Goal: Information Seeking & Learning: Learn about a topic

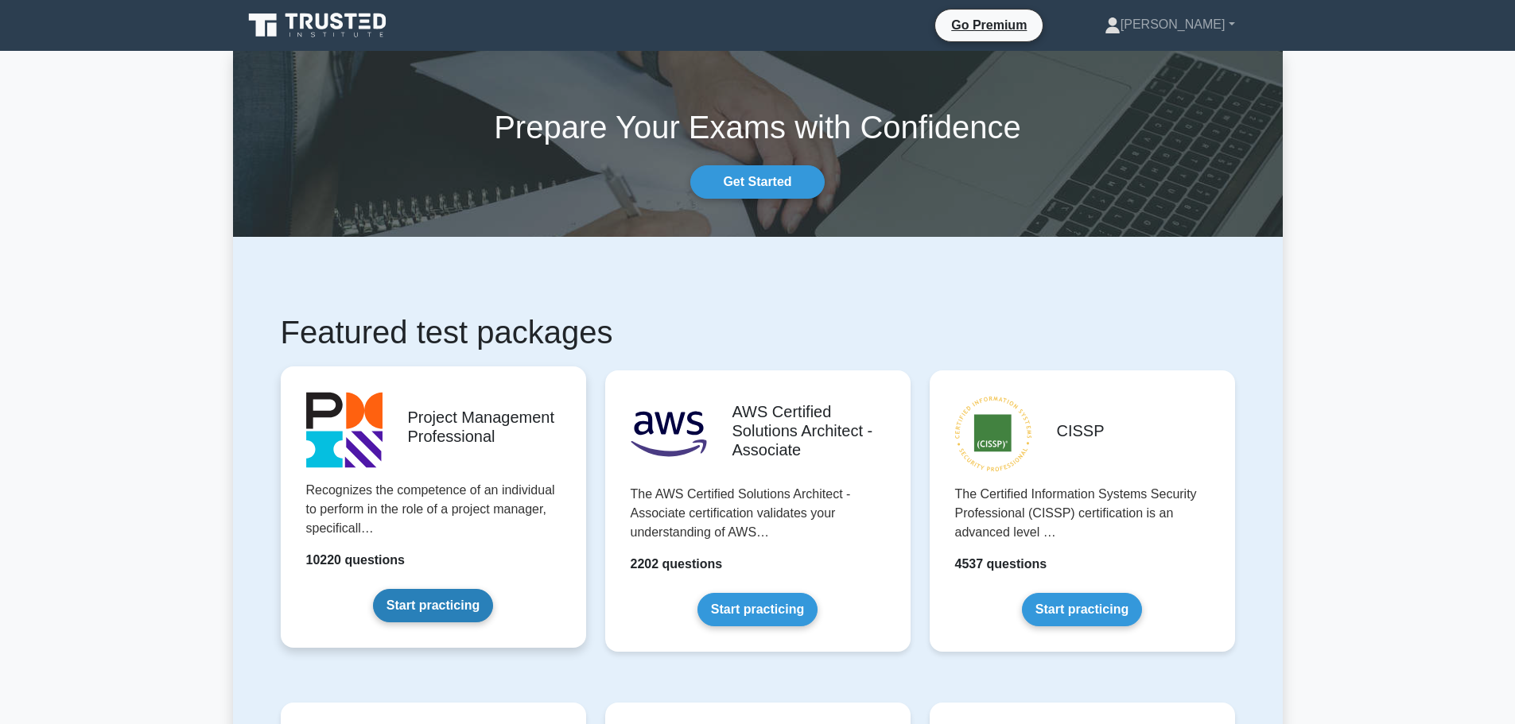
click at [409, 615] on link "Start practicing" at bounding box center [433, 605] width 120 height 33
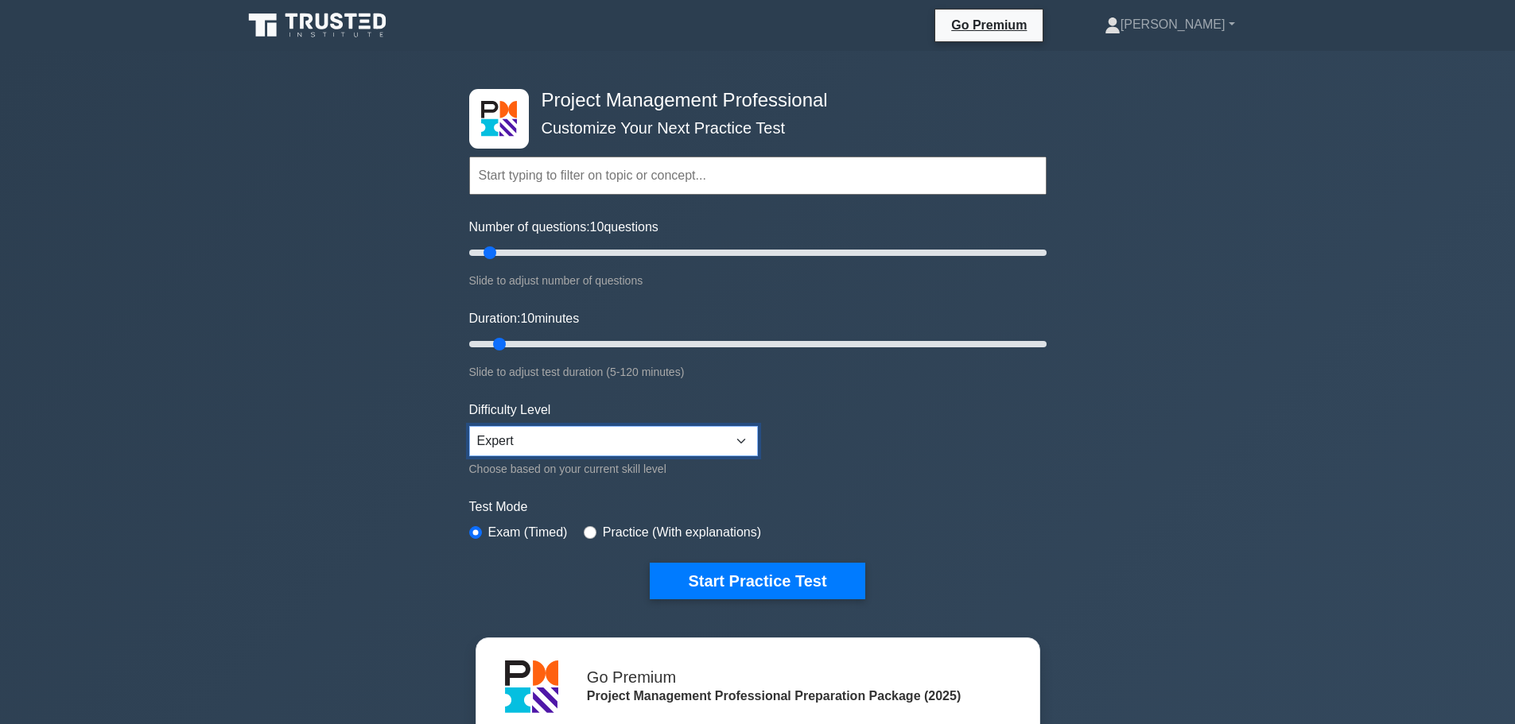
click at [727, 443] on select "Beginner Intermediate Expert" at bounding box center [613, 441] width 289 height 30
select select "beginner"
click at [469, 426] on select "Beginner Intermediate Expert" at bounding box center [613, 441] width 289 height 30
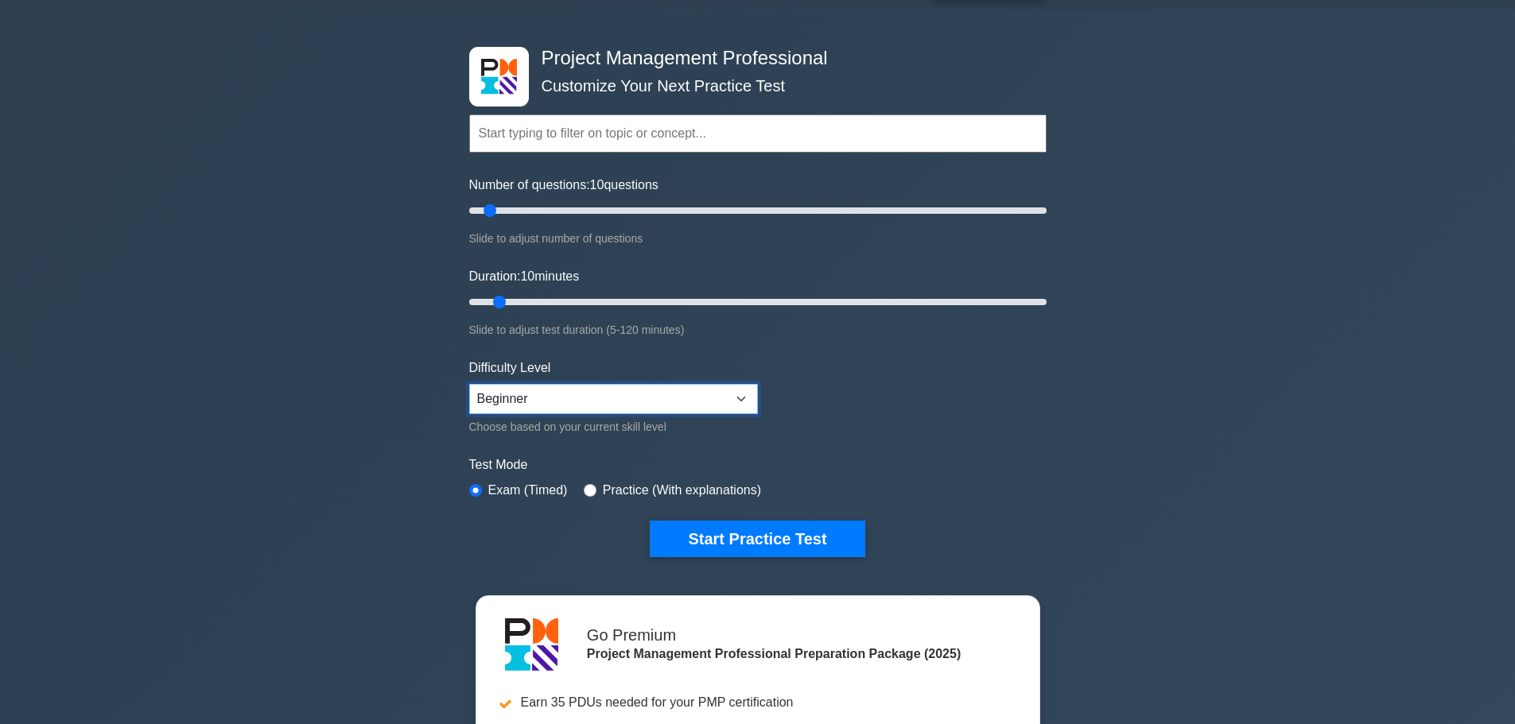
scroll to position [80, 0]
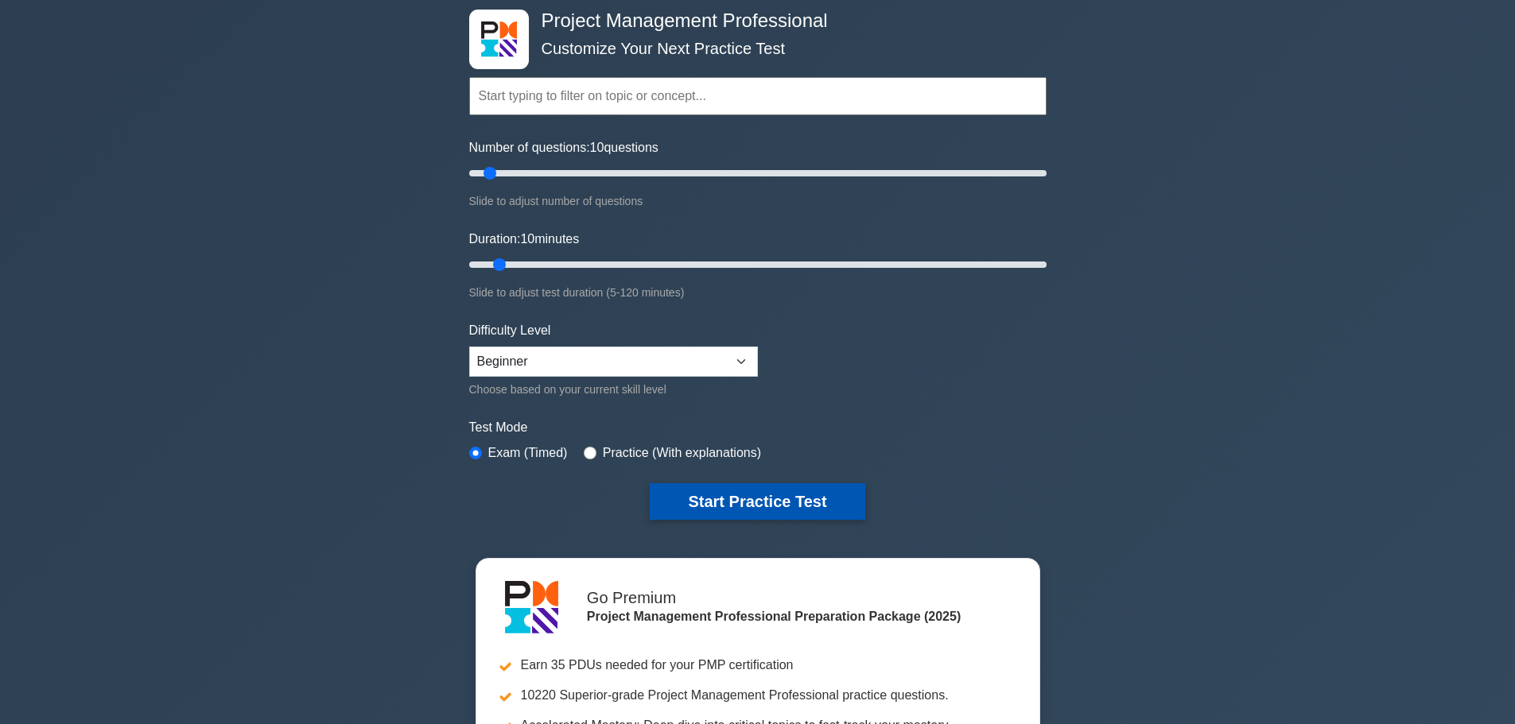
click at [793, 489] on button "Start Practice Test" at bounding box center [757, 501] width 215 height 37
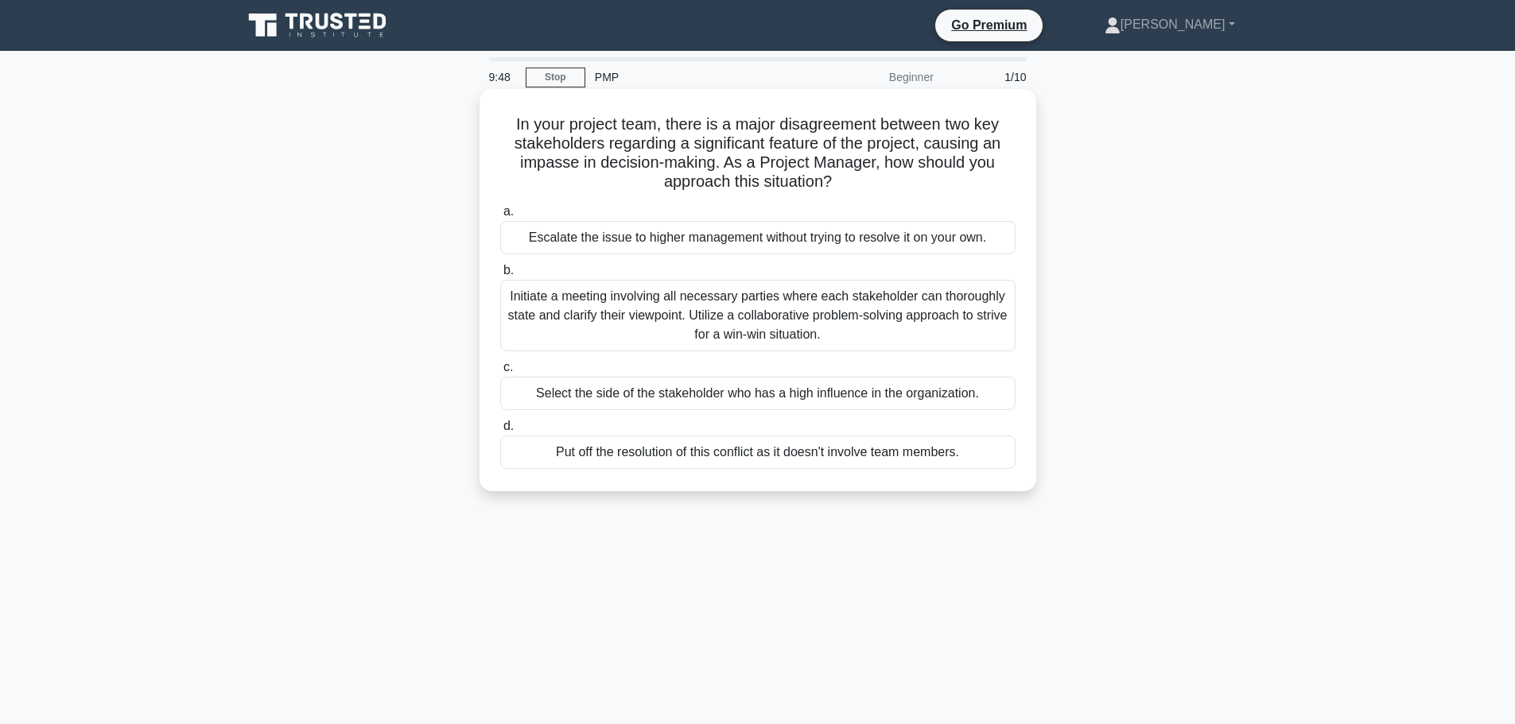
click at [757, 315] on div "Initiate a meeting involving all necessary parties where each stakeholder can t…" at bounding box center [757, 316] width 515 height 72
click at [500, 276] on input "b. Initiate a meeting involving all necessary parties where each stakeholder ca…" at bounding box center [500, 271] width 0 height 10
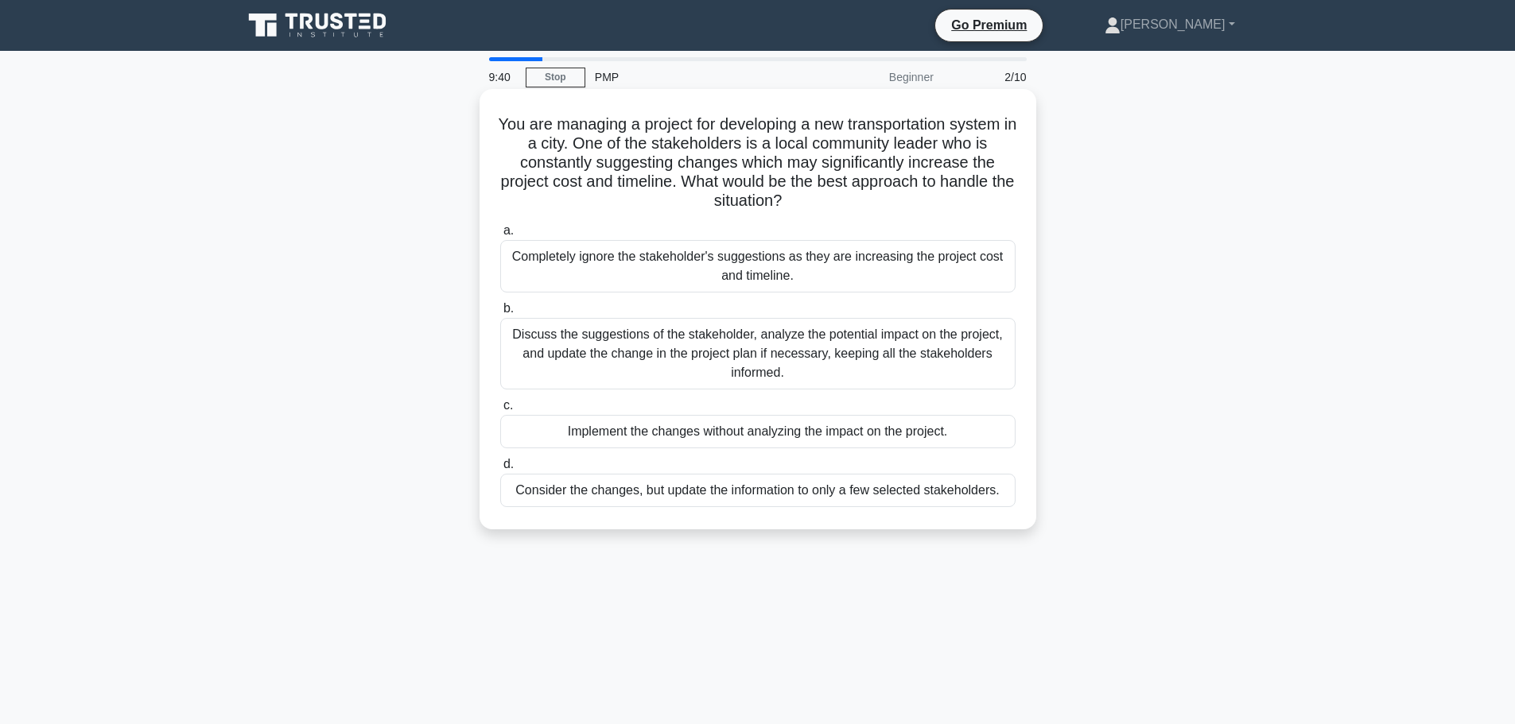
click at [774, 349] on div "Discuss the suggestions of the stakeholder, analyze the potential impact on the…" at bounding box center [757, 354] width 515 height 72
click at [500, 314] on input "b. Discuss the suggestions of the stakeholder, analyze the potential impact on …" at bounding box center [500, 309] width 0 height 10
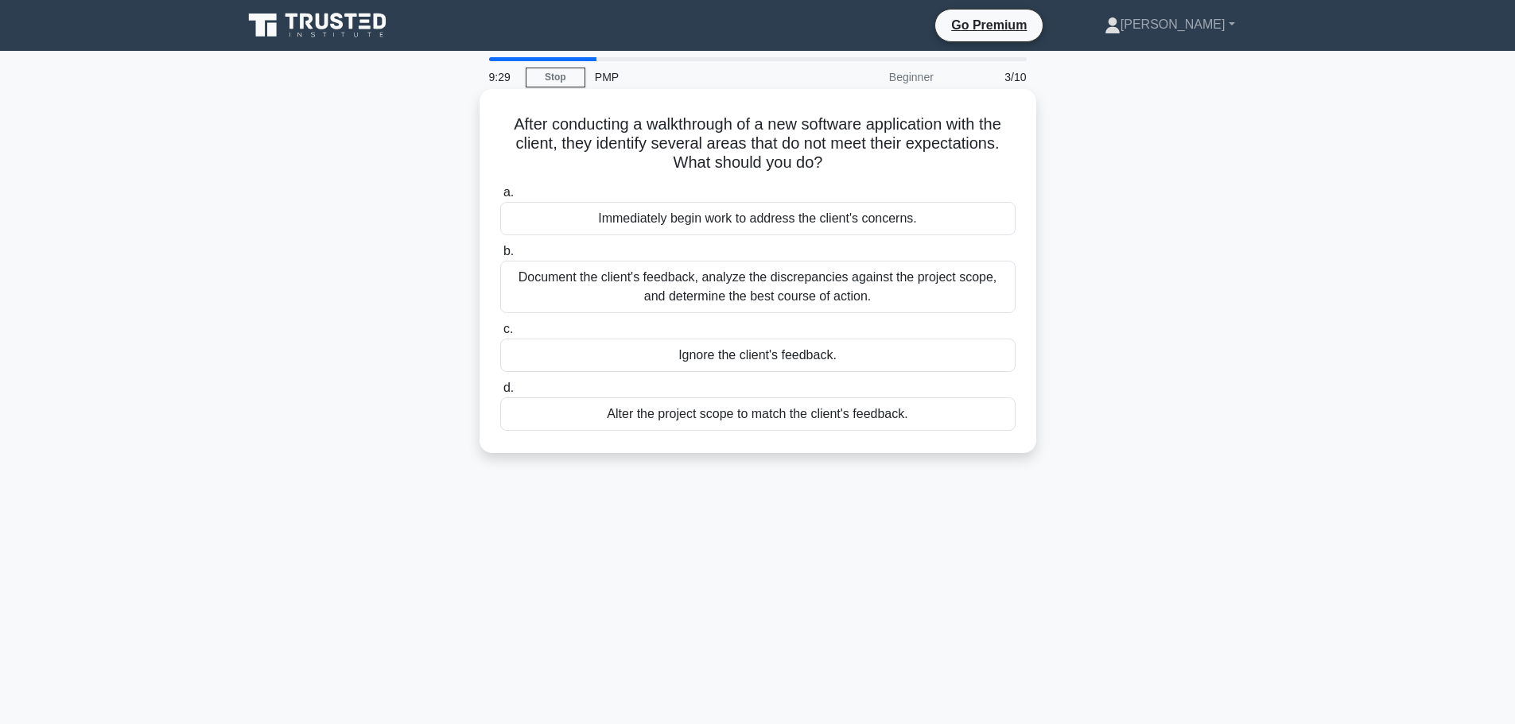
click at [791, 300] on div "Document the client's feedback, analyze the discrepancies against the project s…" at bounding box center [757, 287] width 515 height 52
click at [500, 257] on input "b. Document the client's feedback, analyze the discrepancies against the projec…" at bounding box center [500, 251] width 0 height 10
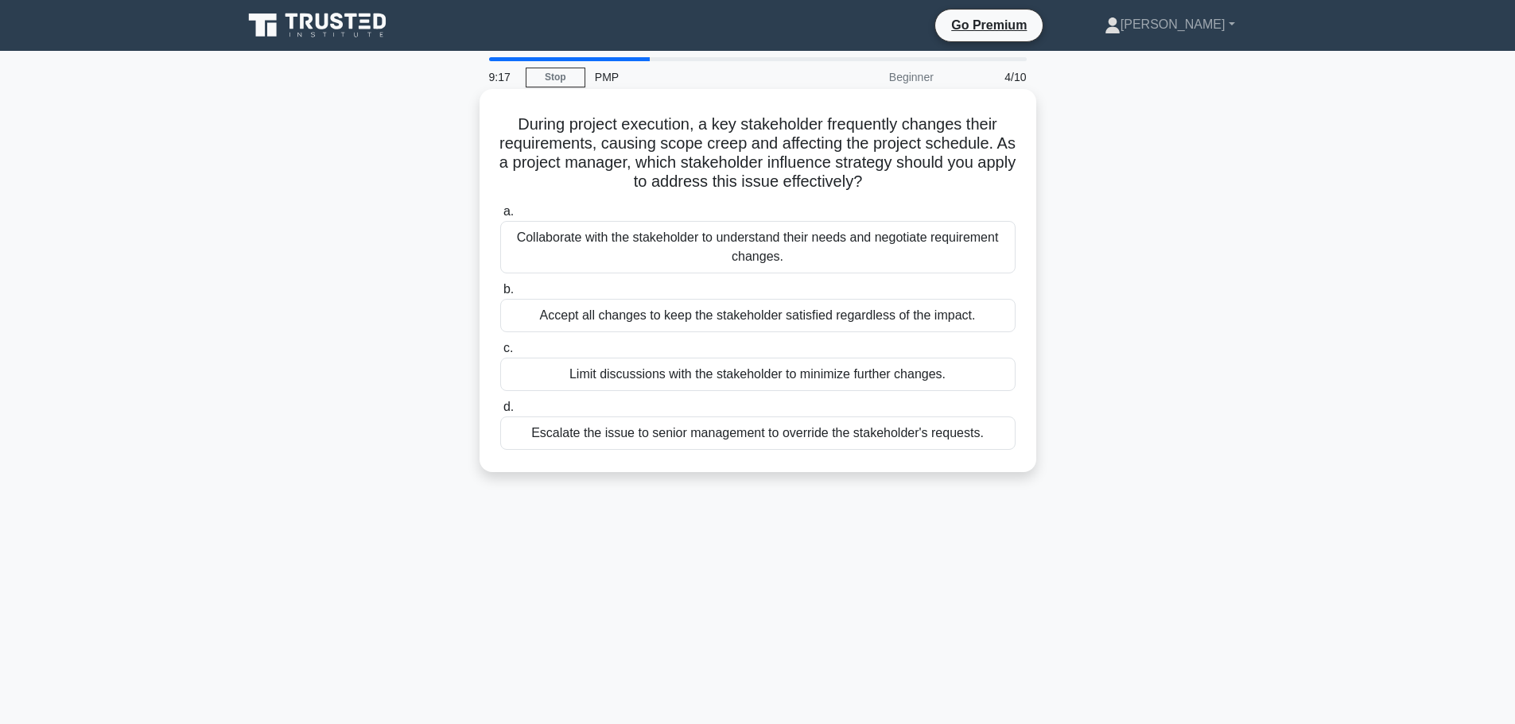
click at [837, 253] on div "Collaborate with the stakeholder to understand their needs and negotiate requir…" at bounding box center [757, 247] width 515 height 52
click at [500, 217] on input "a. Collaborate with the stakeholder to understand their needs and negotiate req…" at bounding box center [500, 212] width 0 height 10
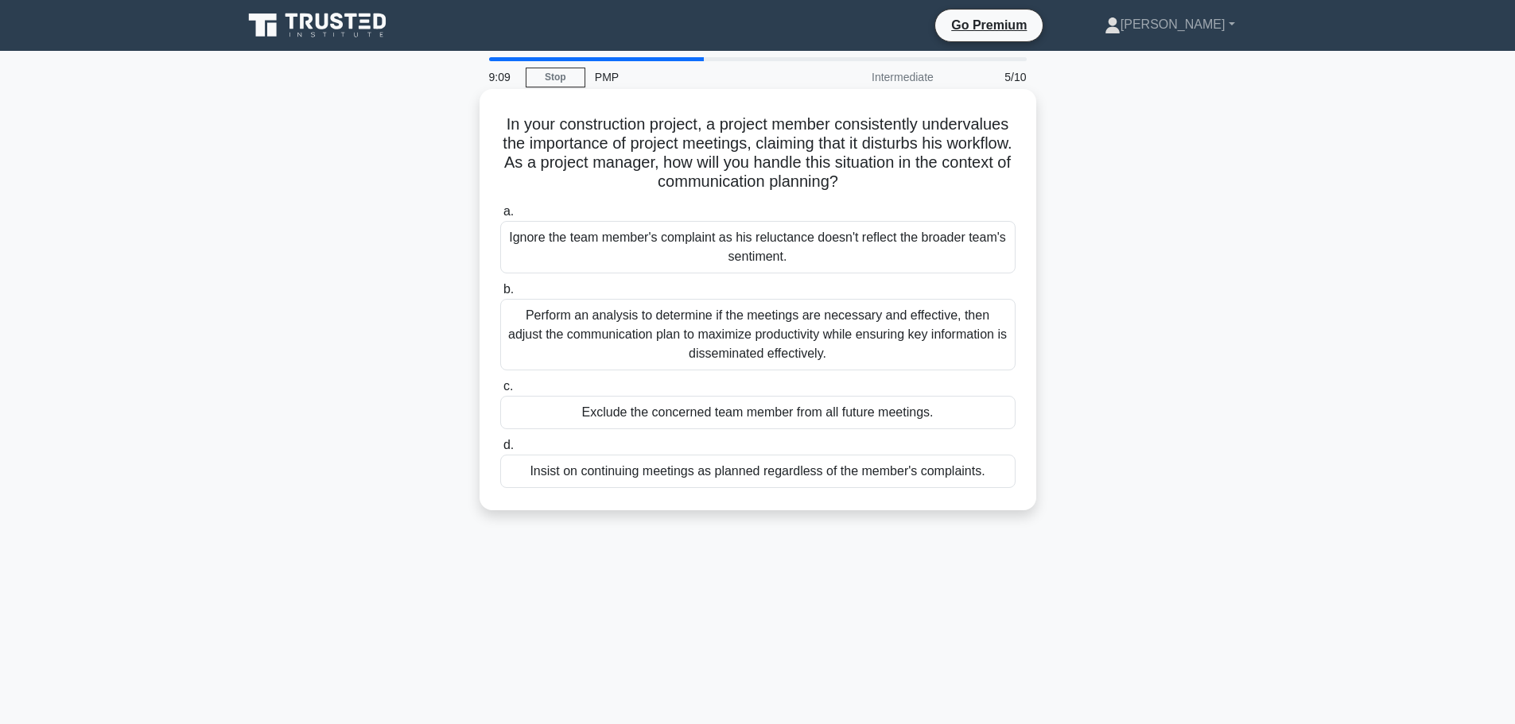
click at [829, 316] on div "Perform an analysis to determine if the meetings are necessary and effective, t…" at bounding box center [757, 335] width 515 height 72
click at [500, 295] on input "b. Perform an analysis to determine if the meetings are necessary and effective…" at bounding box center [500, 290] width 0 height 10
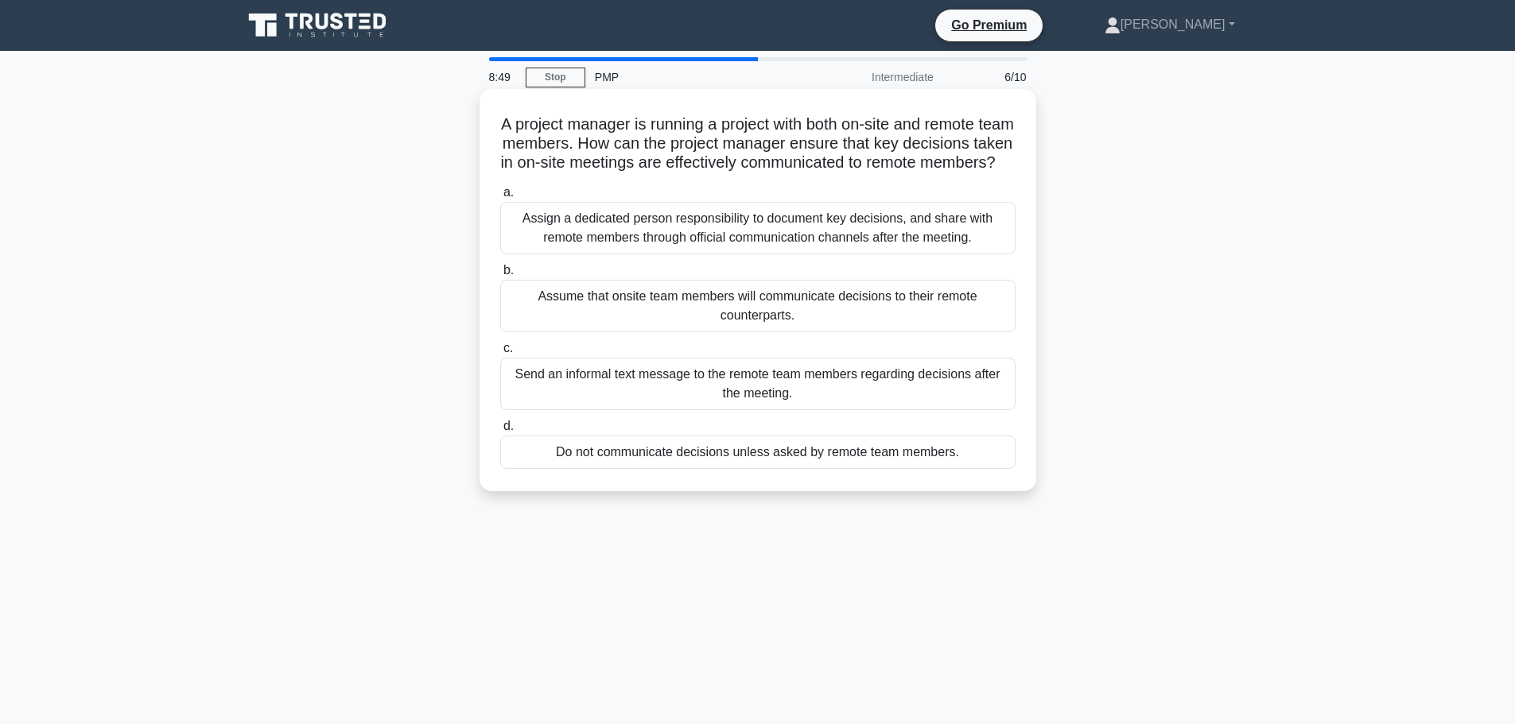
click at [762, 239] on div "Assign a dedicated person responsibility to document key decisions, and share w…" at bounding box center [757, 228] width 515 height 52
click at [500, 198] on input "a. Assign a dedicated person responsibility to document key decisions, and shar…" at bounding box center [500, 193] width 0 height 10
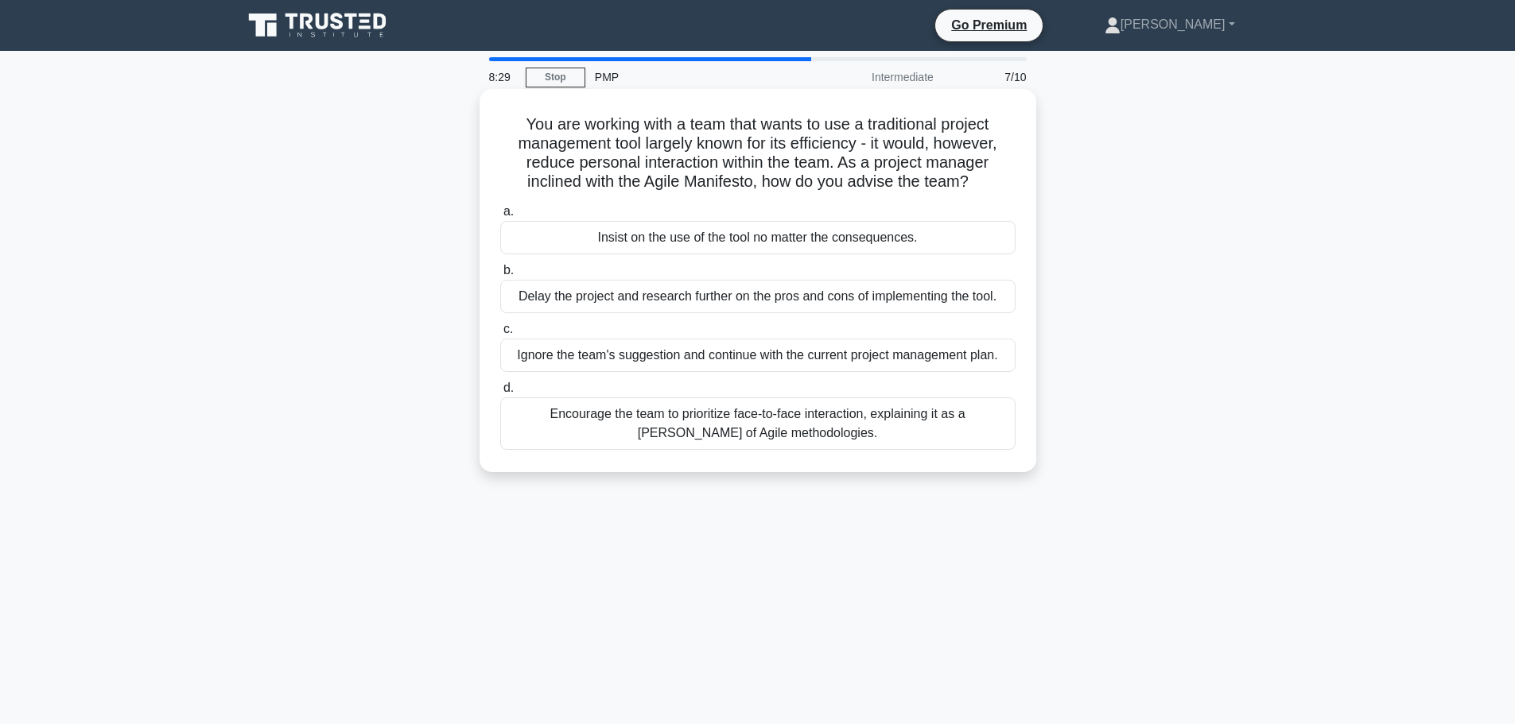
click at [762, 430] on div "Encourage the team to prioritize face-to-face interaction, explaining it as a t…" at bounding box center [757, 424] width 515 height 52
click at [500, 394] on input "d. Encourage the team to prioritize face-to-face interaction, explaining it as …" at bounding box center [500, 388] width 0 height 10
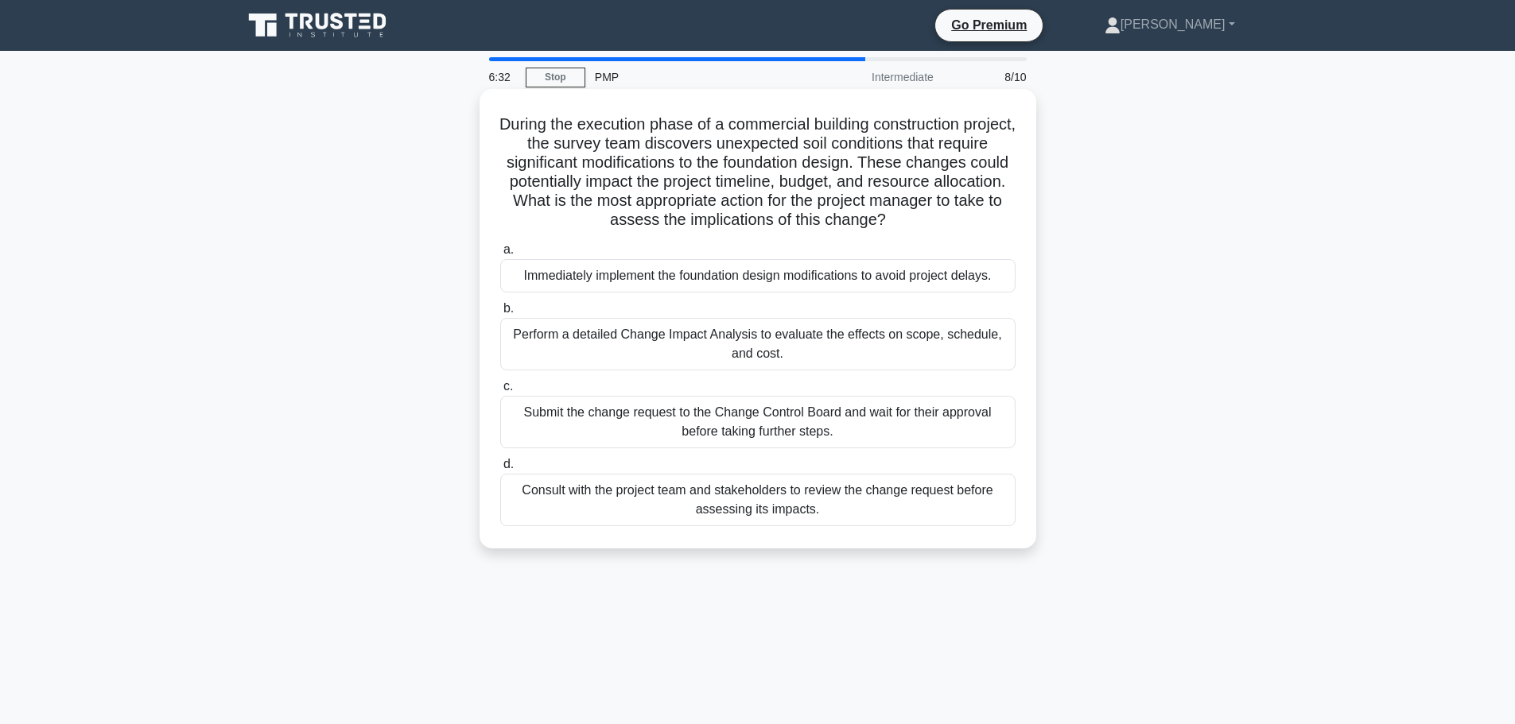
click at [759, 355] on div "Perform a detailed Change Impact Analysis to evaluate the effects on scope, sch…" at bounding box center [757, 344] width 515 height 52
click at [500, 314] on input "b. Perform a detailed Change Impact Analysis to evaluate the effects on scope, …" at bounding box center [500, 309] width 0 height 10
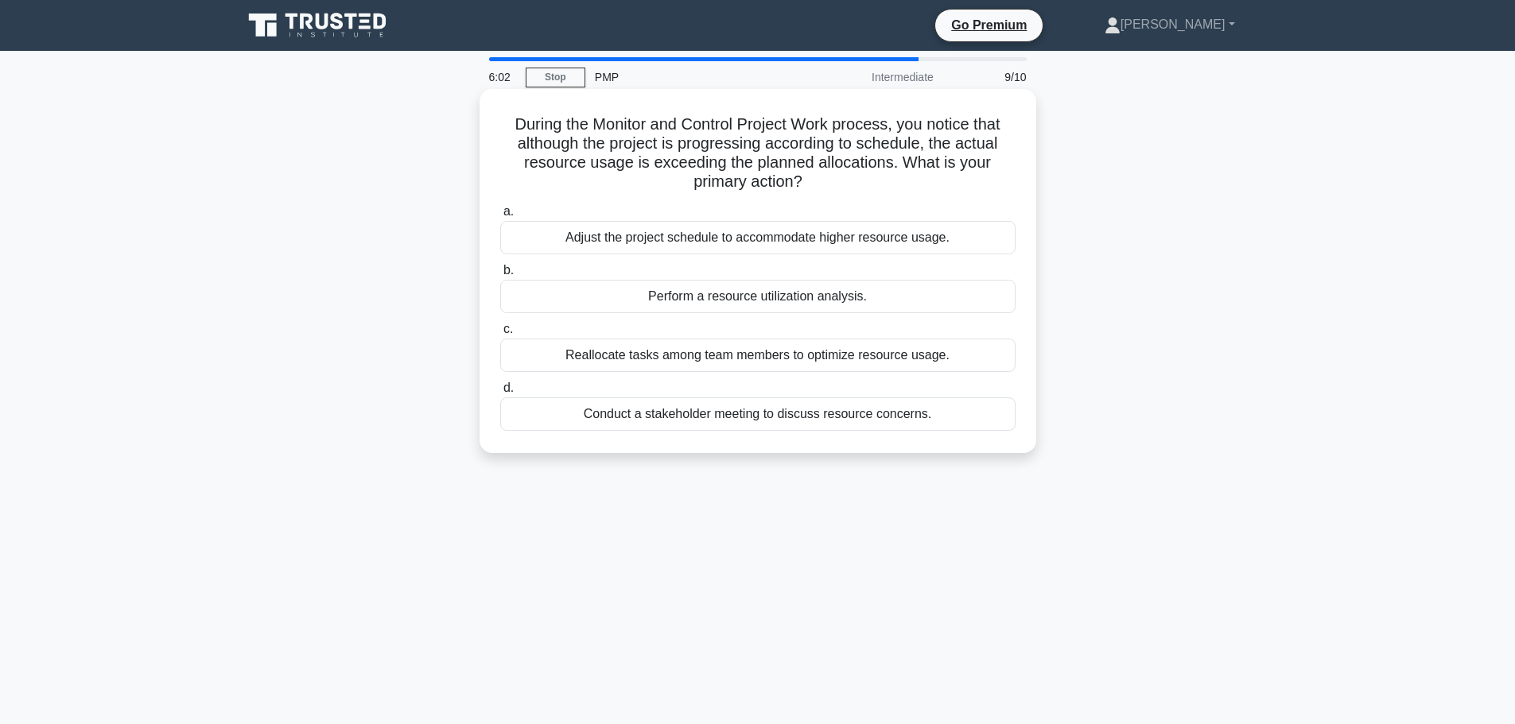
click at [724, 301] on div "Perform a resource utilization analysis." at bounding box center [757, 296] width 515 height 33
click at [500, 276] on input "b. Perform a resource utilization analysis." at bounding box center [500, 271] width 0 height 10
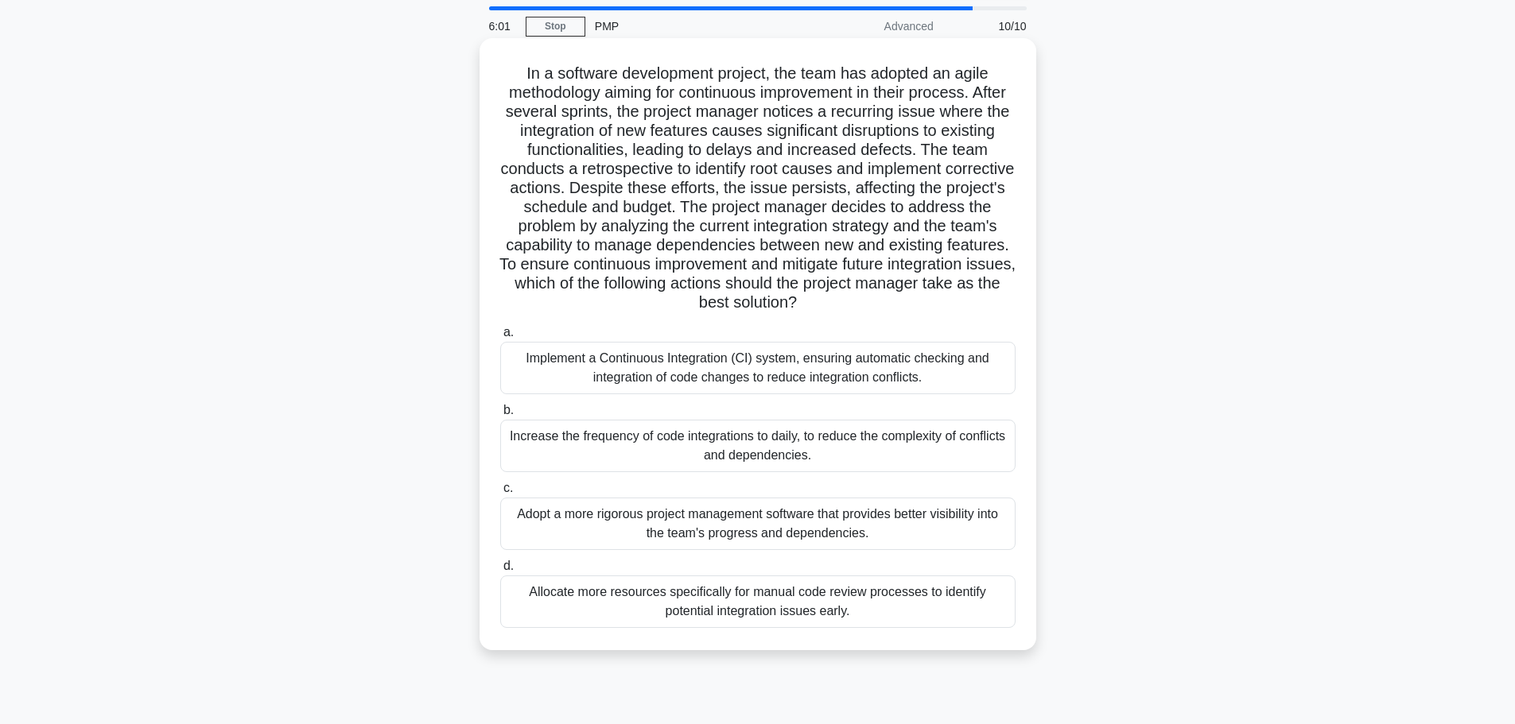
scroll to position [80, 0]
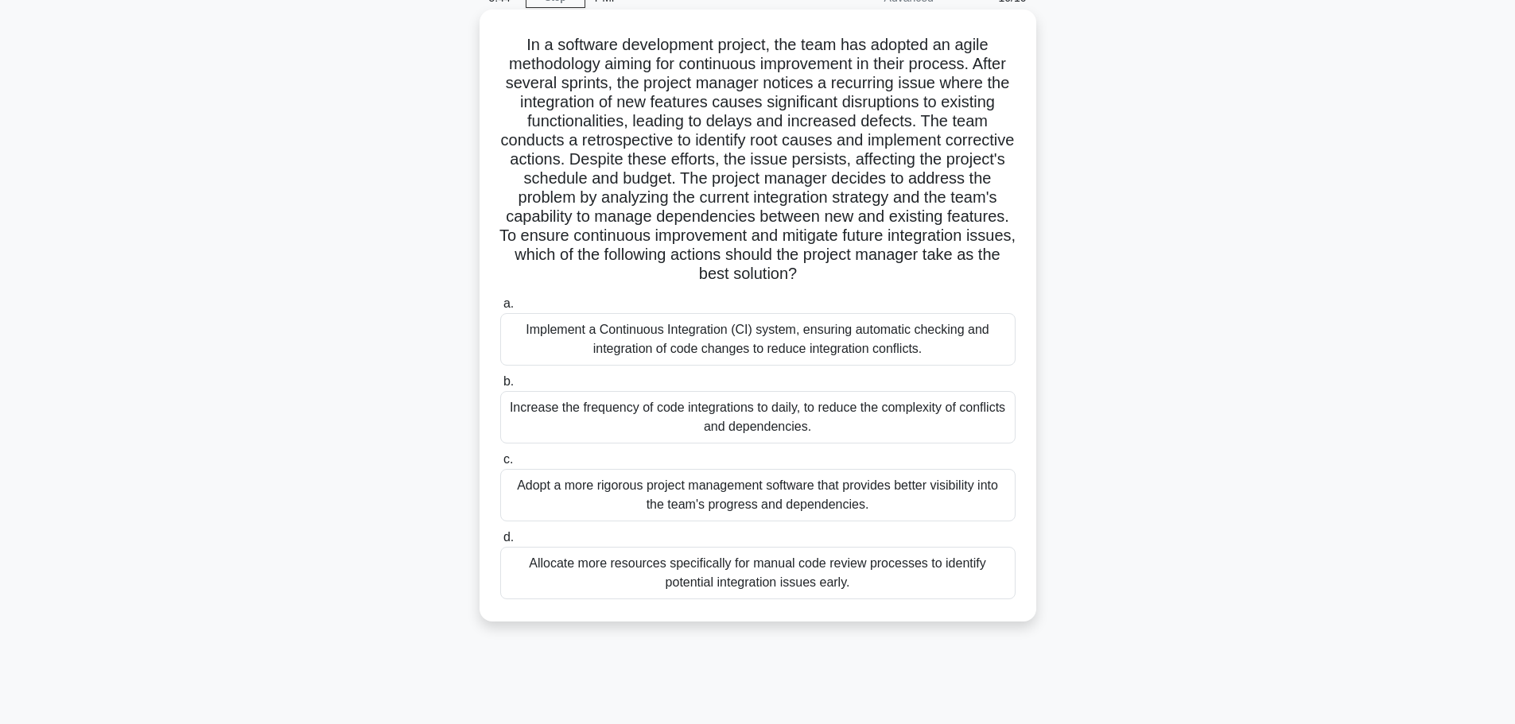
click at [776, 351] on div "Implement a Continuous Integration (CI) system, ensuring automatic checking and…" at bounding box center [757, 339] width 515 height 52
click at [500, 309] on input "a. Implement a Continuous Integration (CI) system, ensuring automatic checking …" at bounding box center [500, 304] width 0 height 10
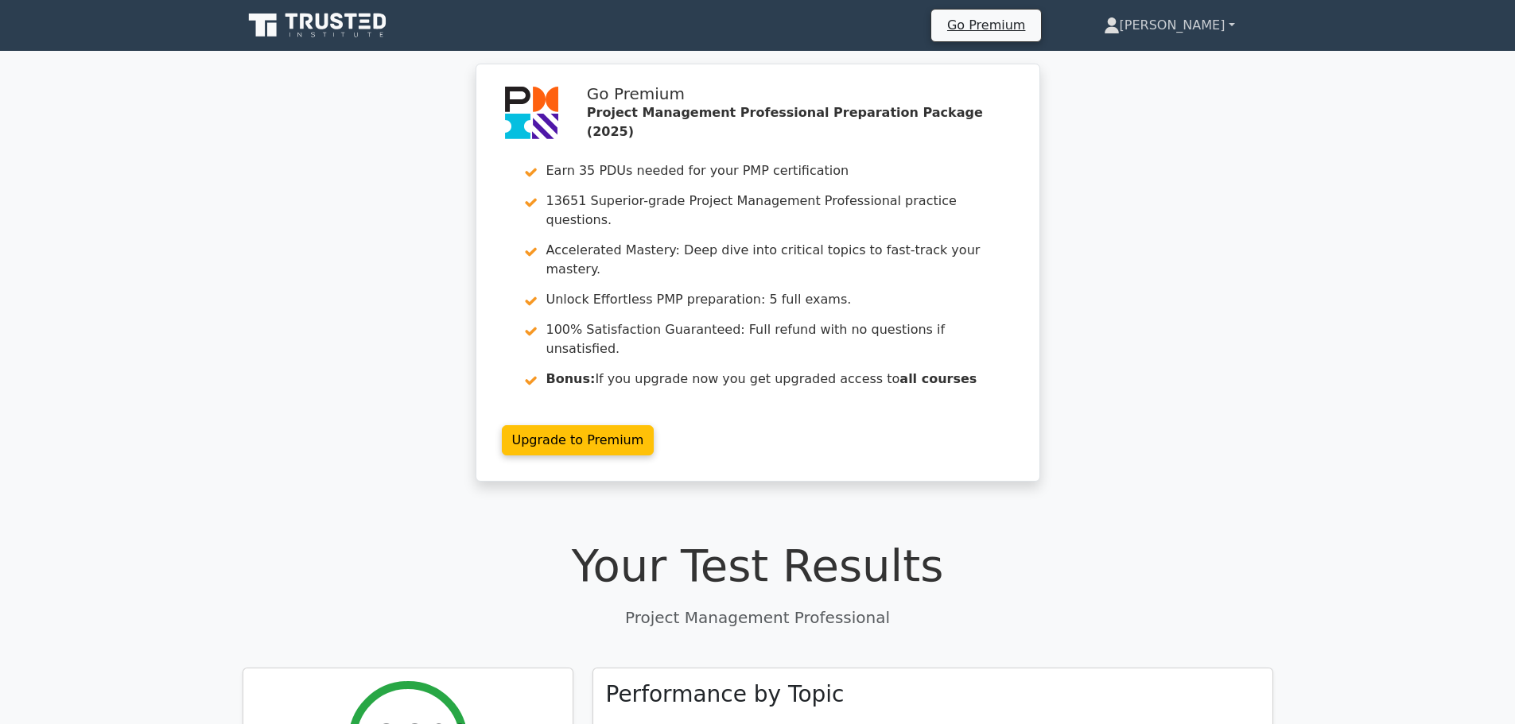
click at [1220, 33] on link "[PERSON_NAME]" at bounding box center [1169, 26] width 208 height 32
click at [1192, 57] on link "Profile" at bounding box center [1129, 62] width 126 height 25
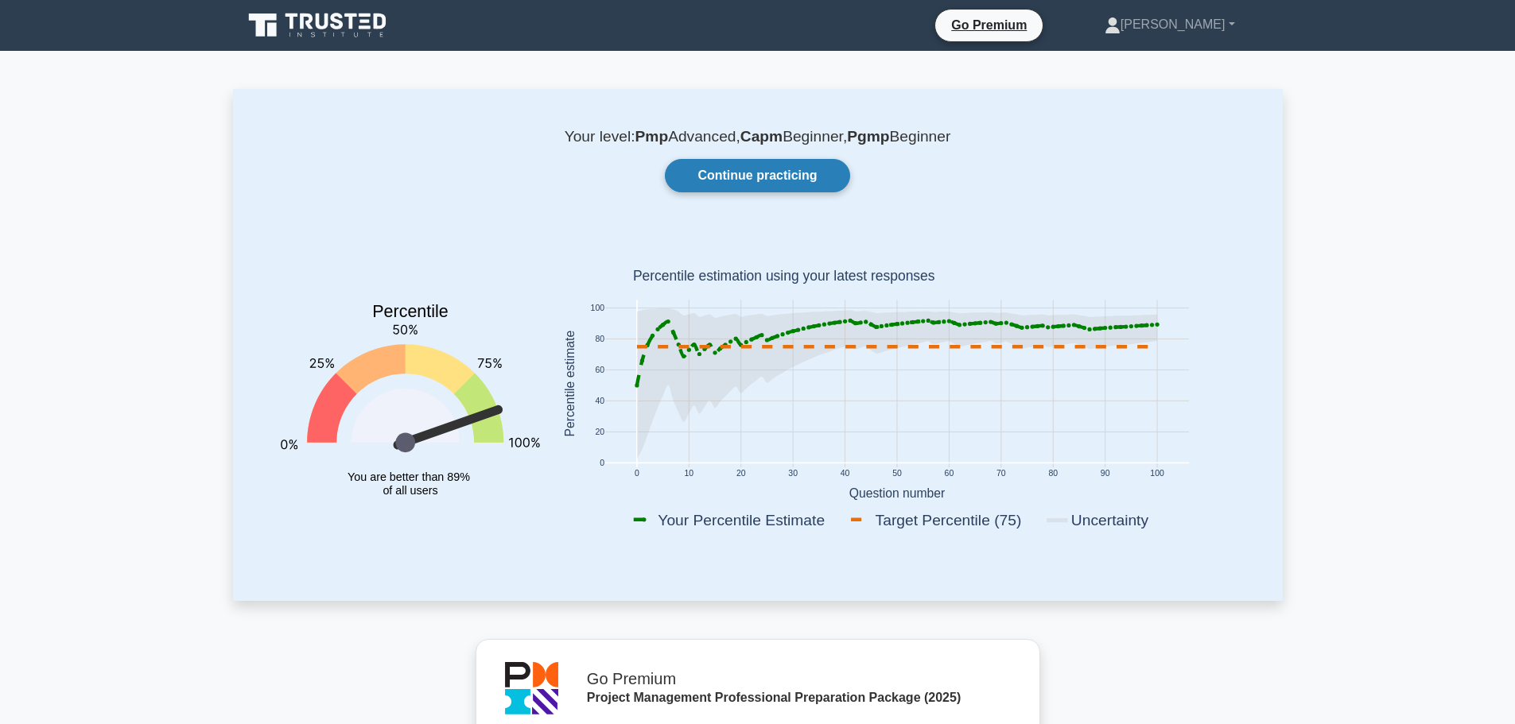
click at [805, 175] on link "Continue practicing" at bounding box center [757, 175] width 184 height 33
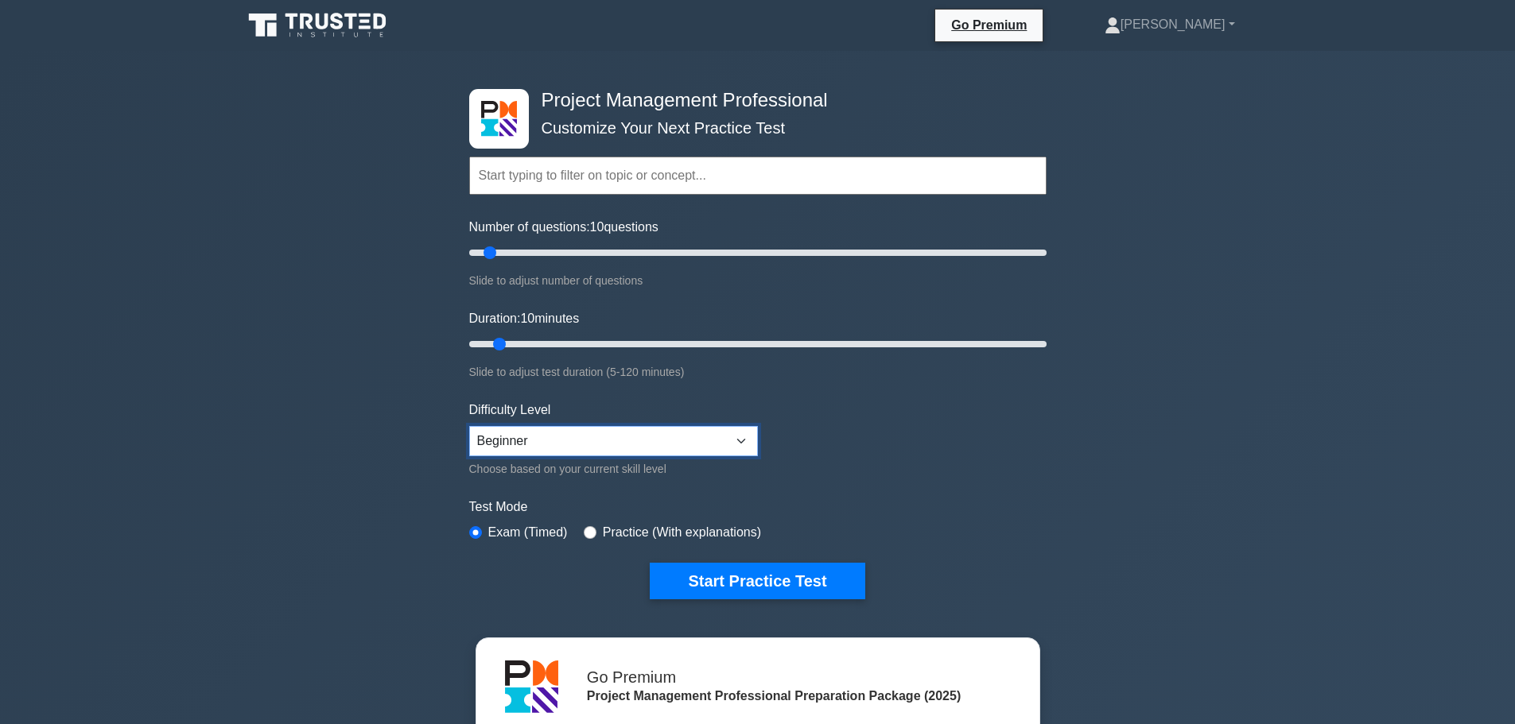
click at [572, 444] on select "Beginner Intermediate Expert" at bounding box center [613, 441] width 289 height 30
select select "intermediate"
click at [469, 426] on select "Beginner Intermediate Expert" at bounding box center [613, 441] width 289 height 30
click at [760, 582] on button "Start Practice Test" at bounding box center [757, 581] width 215 height 37
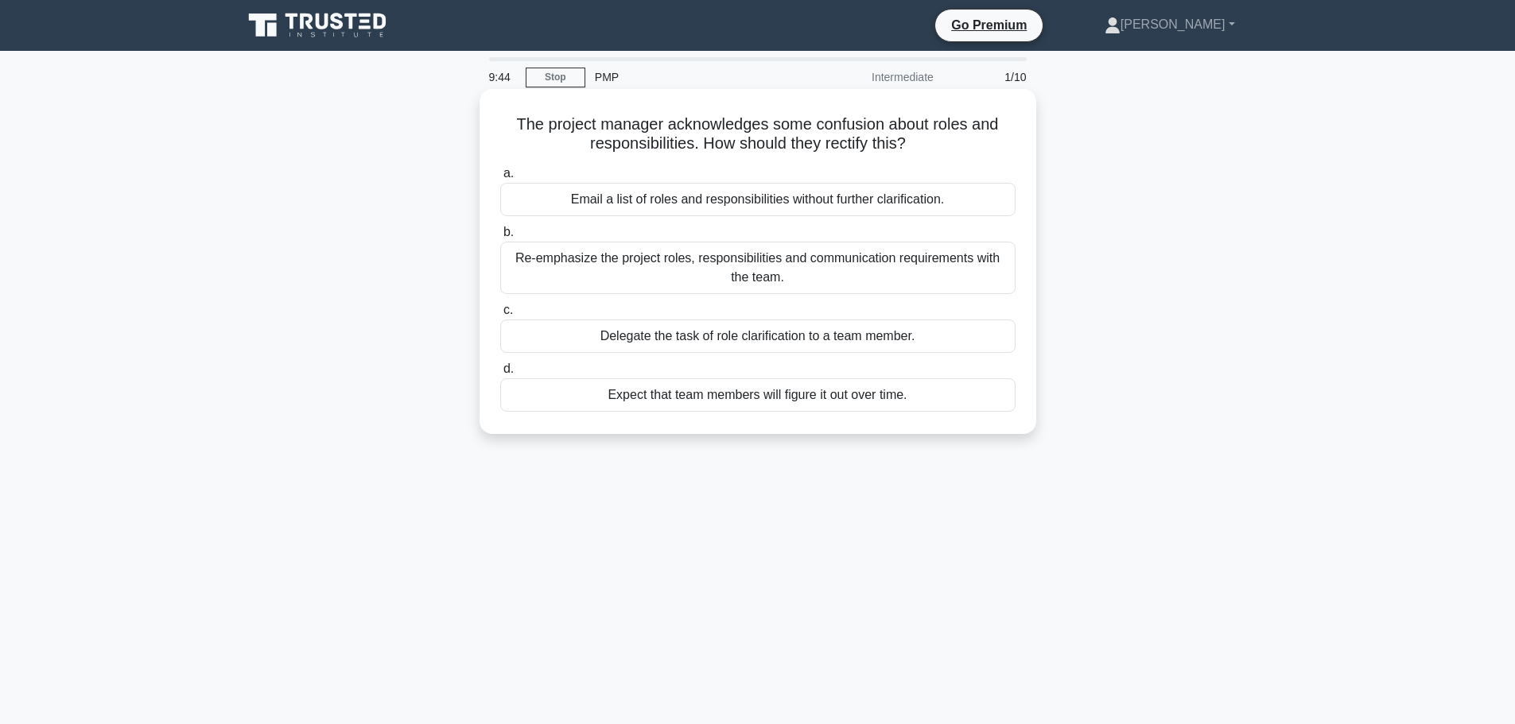
click at [799, 265] on div "Re-emphasize the project roles, responsibilities and communication requirements…" at bounding box center [757, 268] width 515 height 52
click at [500, 238] on input "b. Re-emphasize the project roles, responsibilities and communication requireme…" at bounding box center [500, 232] width 0 height 10
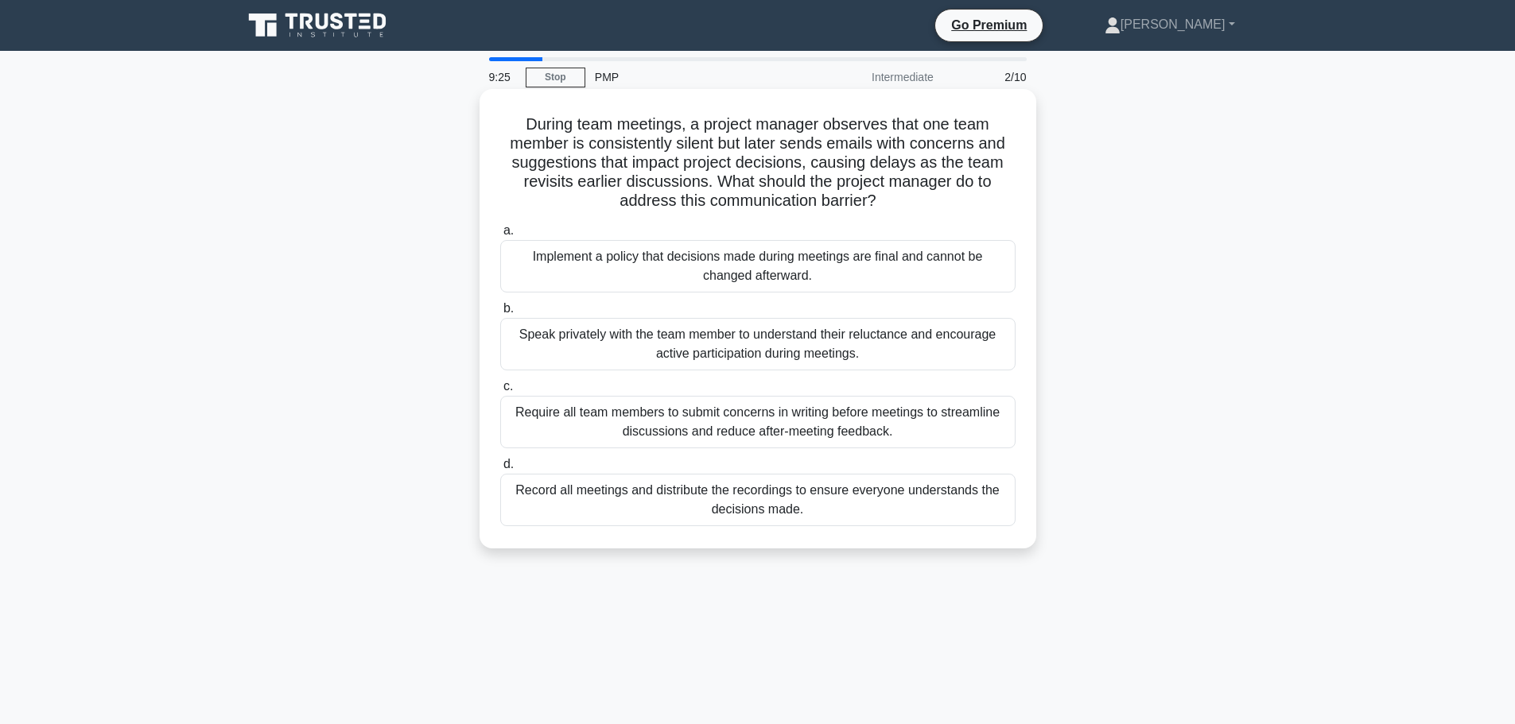
click at [878, 349] on div "Speak privately with the team member to understand their reluctance and encoura…" at bounding box center [757, 344] width 515 height 52
click at [500, 314] on input "b. Speak privately with the team member to understand their reluctance and enco…" at bounding box center [500, 309] width 0 height 10
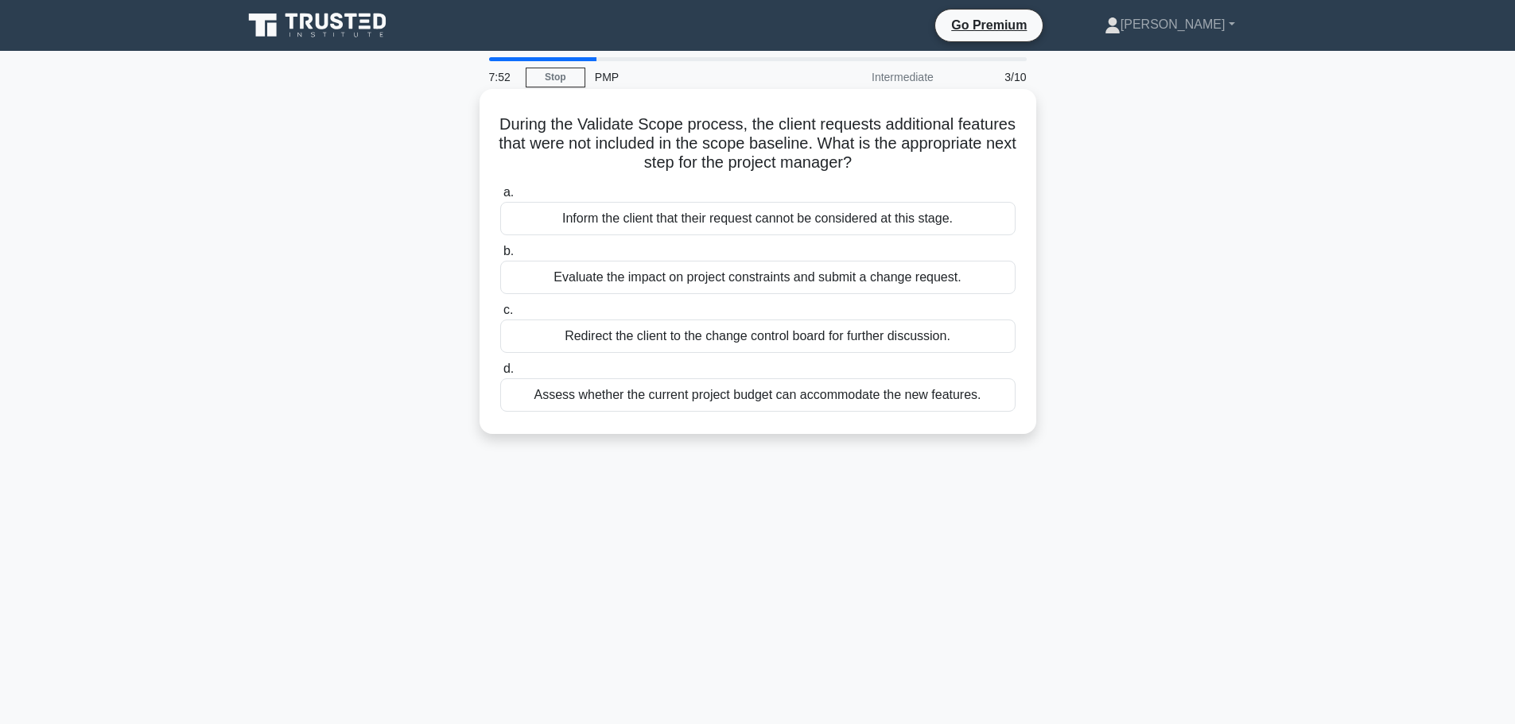
click at [882, 285] on div "Evaluate the impact on project constraints and submit a change request." at bounding box center [757, 277] width 515 height 33
click at [500, 257] on input "b. Evaluate the impact on project constraints and submit a change request." at bounding box center [500, 251] width 0 height 10
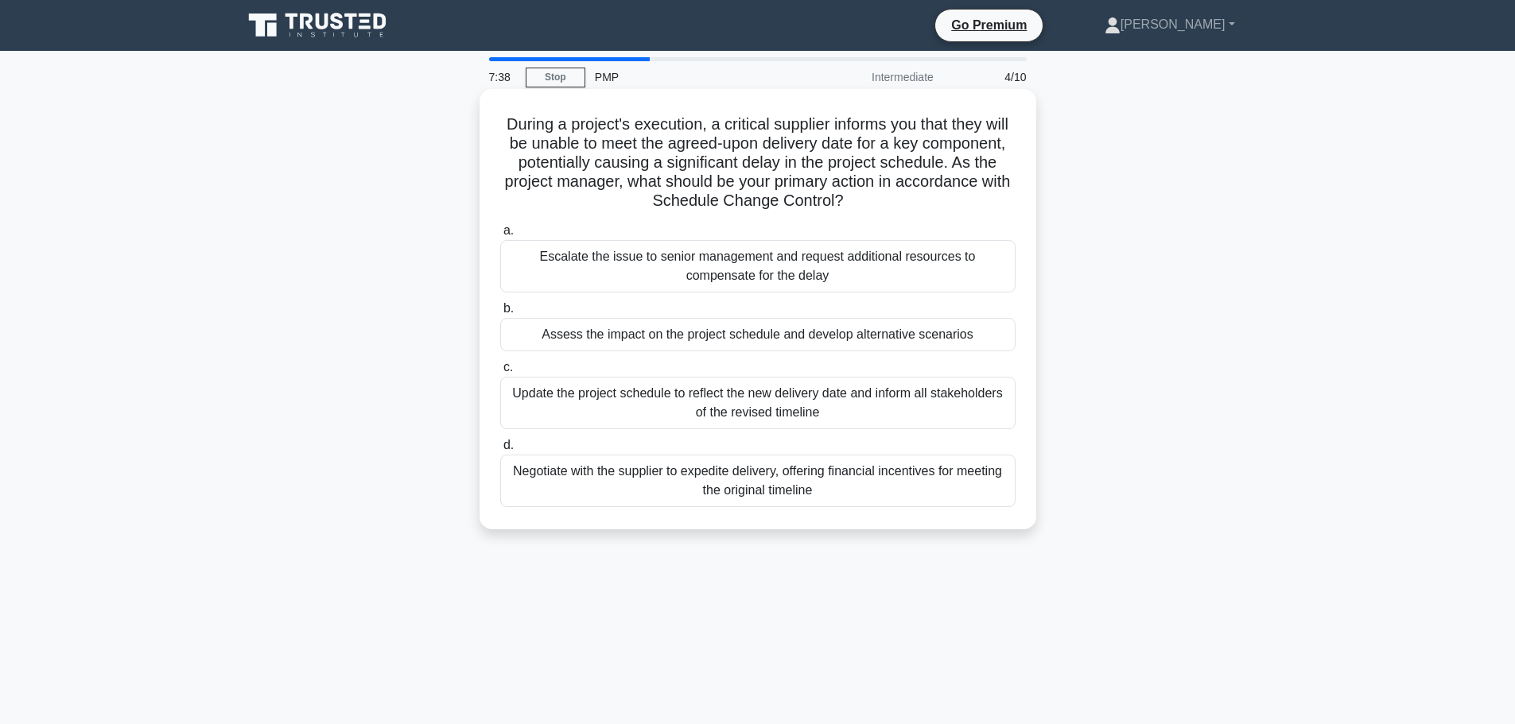
click at [860, 343] on div "Assess the impact on the project schedule and develop alternative scenarios" at bounding box center [757, 334] width 515 height 33
click at [500, 314] on input "b. Assess the impact on the project schedule and develop alternative scenarios" at bounding box center [500, 309] width 0 height 10
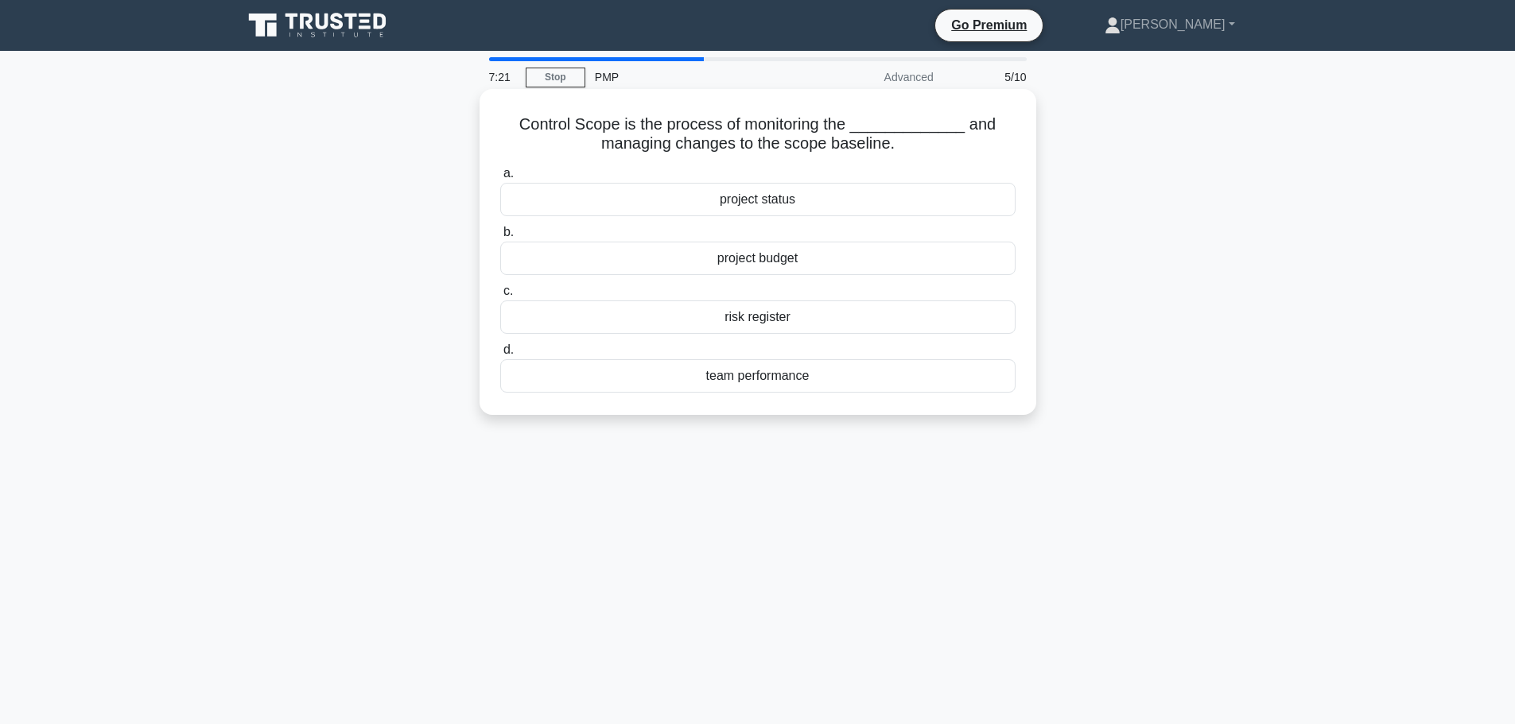
click at [815, 208] on div "project status" at bounding box center [757, 199] width 515 height 33
click at [500, 179] on input "a. project status" at bounding box center [500, 174] width 0 height 10
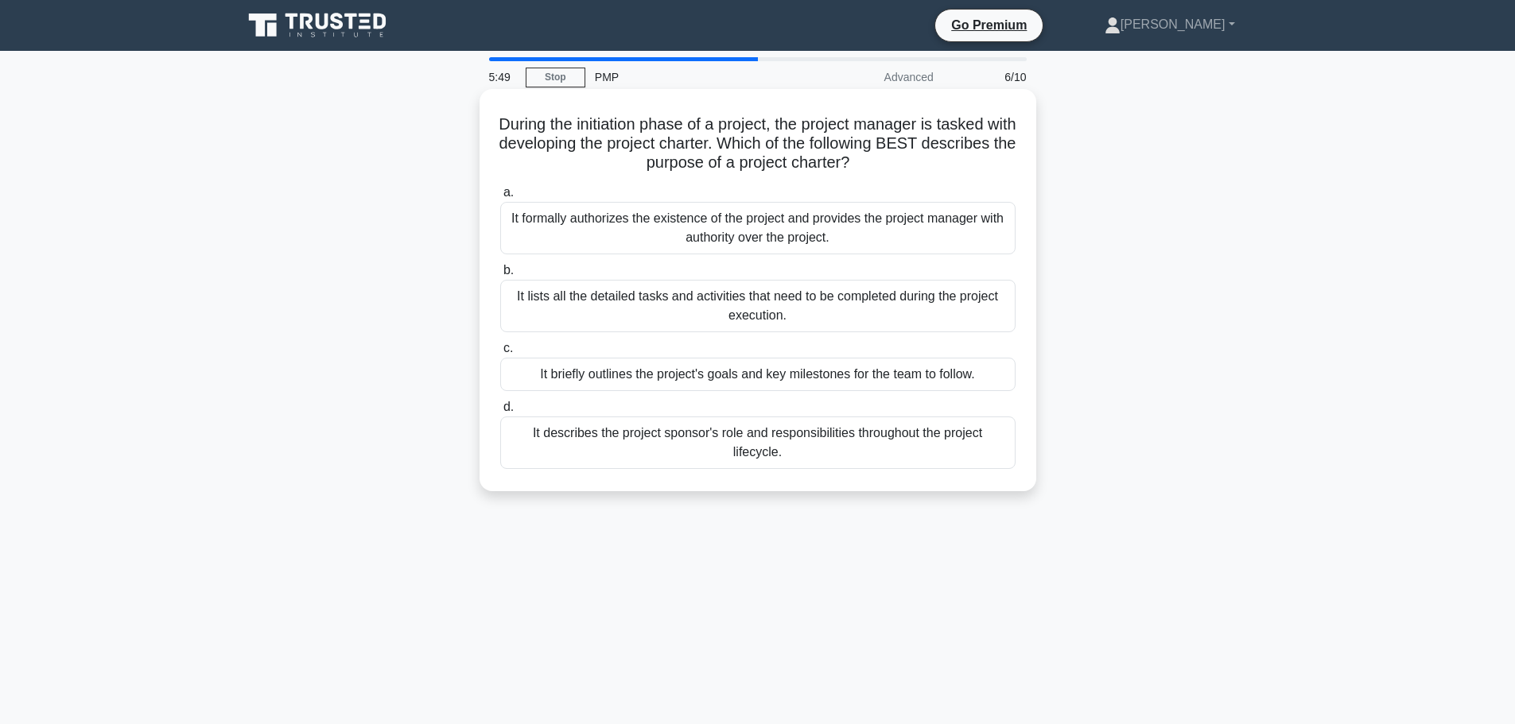
click at [848, 237] on div "It formally authorizes the existence of the project and provides the project ma…" at bounding box center [757, 228] width 515 height 52
click at [500, 198] on input "a. It formally authorizes the existence of the project and provides the project…" at bounding box center [500, 193] width 0 height 10
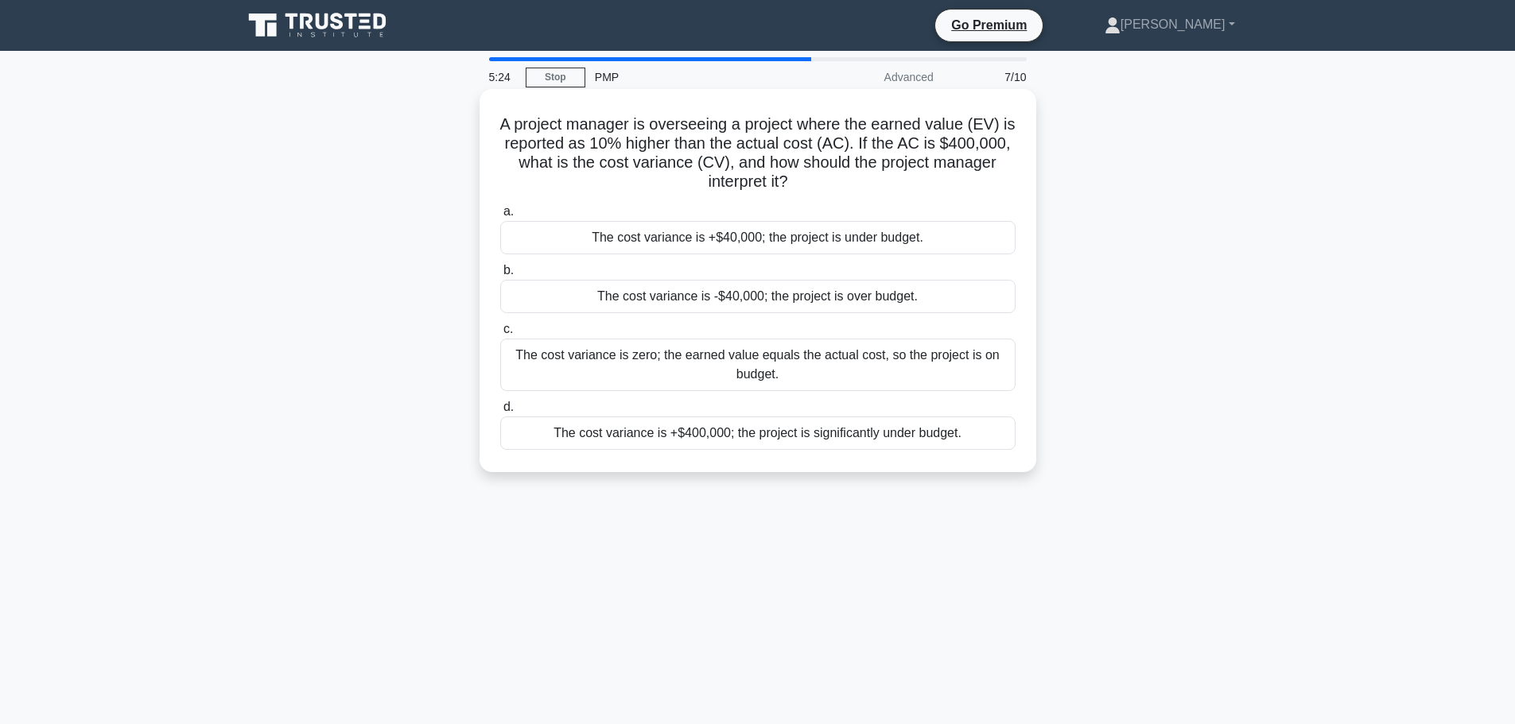
click at [953, 239] on div "The cost variance is +$40,000; the project is under budget." at bounding box center [757, 237] width 515 height 33
click at [500, 217] on input "a. The cost variance is +$40,000; the project is under budget." at bounding box center [500, 212] width 0 height 10
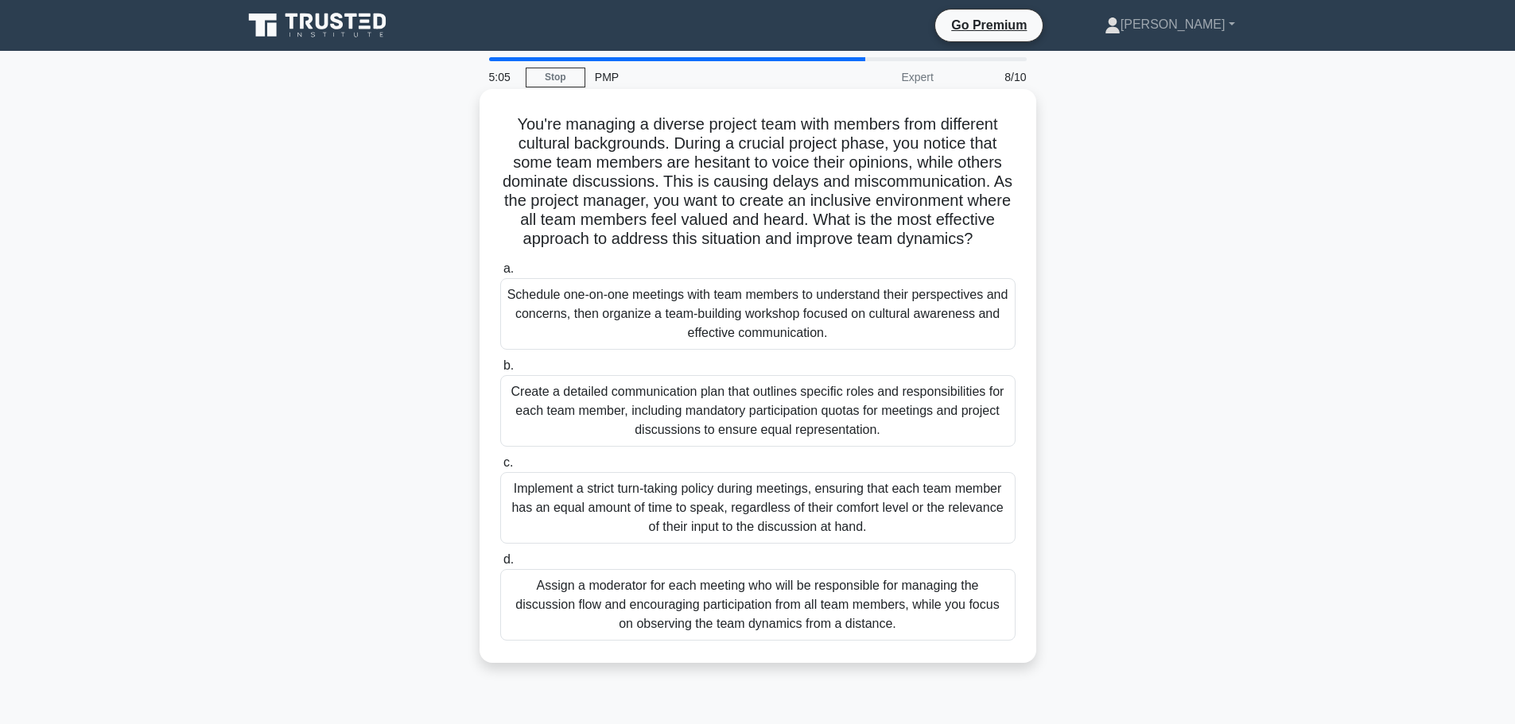
click at [919, 333] on div "Schedule one-on-one meetings with team members to understand their perspectives…" at bounding box center [757, 314] width 515 height 72
click at [500, 274] on input "a. Schedule one-on-one meetings with team members to understand their perspecti…" at bounding box center [500, 269] width 0 height 10
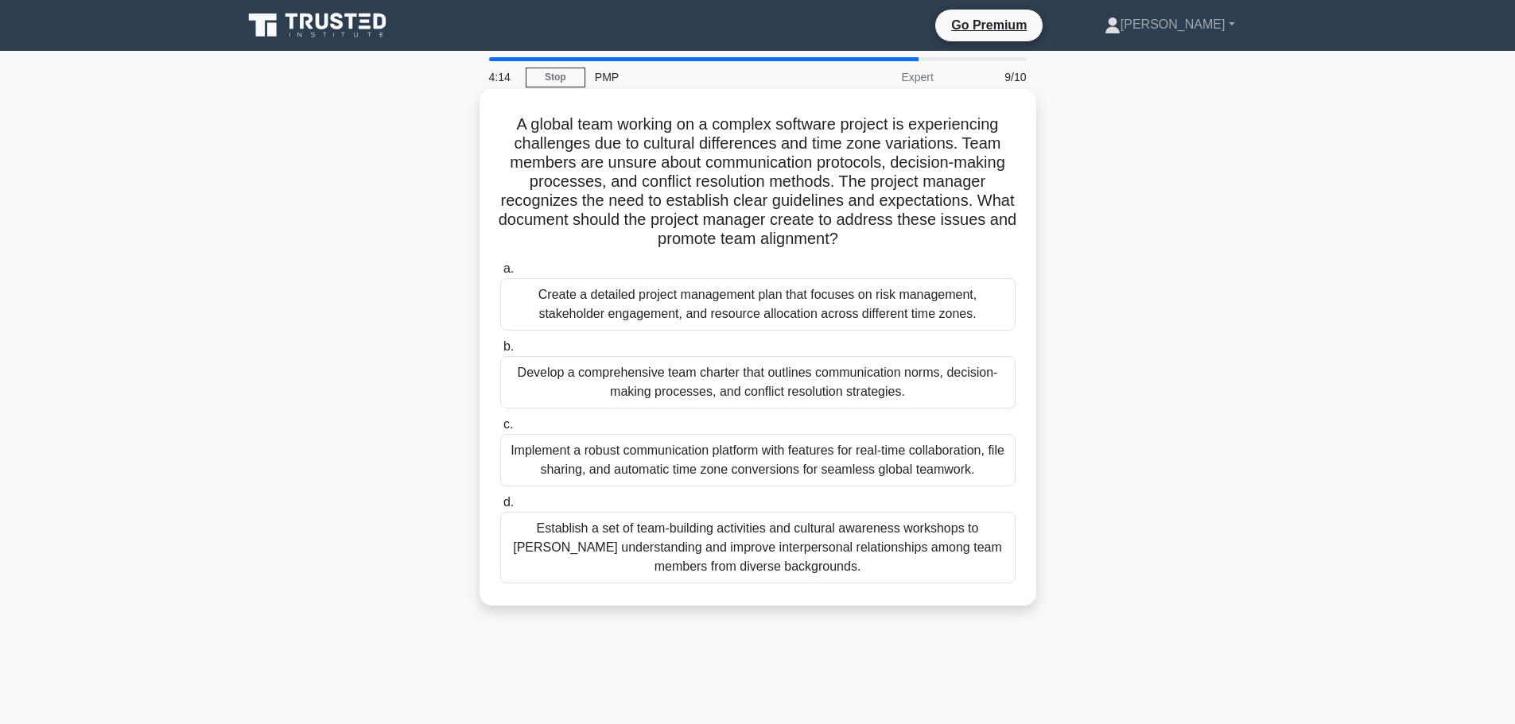
click at [775, 465] on div "Implement a robust communication platform with features for real-time collabora…" at bounding box center [757, 460] width 515 height 52
click at [500, 430] on input "c. Implement a robust communication platform with features for real-time collab…" at bounding box center [500, 425] width 0 height 10
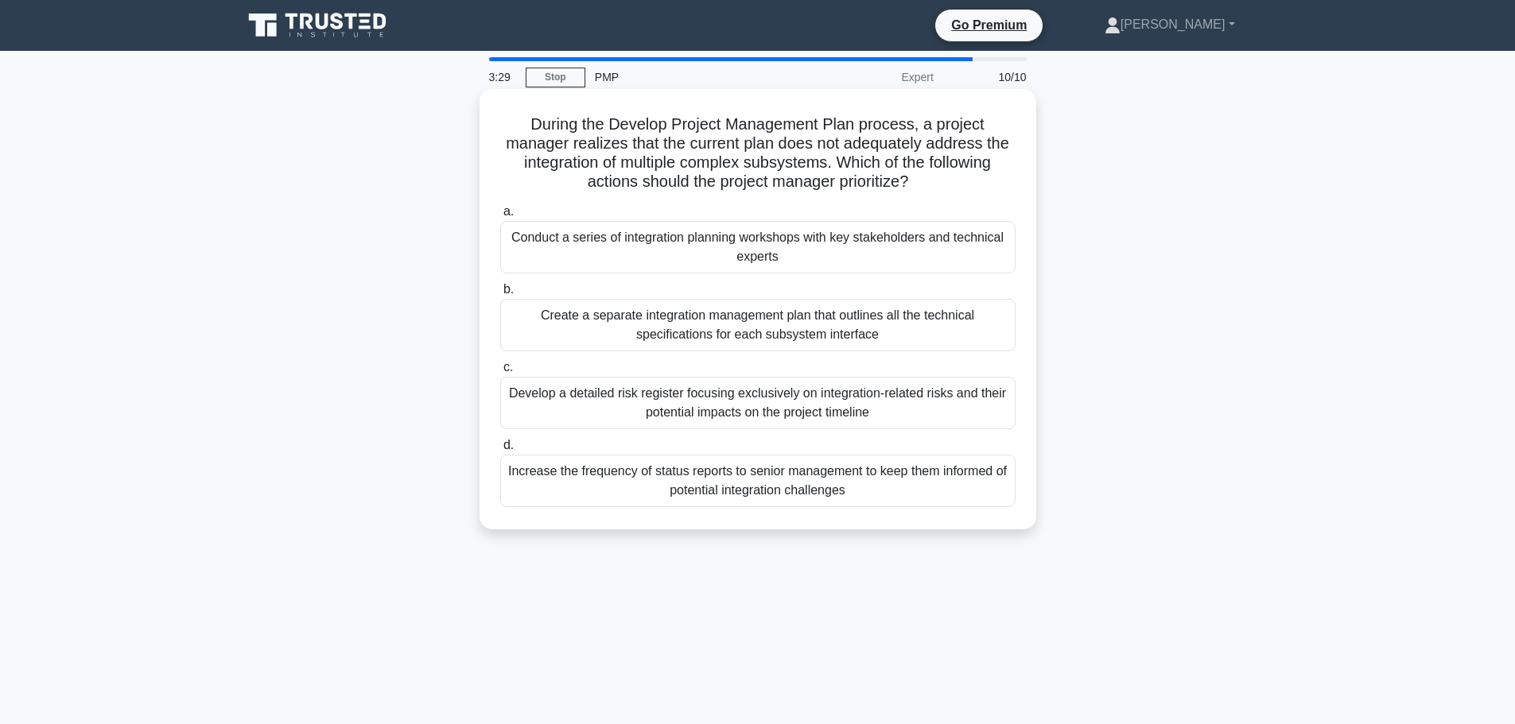
click at [874, 254] on div "Conduct a series of integration planning workshops with key stakeholders and te…" at bounding box center [757, 247] width 515 height 52
click at [500, 217] on input "a. Conduct a series of integration planning workshops with key stakeholders and…" at bounding box center [500, 212] width 0 height 10
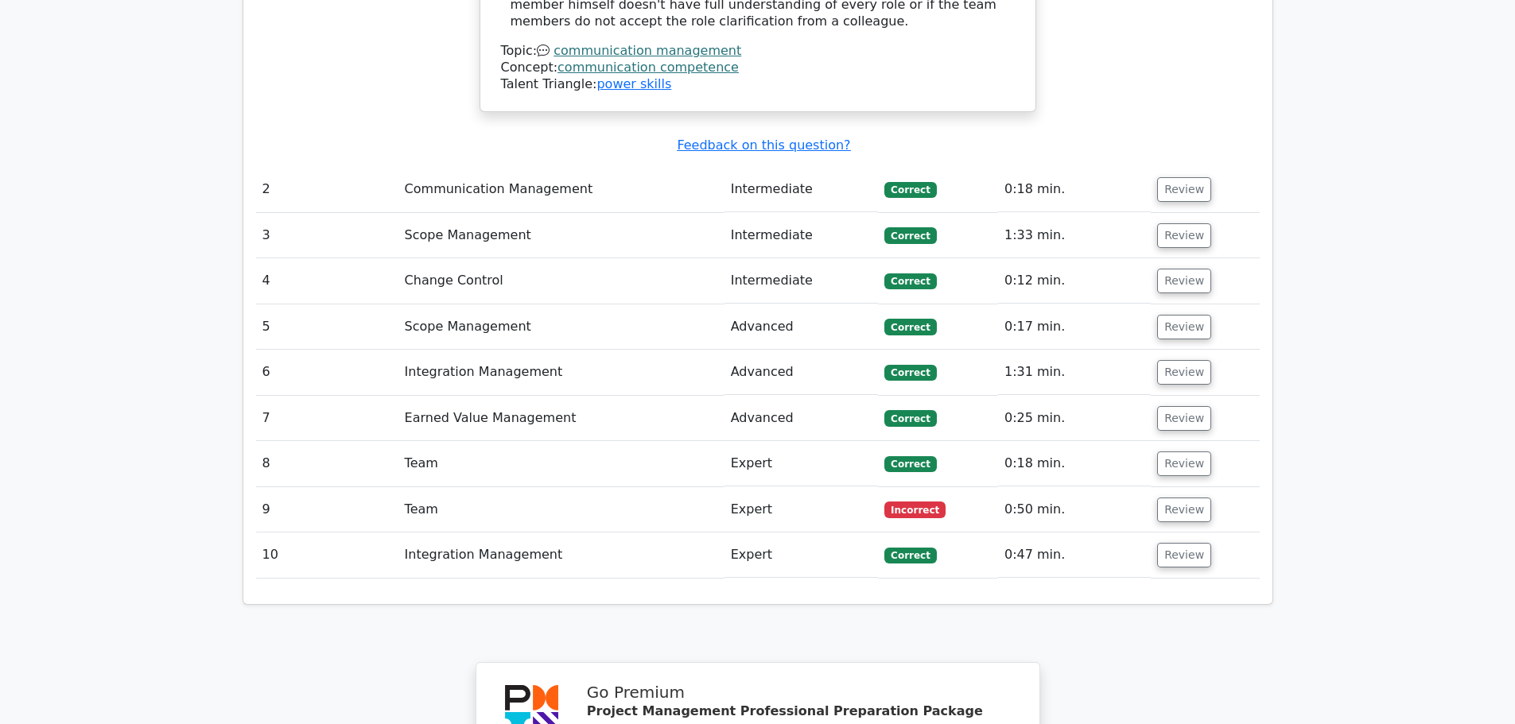
scroll to position [1912, 0]
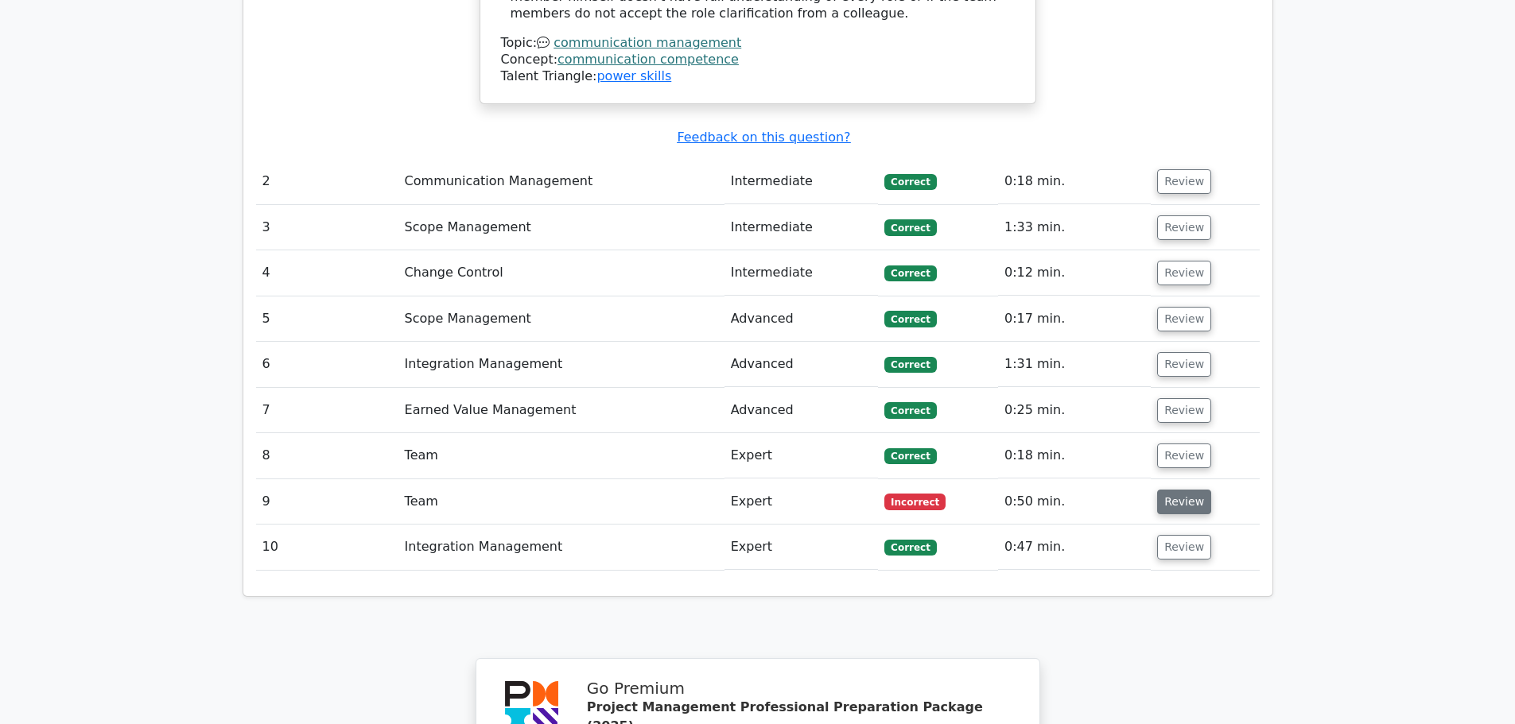
click at [1181, 490] on button "Review" at bounding box center [1184, 502] width 54 height 25
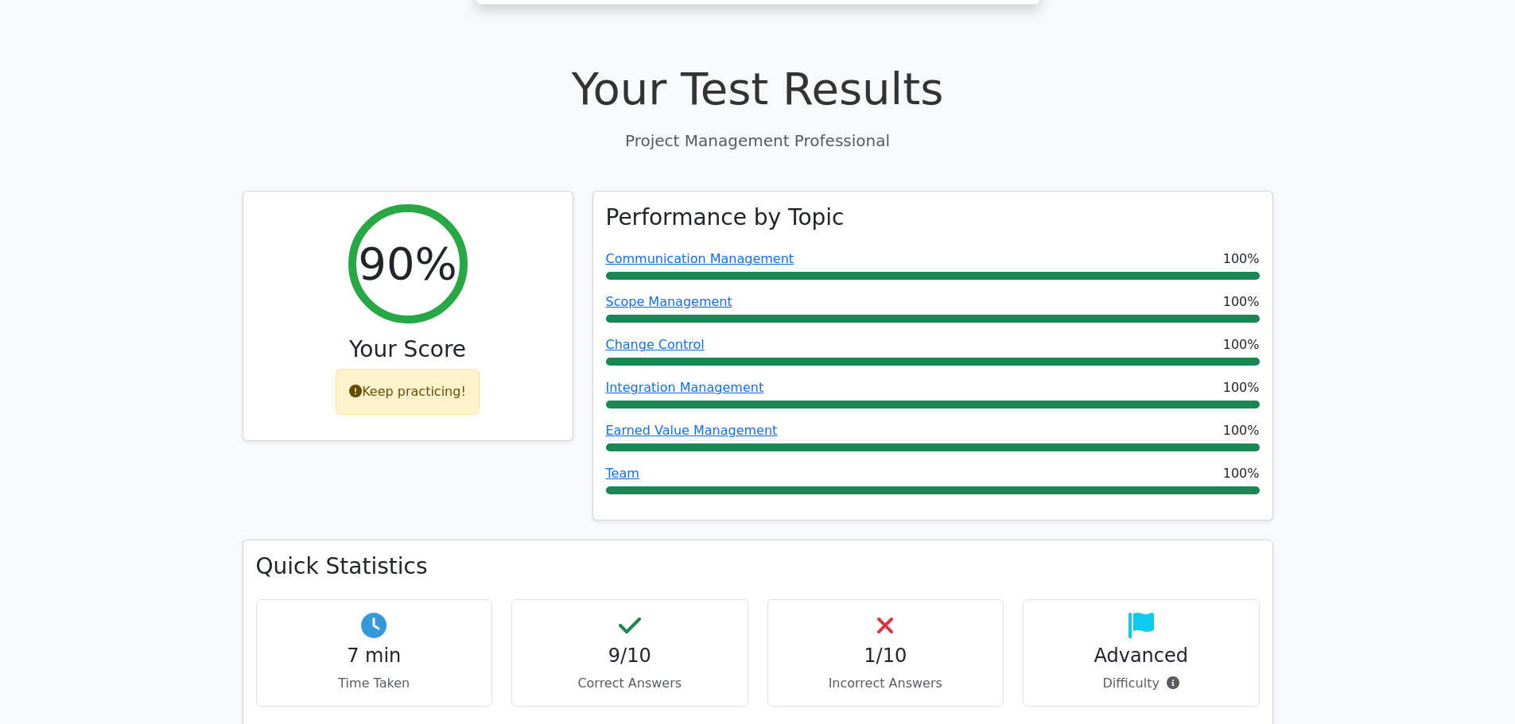
scroll to position [0, 0]
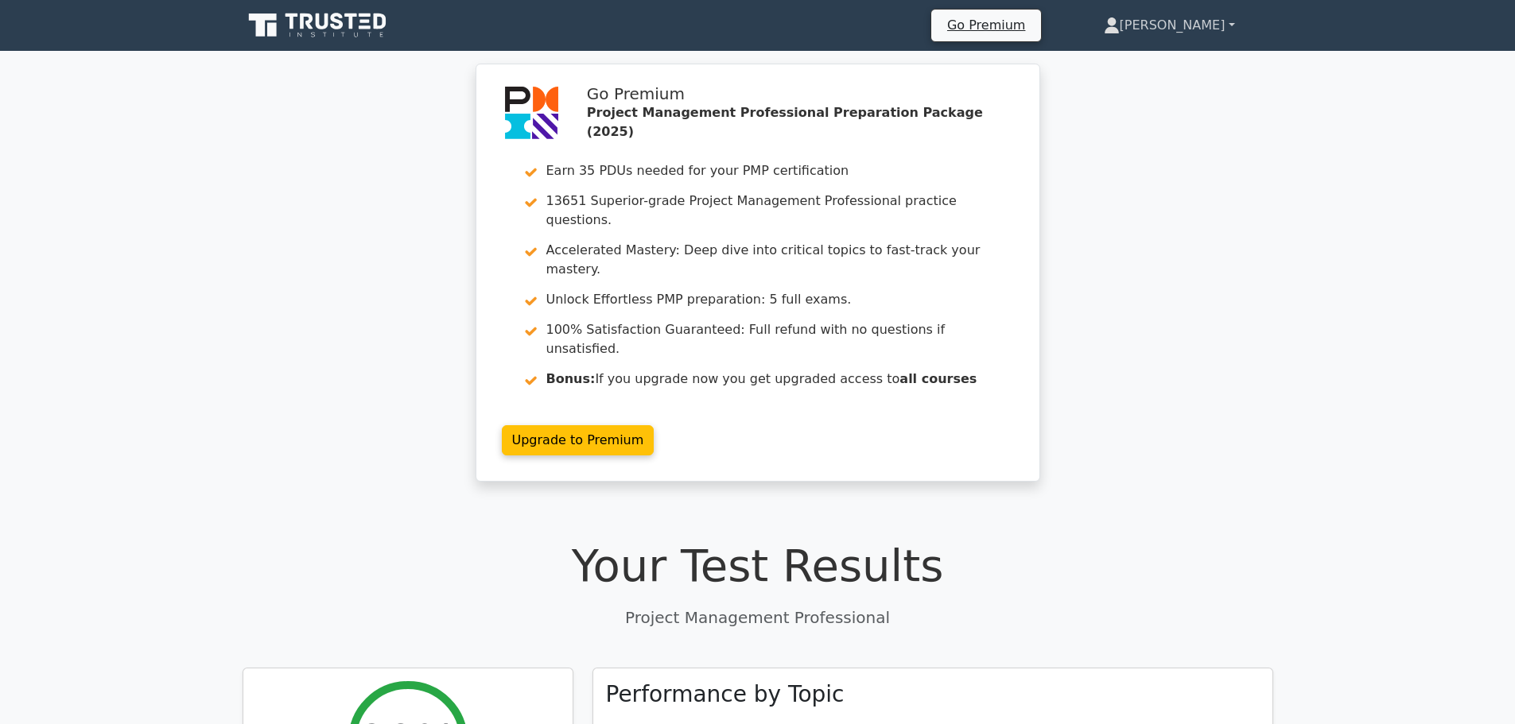
click at [1210, 30] on link "[PERSON_NAME]" at bounding box center [1169, 26] width 208 height 32
click at [1192, 65] on link "Profile" at bounding box center [1129, 62] width 126 height 25
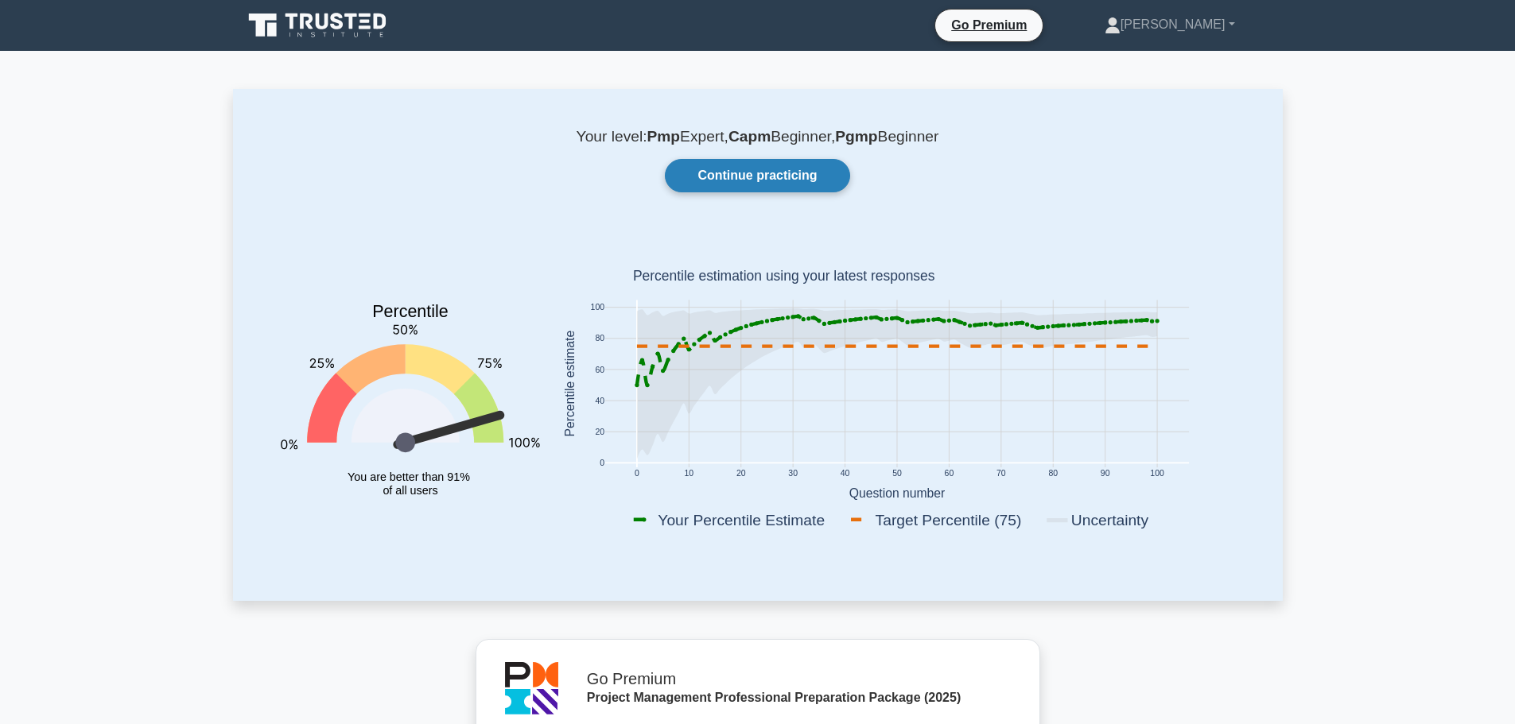
click at [805, 170] on link "Continue practicing" at bounding box center [757, 175] width 184 height 33
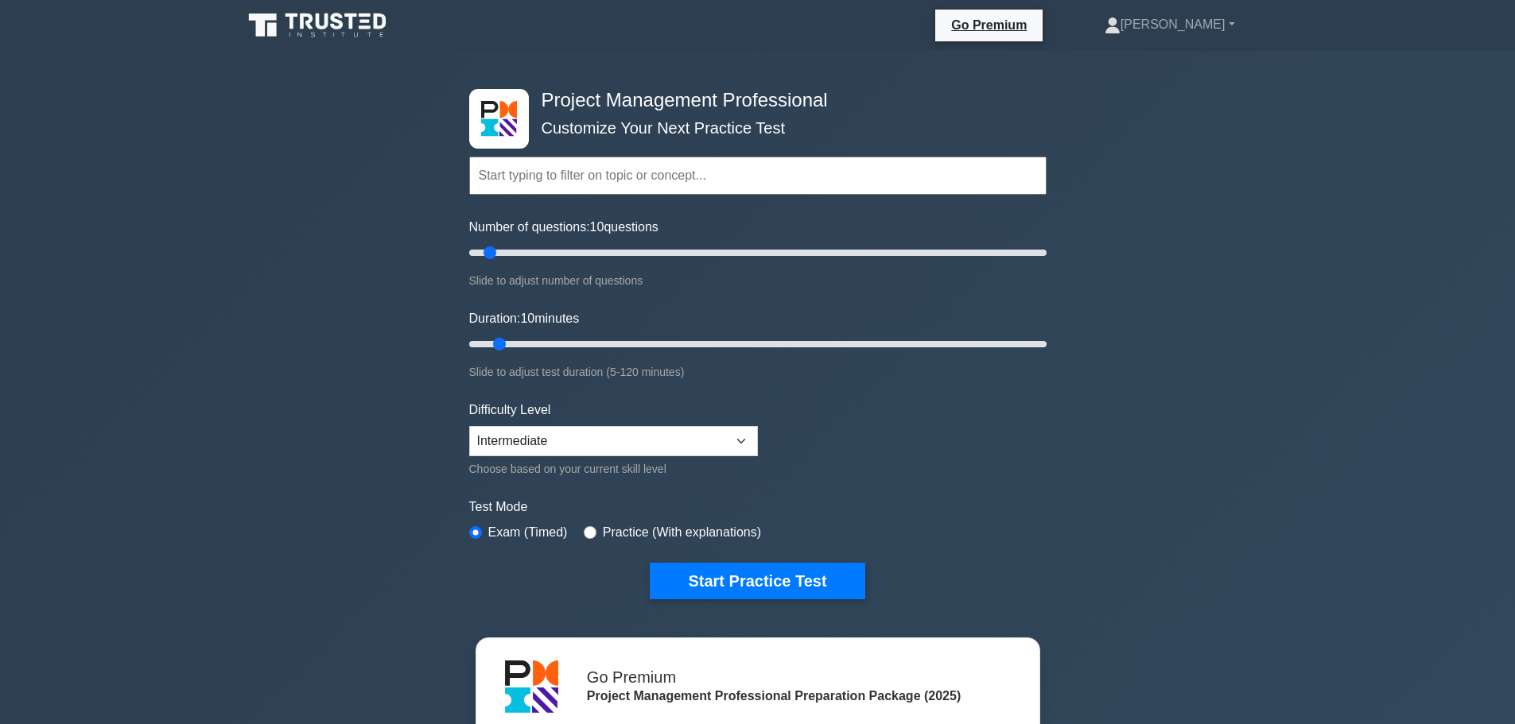
click at [351, 28] on icon at bounding box center [351, 22] width 13 height 16
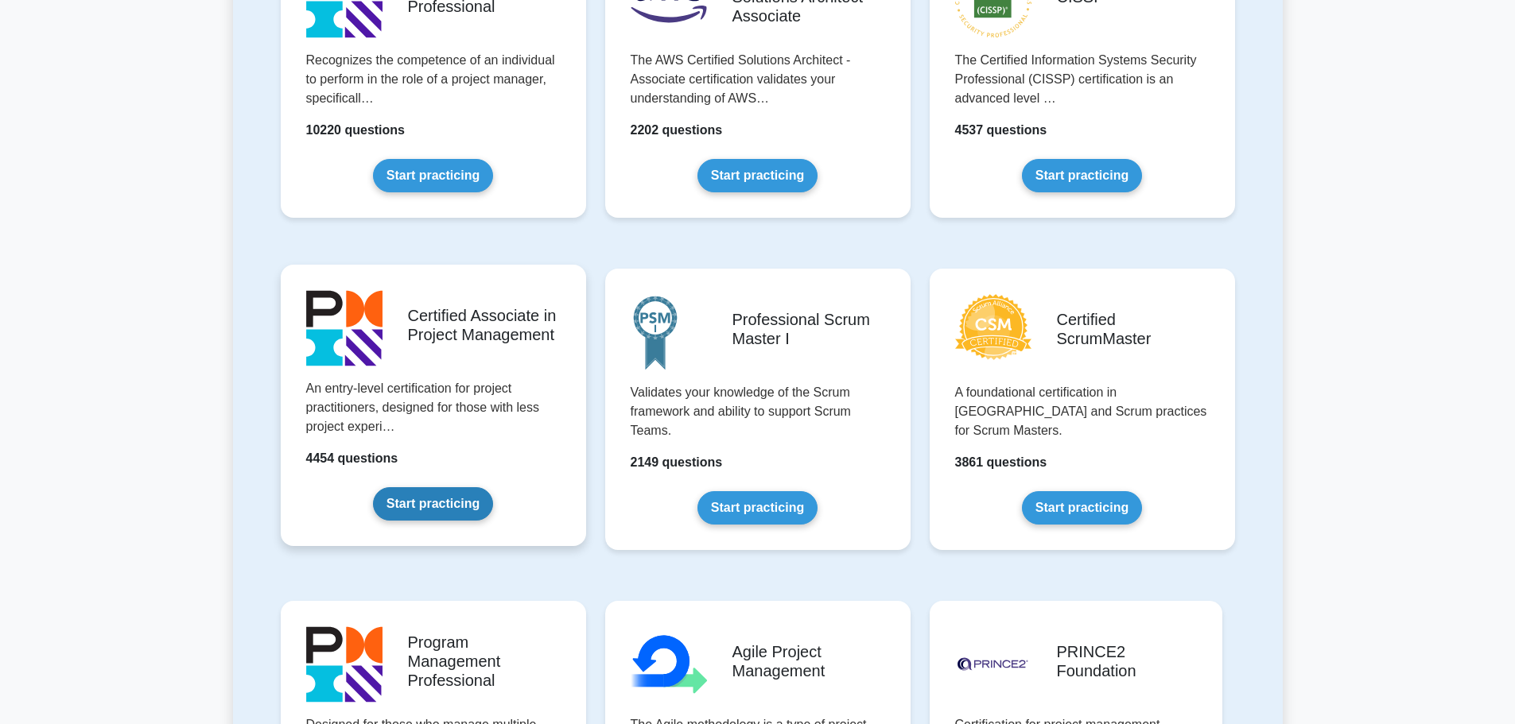
scroll to position [477, 0]
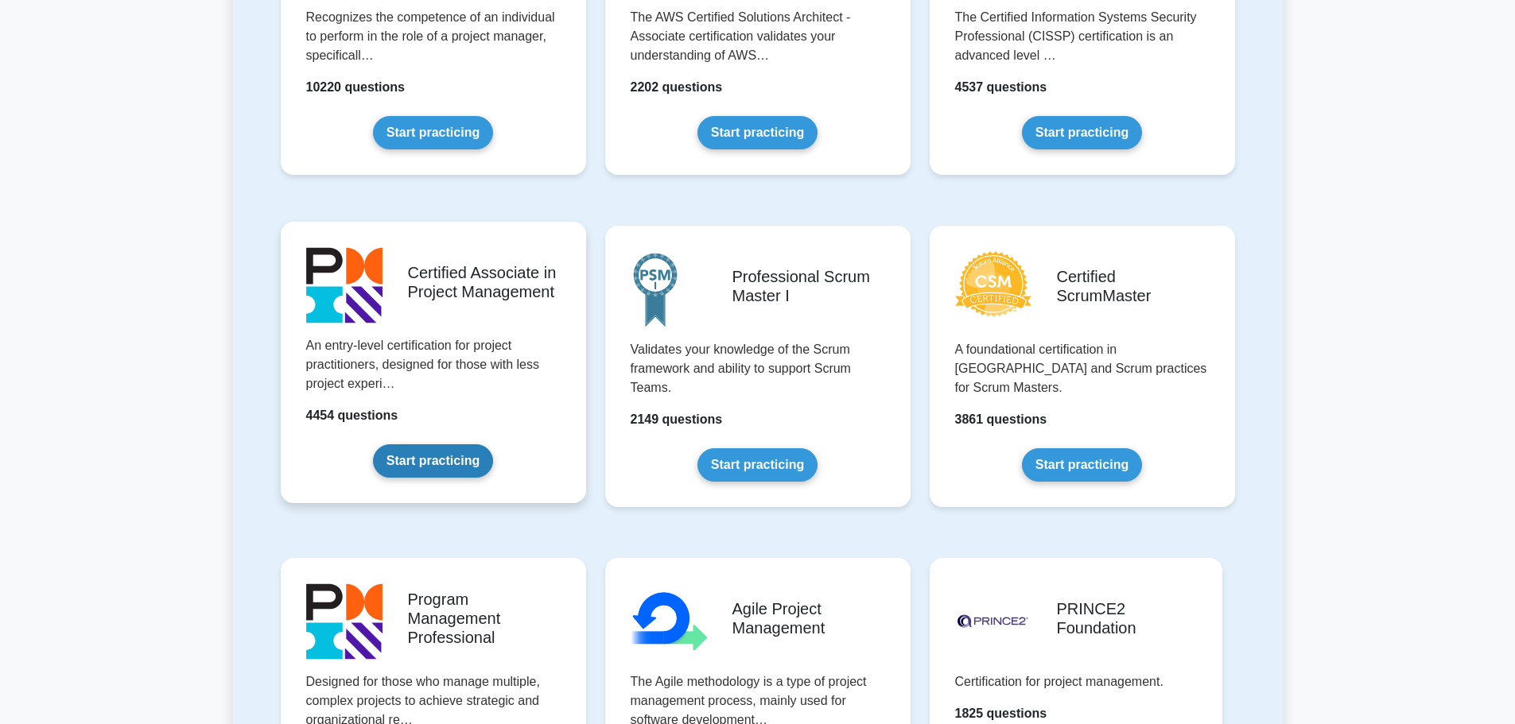
click at [435, 468] on link "Start practicing" at bounding box center [433, 460] width 120 height 33
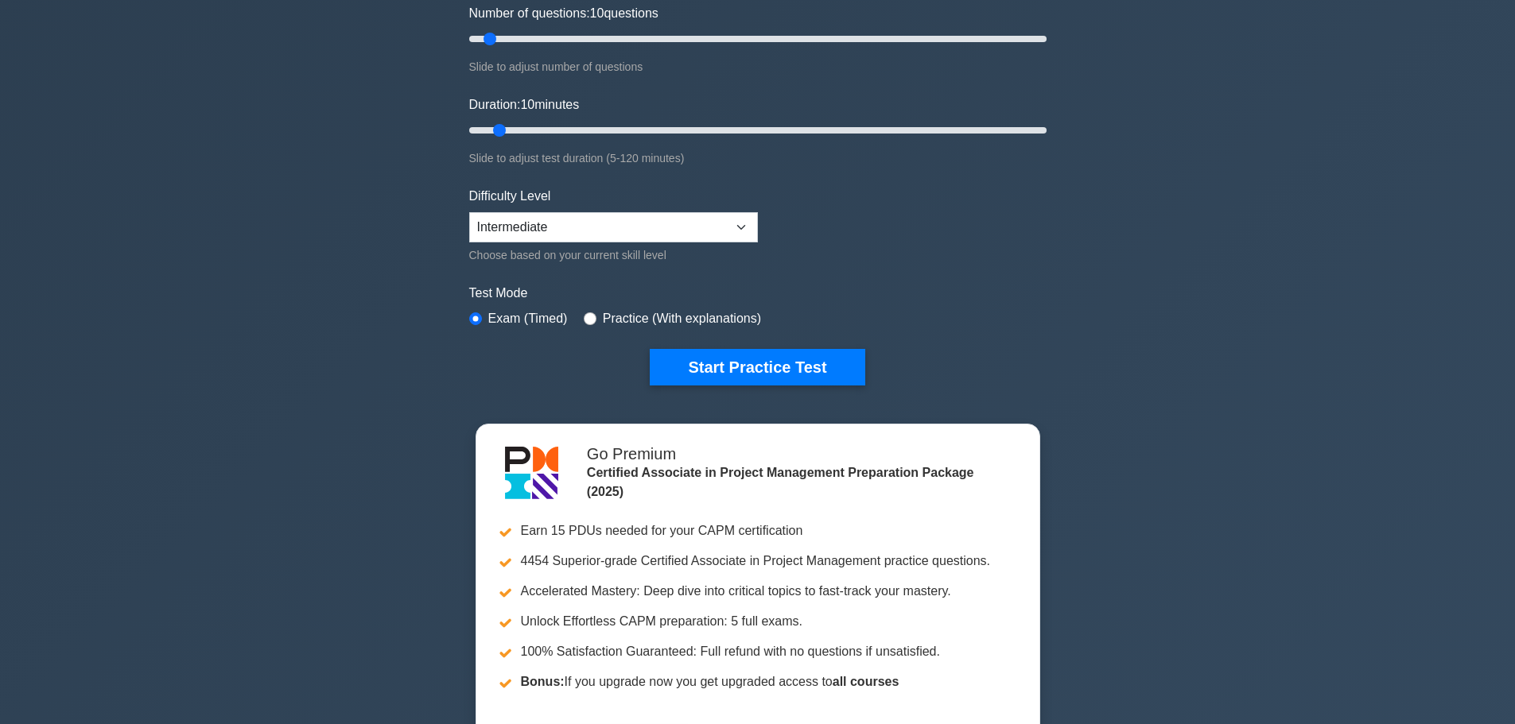
scroll to position [239, 0]
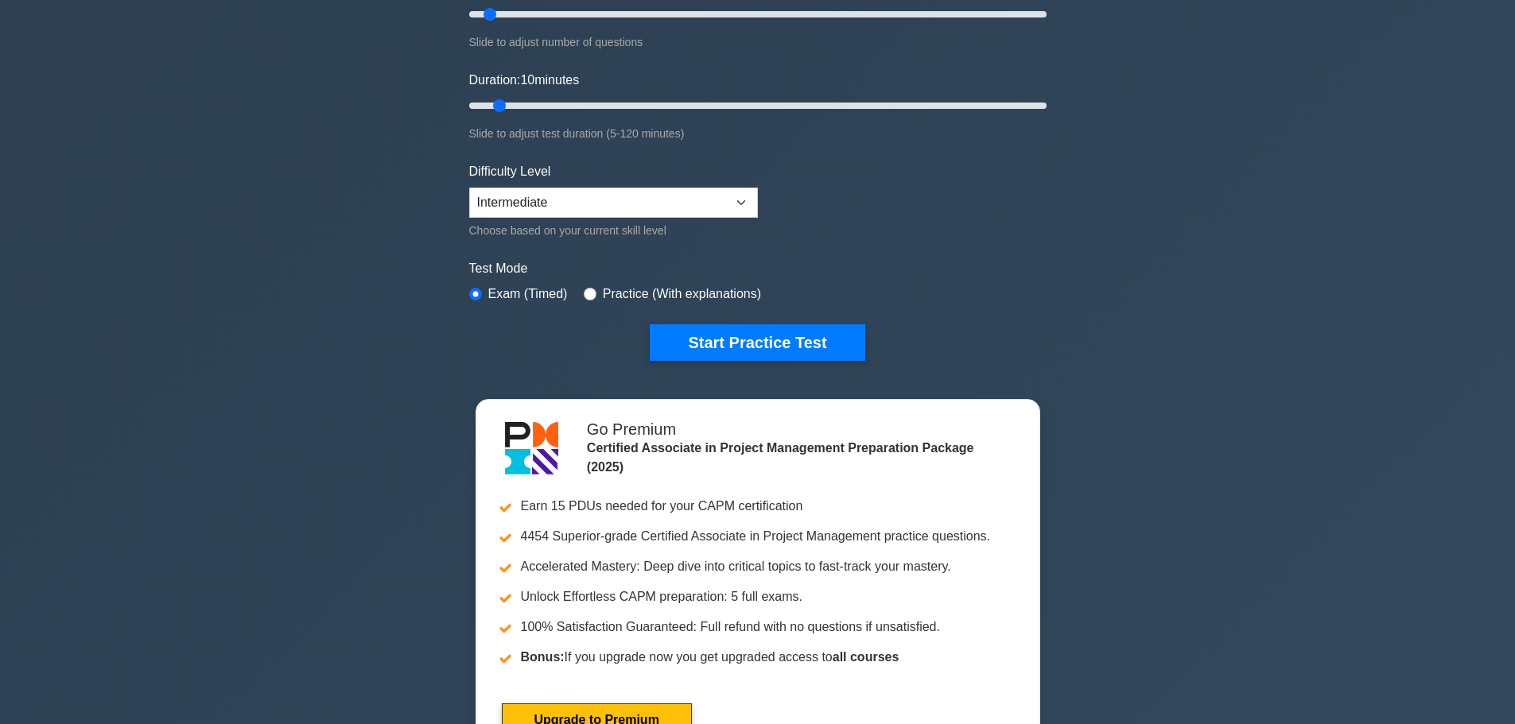
click at [526, 186] on div "Difficulty Level Beginner Intermediate Expert Choose based on your current skil…" at bounding box center [613, 201] width 289 height 78
click at [525, 201] on select "Beginner Intermediate Expert" at bounding box center [613, 203] width 289 height 30
select select "beginner"
click at [469, 188] on select "Beginner Intermediate Expert" at bounding box center [613, 203] width 289 height 30
click at [834, 339] on button "Start Practice Test" at bounding box center [757, 342] width 215 height 37
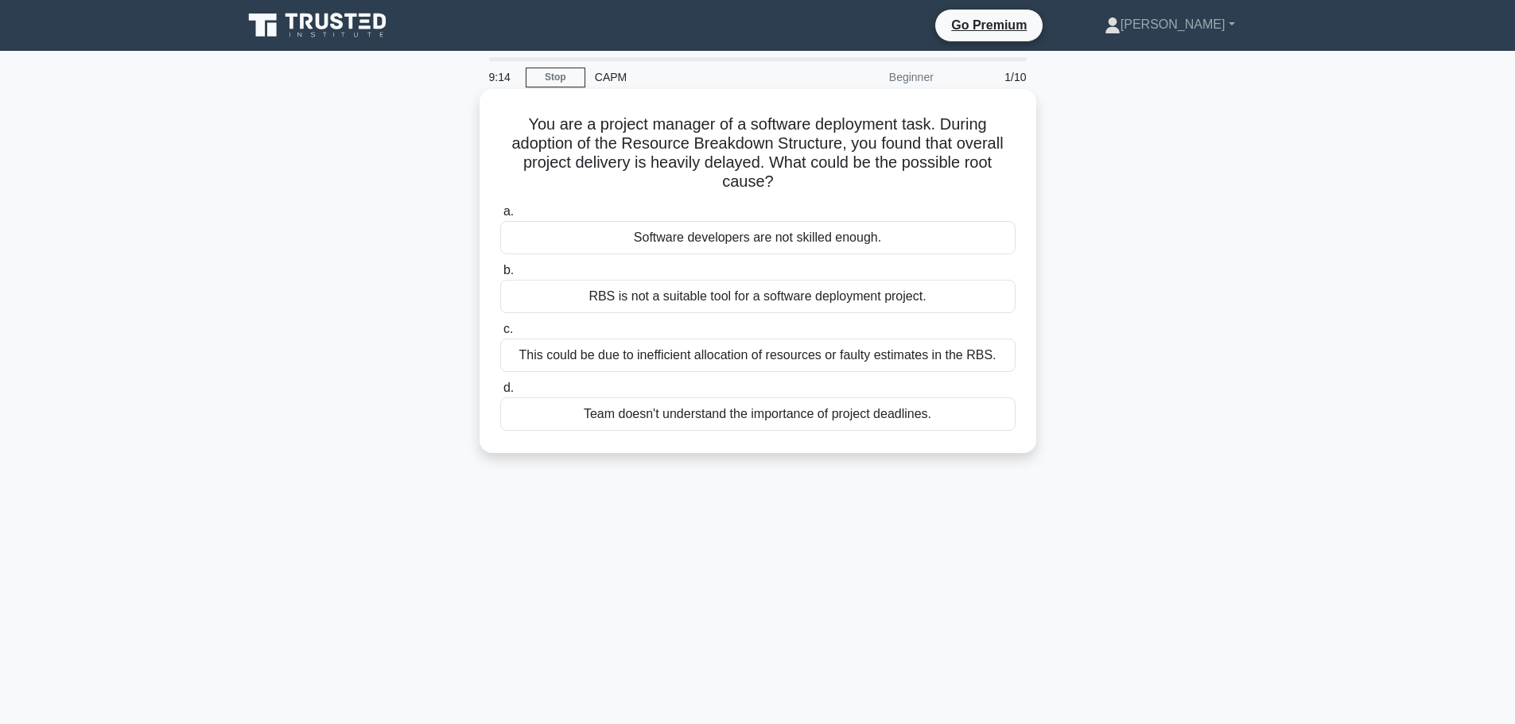
click at [891, 359] on div "This could be due to inefficient allocation of resources or faulty estimates in…" at bounding box center [757, 355] width 515 height 33
click at [500, 335] on input "c. This could be due to inefficient allocation of resources or faulty estimates…" at bounding box center [500, 329] width 0 height 10
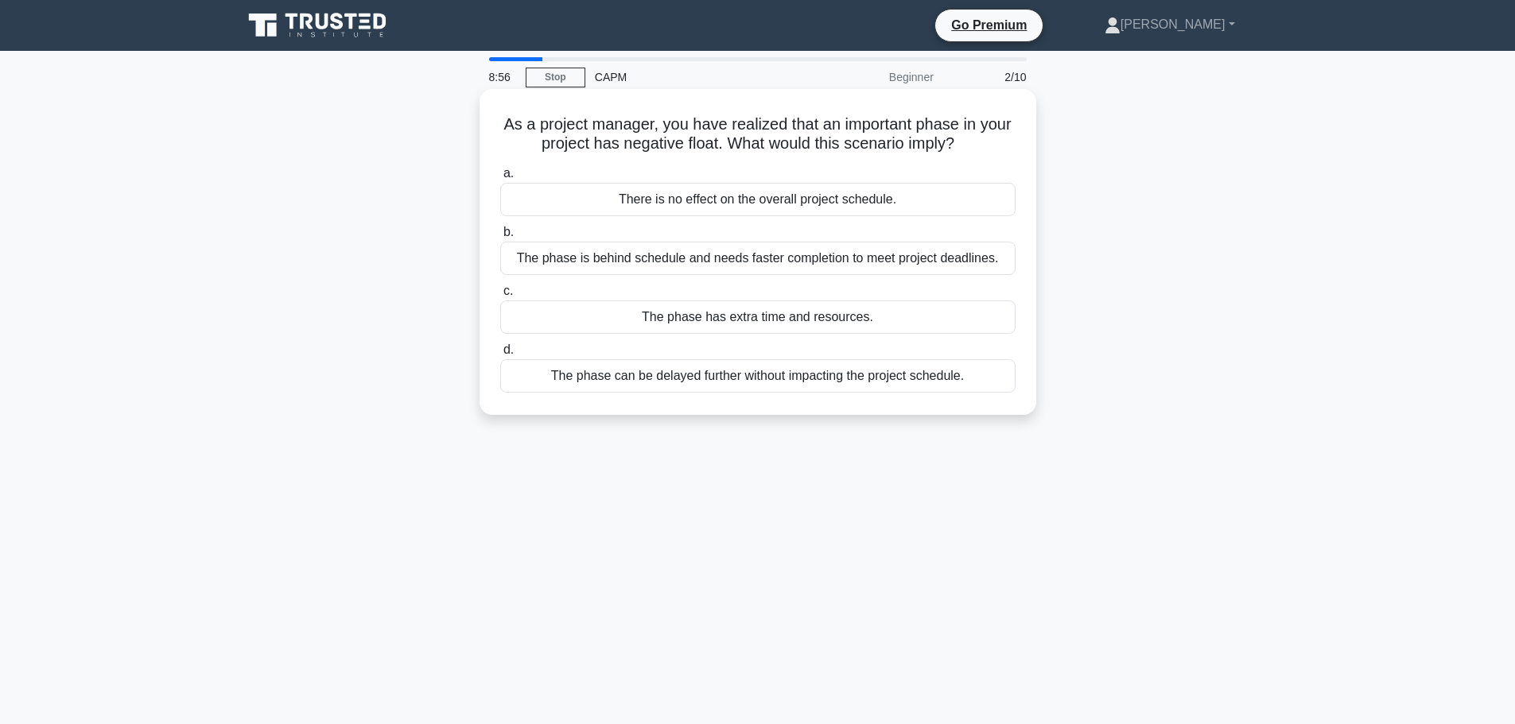
click at [926, 261] on div "The phase is behind schedule and needs faster completion to meet project deadli…" at bounding box center [757, 258] width 515 height 33
click at [500, 238] on input "b. The phase is behind schedule and needs faster completion to meet project dea…" at bounding box center [500, 232] width 0 height 10
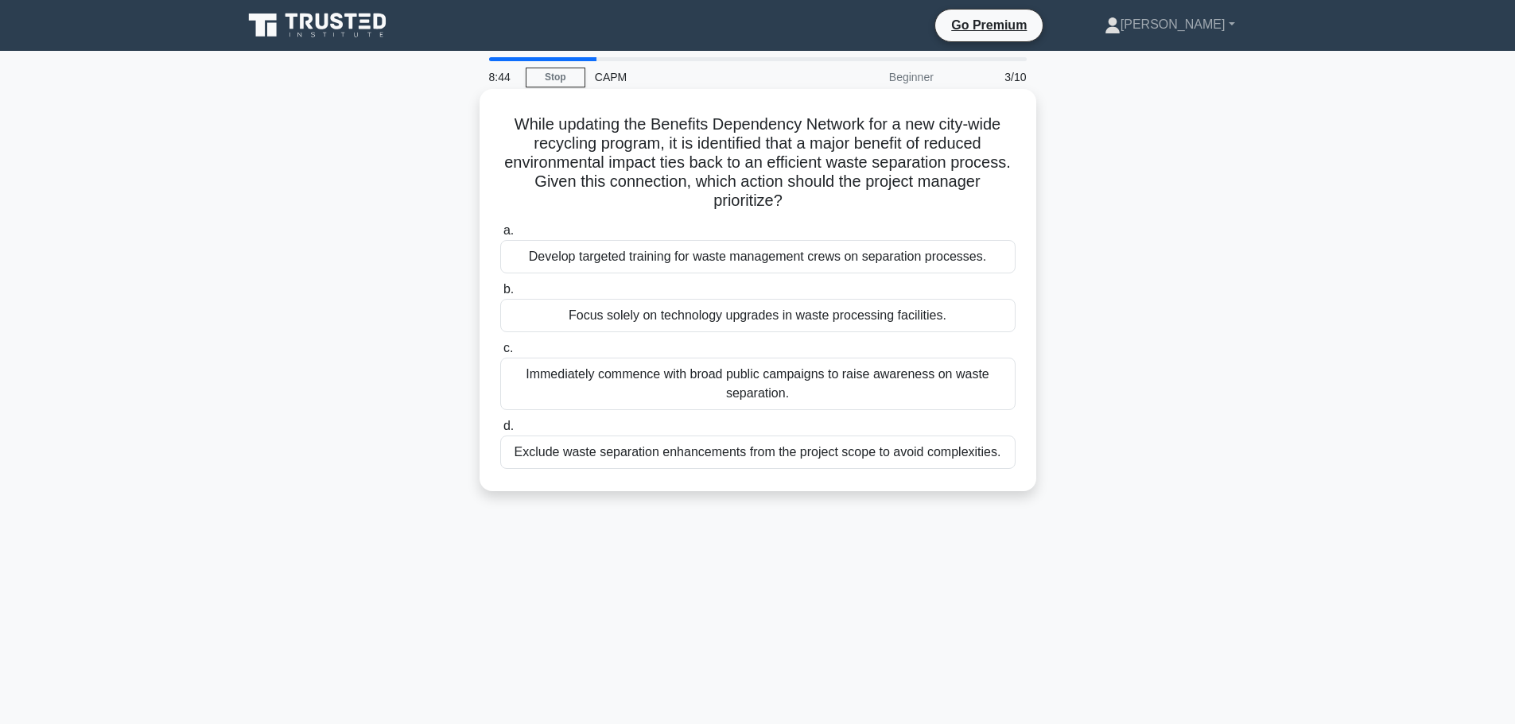
click at [947, 266] on div "Develop targeted training for waste management crews on separation processes." at bounding box center [757, 256] width 515 height 33
click at [500, 236] on input "a. Develop targeted training for waste management crews on separation processes." at bounding box center [500, 231] width 0 height 10
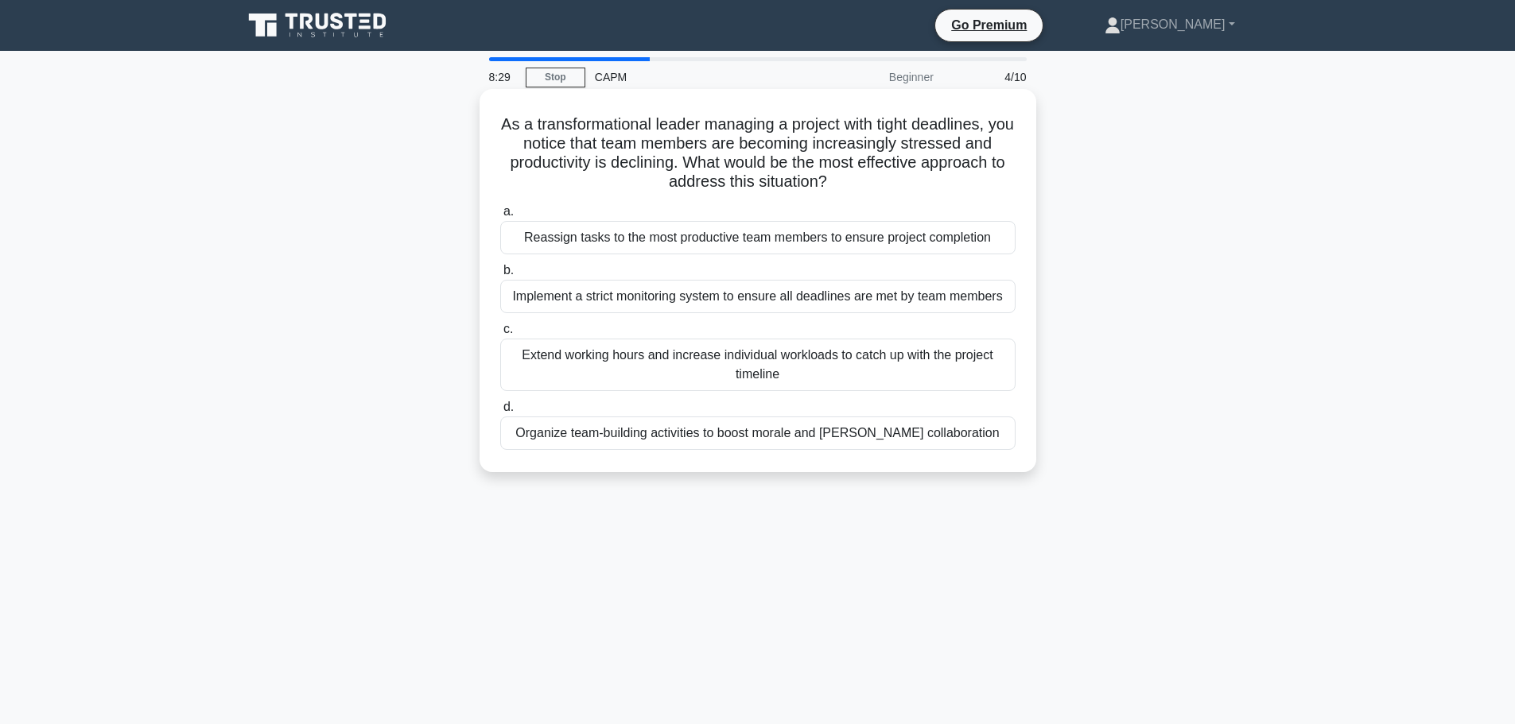
click at [827, 436] on div "Organize team-building activities to boost morale and foster collaboration" at bounding box center [757, 433] width 515 height 33
click at [500, 413] on input "d. Organize team-building activities to boost morale and foster collaboration" at bounding box center [500, 407] width 0 height 10
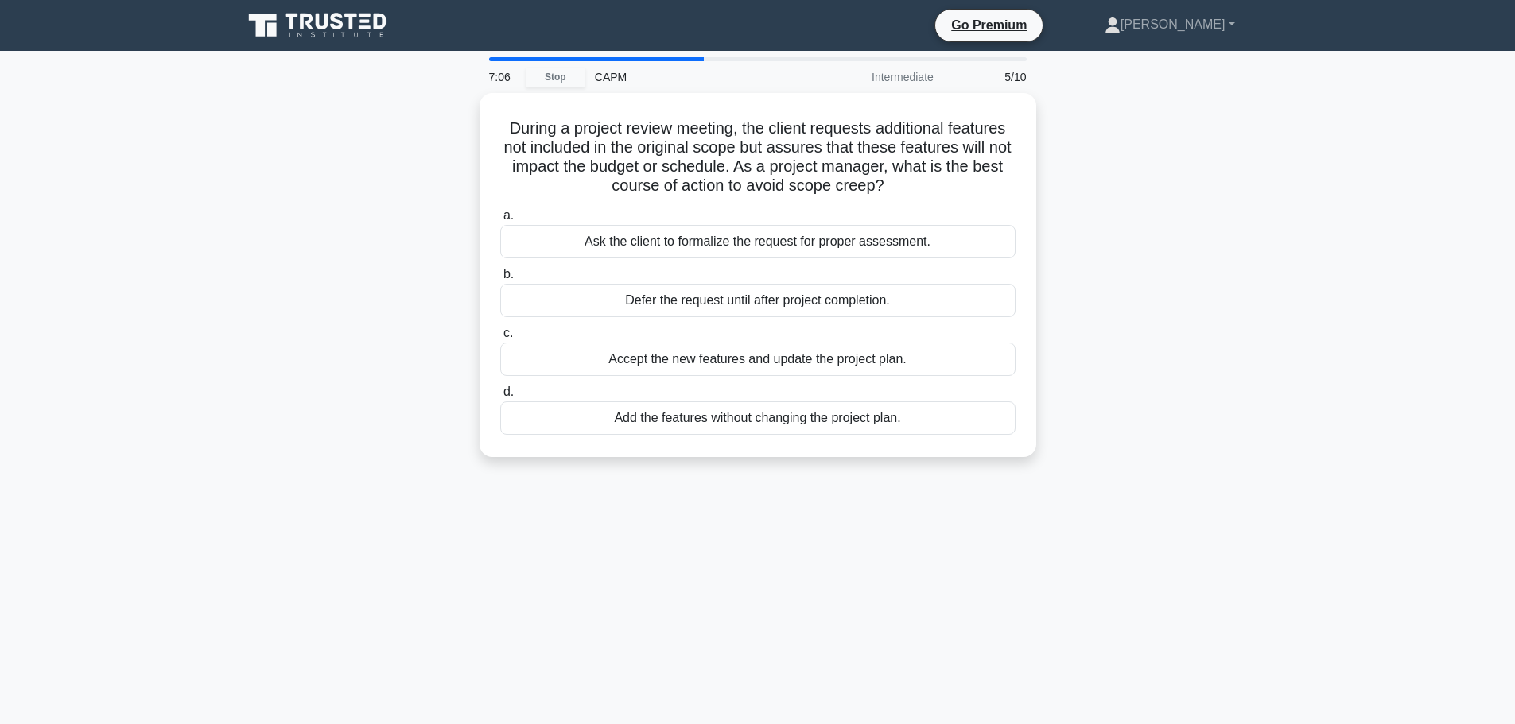
click at [353, 267] on div "During a project review meeting, the client requests additional features not in…" at bounding box center [757, 284] width 1049 height 383
click at [791, 241] on div "Ask the client to formalize the request for proper assessment." at bounding box center [757, 237] width 515 height 33
click at [500, 217] on input "a. Ask the client to formalize the request for proper assessment." at bounding box center [500, 212] width 0 height 10
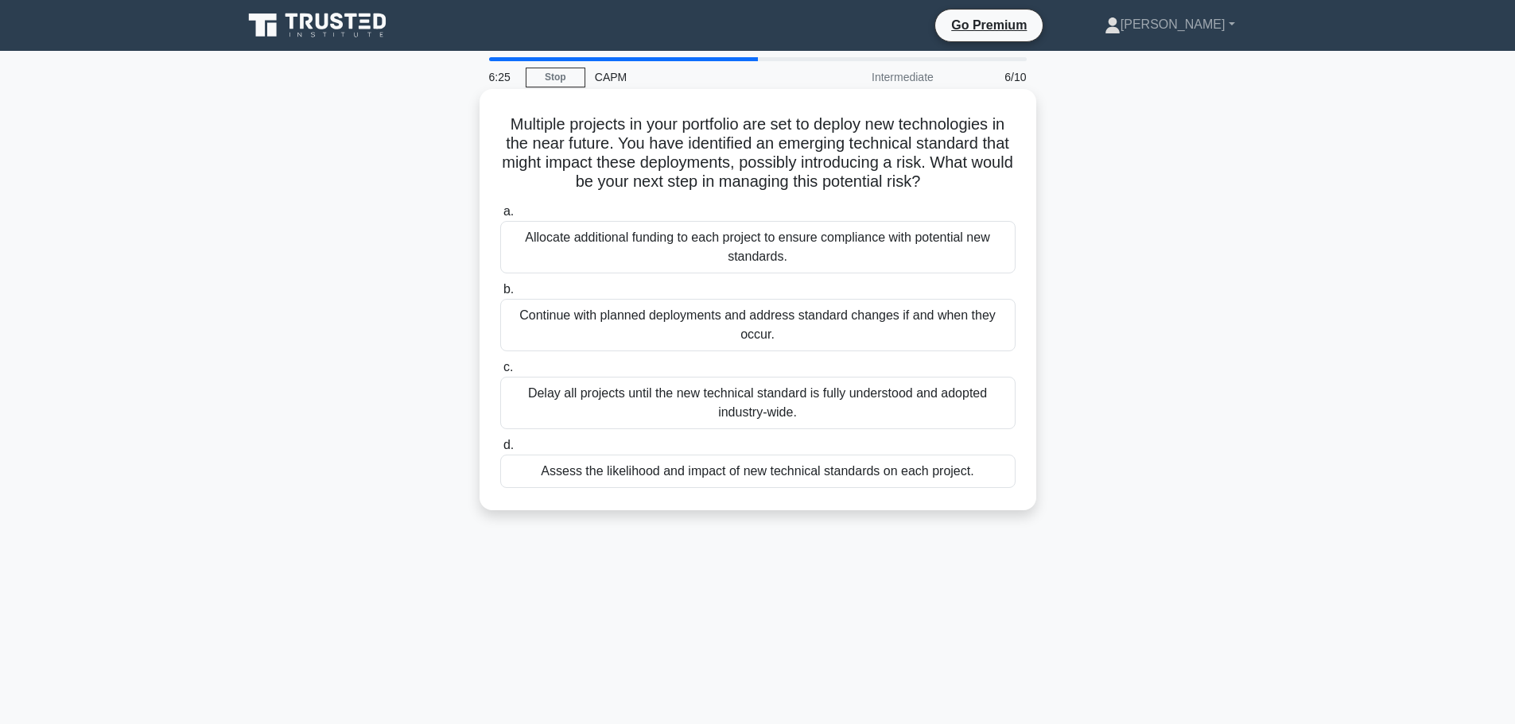
click at [691, 464] on div "Assess the likelihood and impact of new technical standards on each project." at bounding box center [757, 471] width 515 height 33
click at [500, 451] on input "d. Assess the likelihood and impact of new technical standards on each project." at bounding box center [500, 445] width 0 height 10
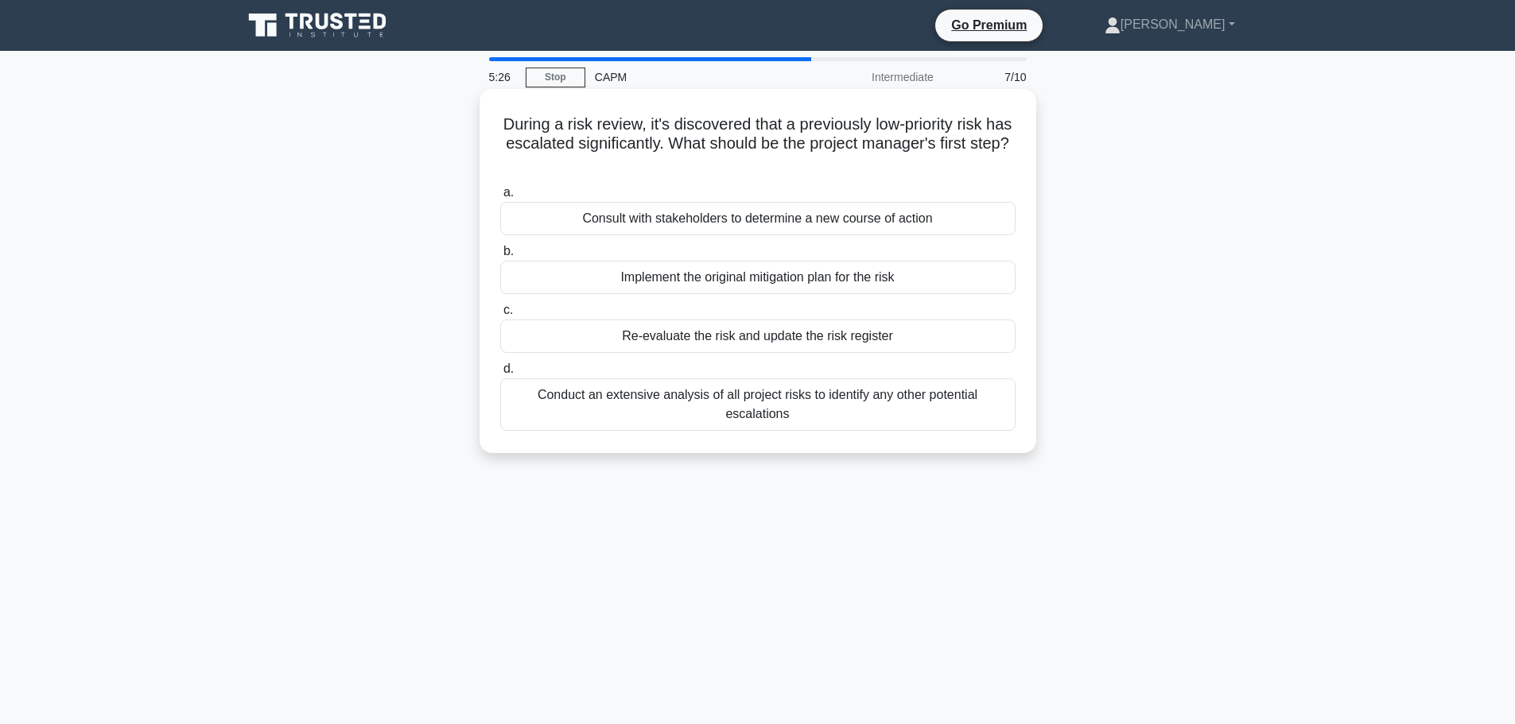
click at [703, 342] on div "Re-evaluate the risk and update the risk register" at bounding box center [757, 336] width 515 height 33
click at [500, 316] on input "c. Re-evaluate the risk and update the risk register" at bounding box center [500, 310] width 0 height 10
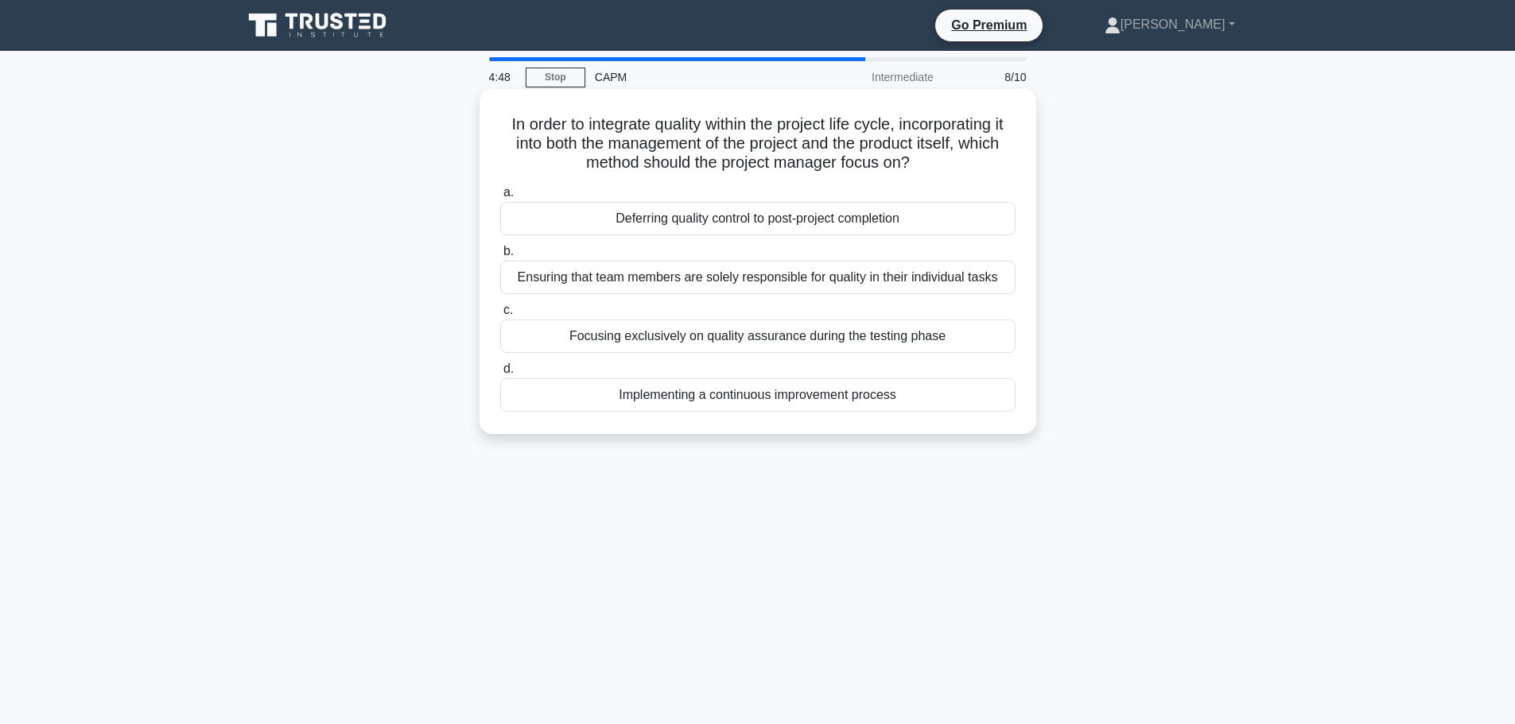
click at [698, 398] on div "Implementing a continuous improvement process" at bounding box center [757, 394] width 515 height 33
click at [500, 374] on input "d. Implementing a continuous improvement process" at bounding box center [500, 369] width 0 height 10
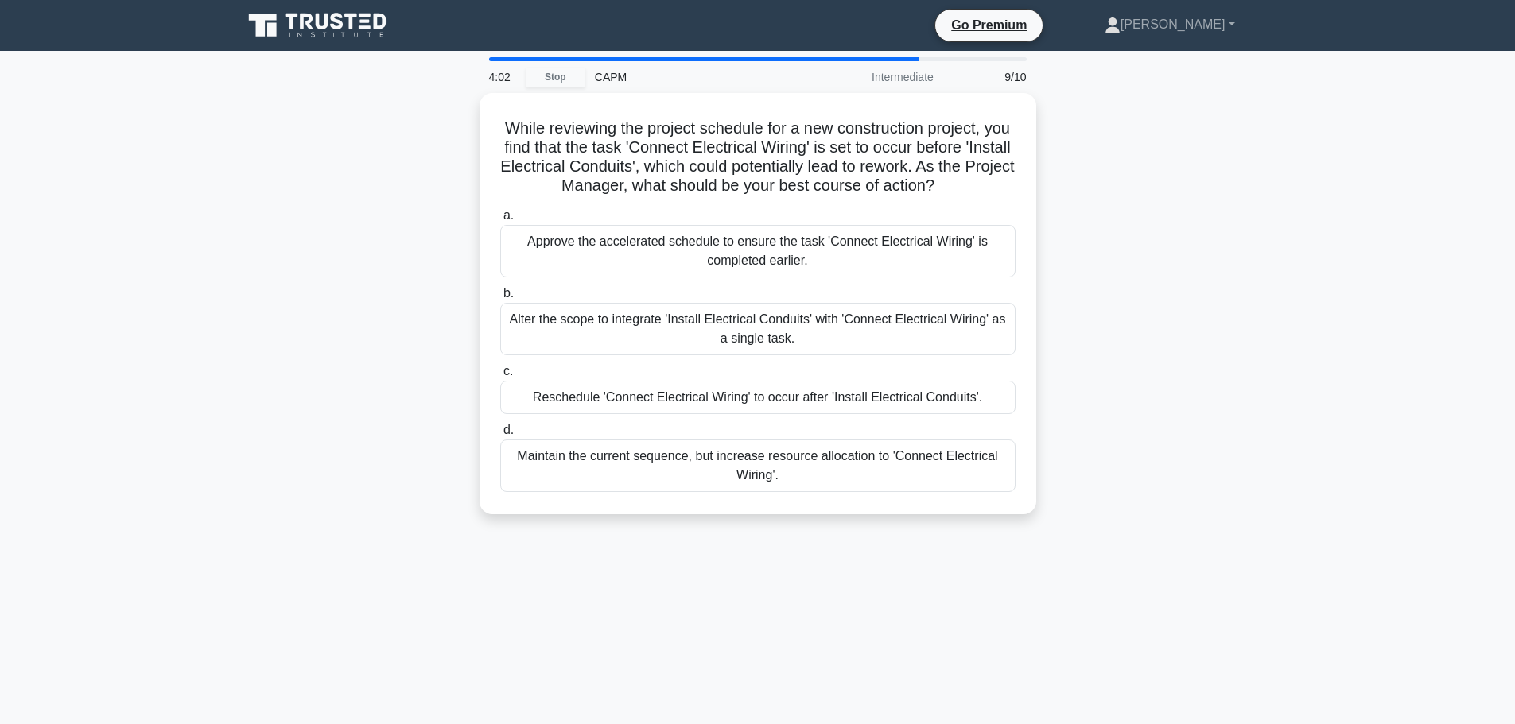
click at [413, 256] on div "While reviewing the project schedule for a new construction project, you find t…" at bounding box center [757, 313] width 1049 height 440
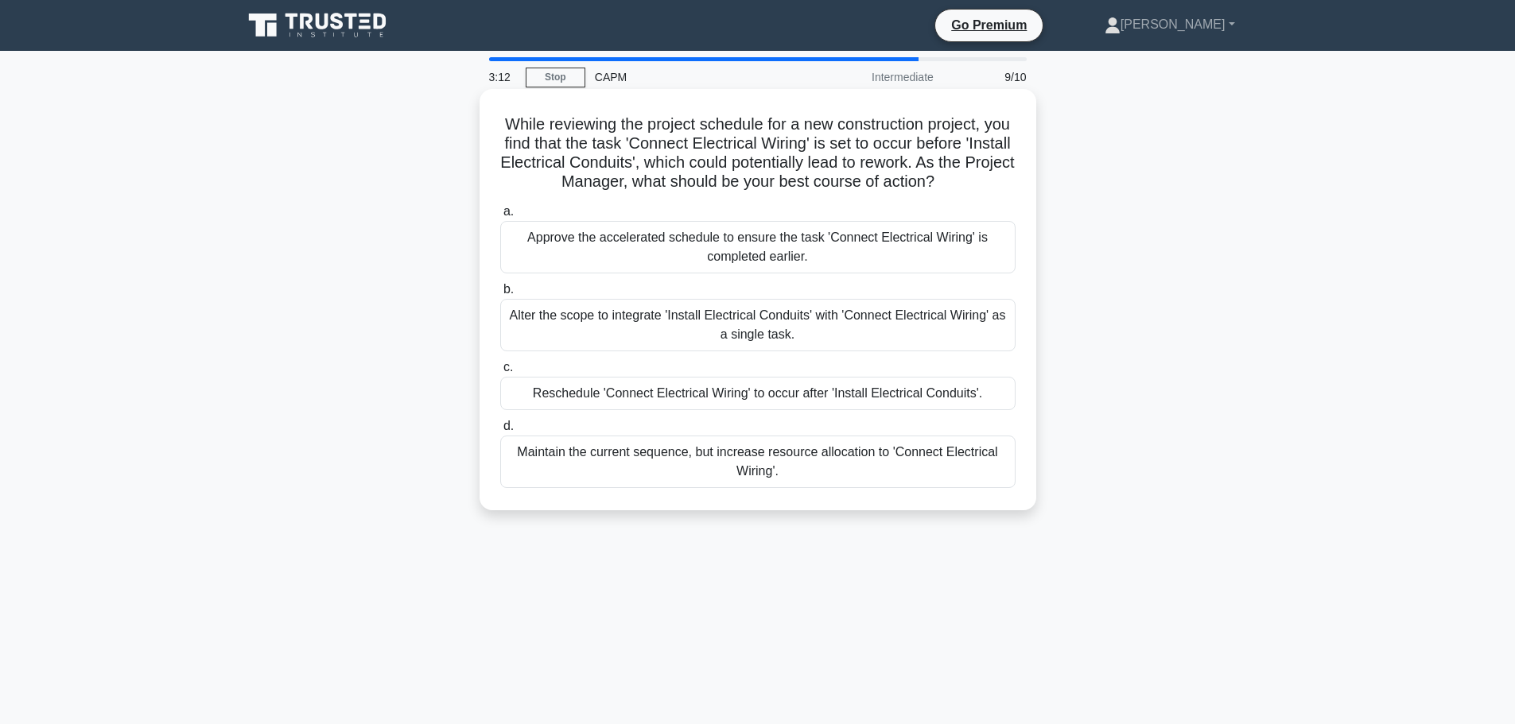
click at [549, 399] on div "Reschedule 'Connect Electrical Wiring' to occur after 'Install Electrical Condu…" at bounding box center [757, 393] width 515 height 33
click at [500, 373] on input "c. Reschedule 'Connect Electrical Wiring' to occur after 'Install Electrical Co…" at bounding box center [500, 368] width 0 height 10
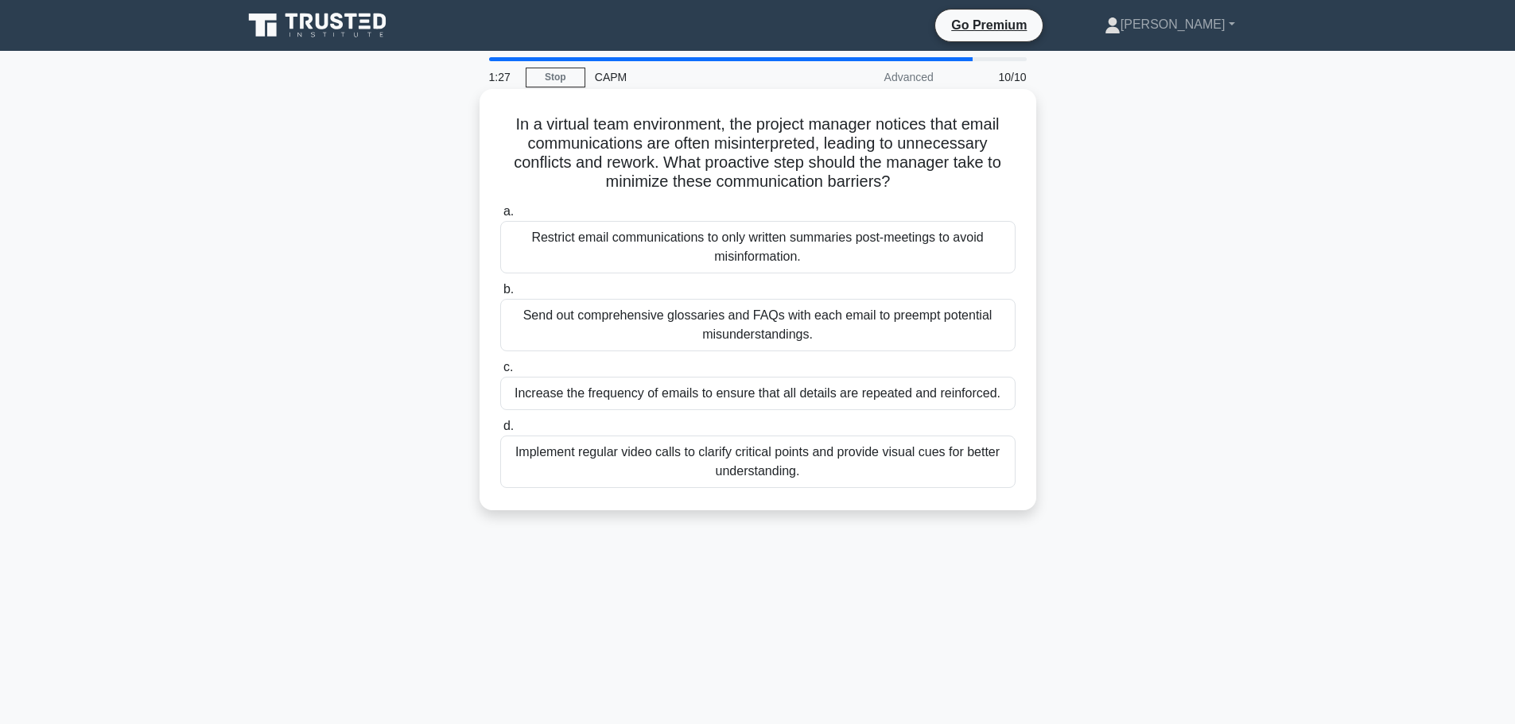
click at [669, 465] on div "Implement regular video calls to clarify critical points and provide visual cue…" at bounding box center [757, 462] width 515 height 52
click at [500, 432] on input "d. Implement regular video calls to clarify critical points and provide visual …" at bounding box center [500, 426] width 0 height 10
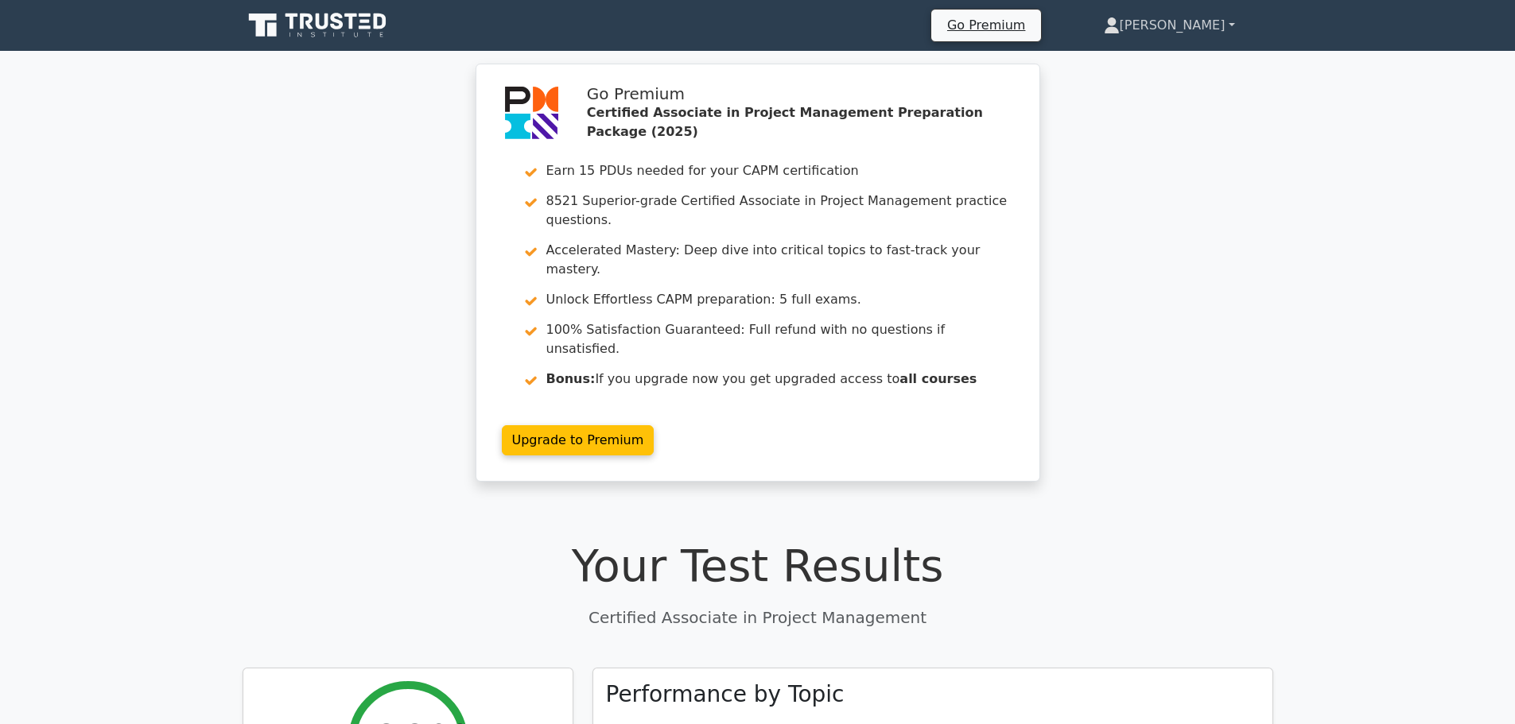
click at [1223, 32] on link "[PERSON_NAME]" at bounding box center [1169, 26] width 208 height 32
click at [1166, 62] on link "Profile" at bounding box center [1129, 62] width 126 height 25
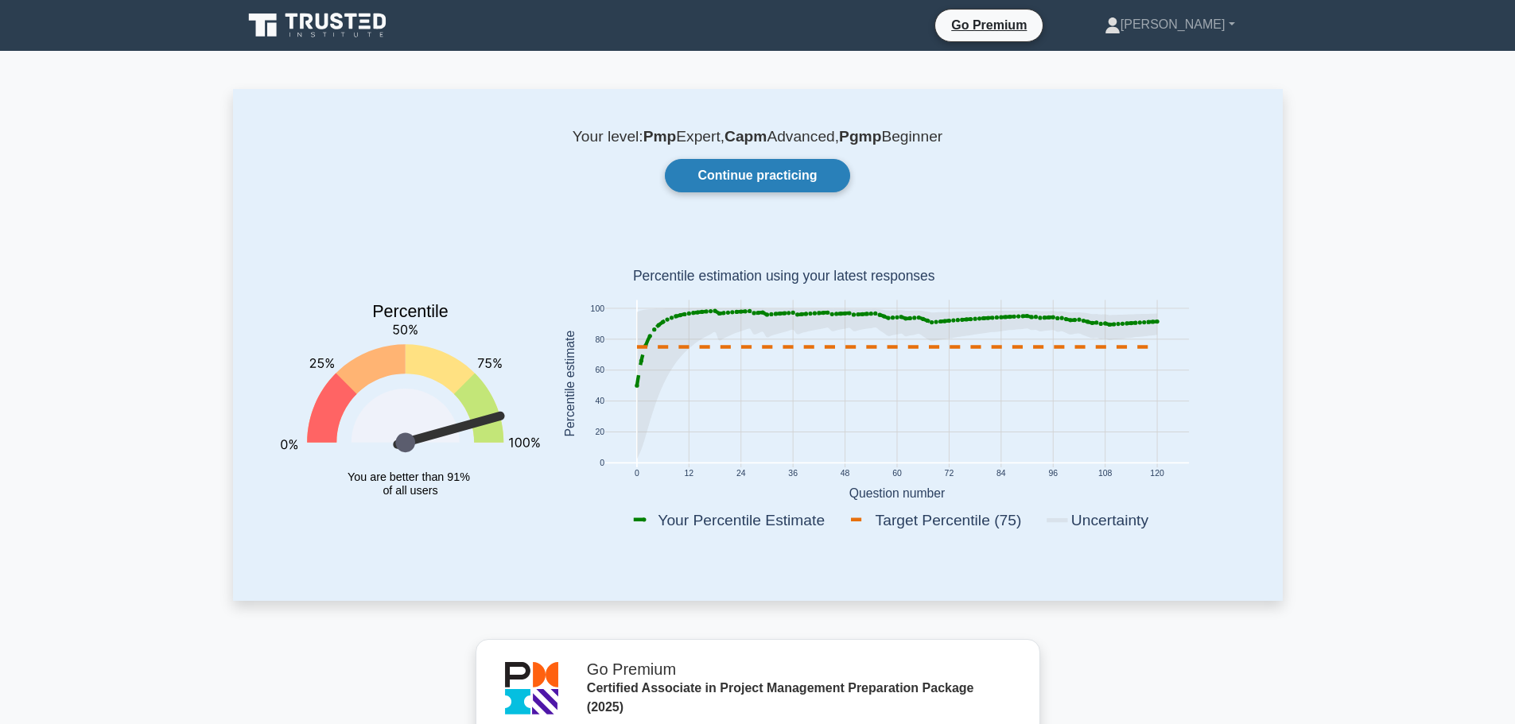
click at [744, 169] on link "Continue practicing" at bounding box center [757, 175] width 184 height 33
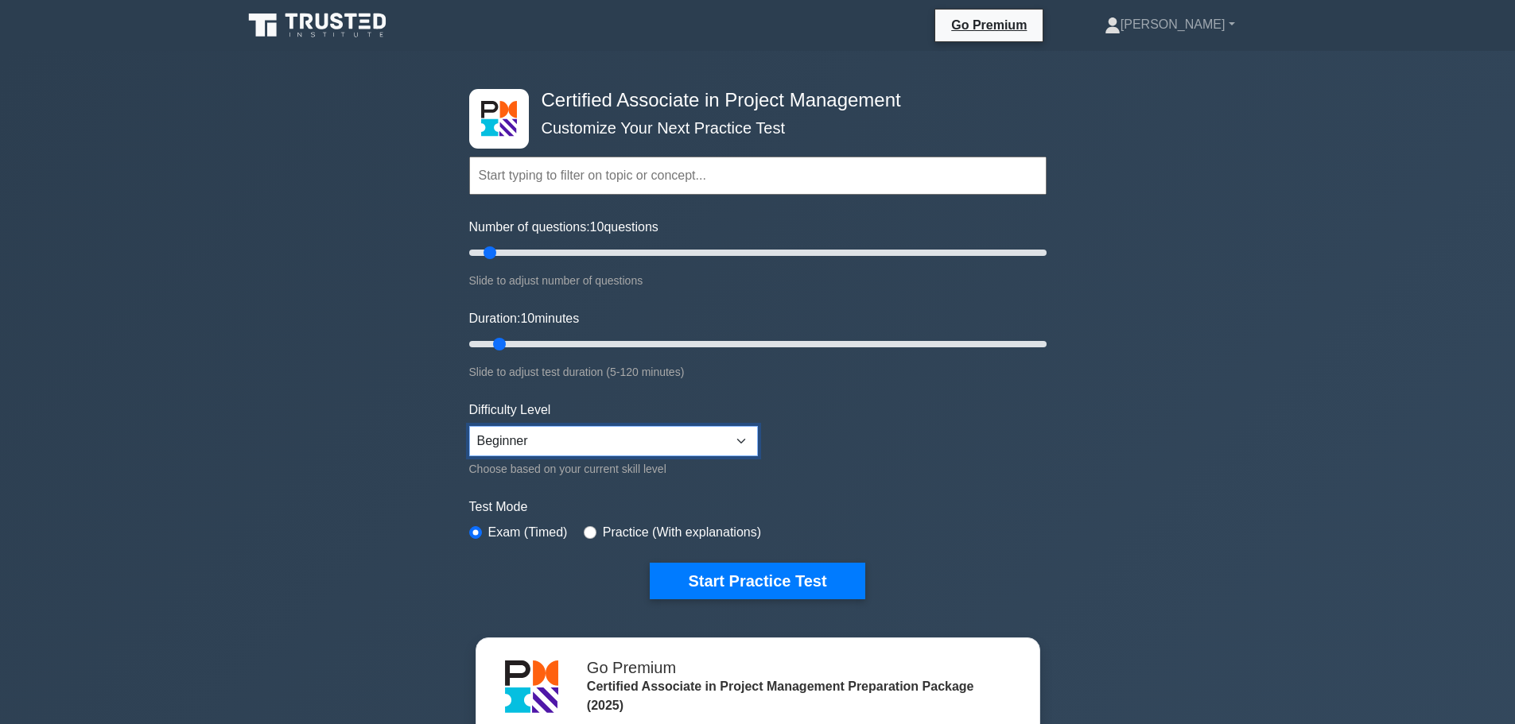
click at [521, 437] on select "Beginner Intermediate Expert" at bounding box center [613, 441] width 289 height 30
select select "intermediate"
click at [469, 426] on select "Beginner Intermediate Expert" at bounding box center [613, 441] width 289 height 30
click at [960, 475] on form "Topics Project Scope Management Project Time Management Project Cost Management…" at bounding box center [757, 353] width 577 height 491
click at [836, 582] on button "Start Practice Test" at bounding box center [757, 581] width 215 height 37
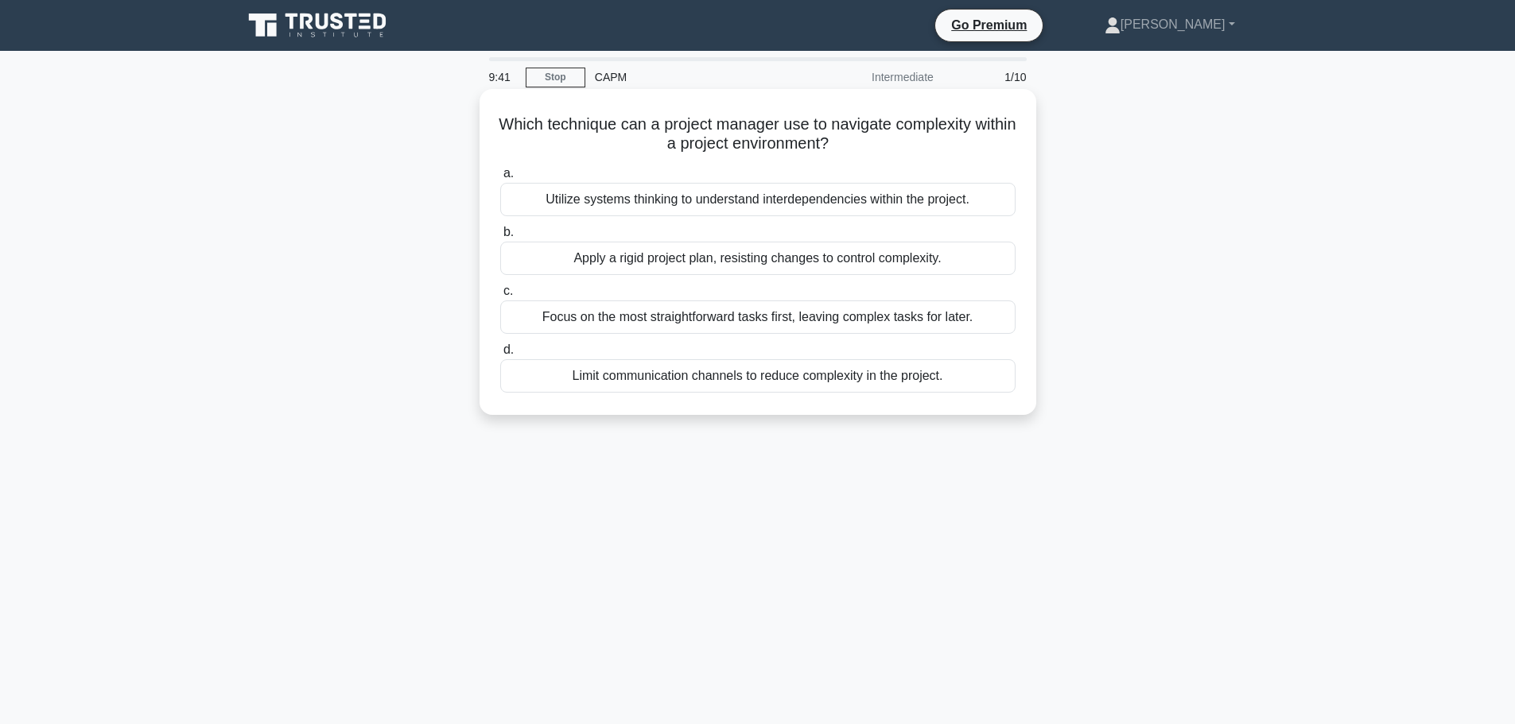
click at [887, 203] on div "Utilize systems thinking to understand interdependencies within the project." at bounding box center [757, 199] width 515 height 33
click at [500, 179] on input "a. Utilize systems thinking to understand interdependencies within the project." at bounding box center [500, 174] width 0 height 10
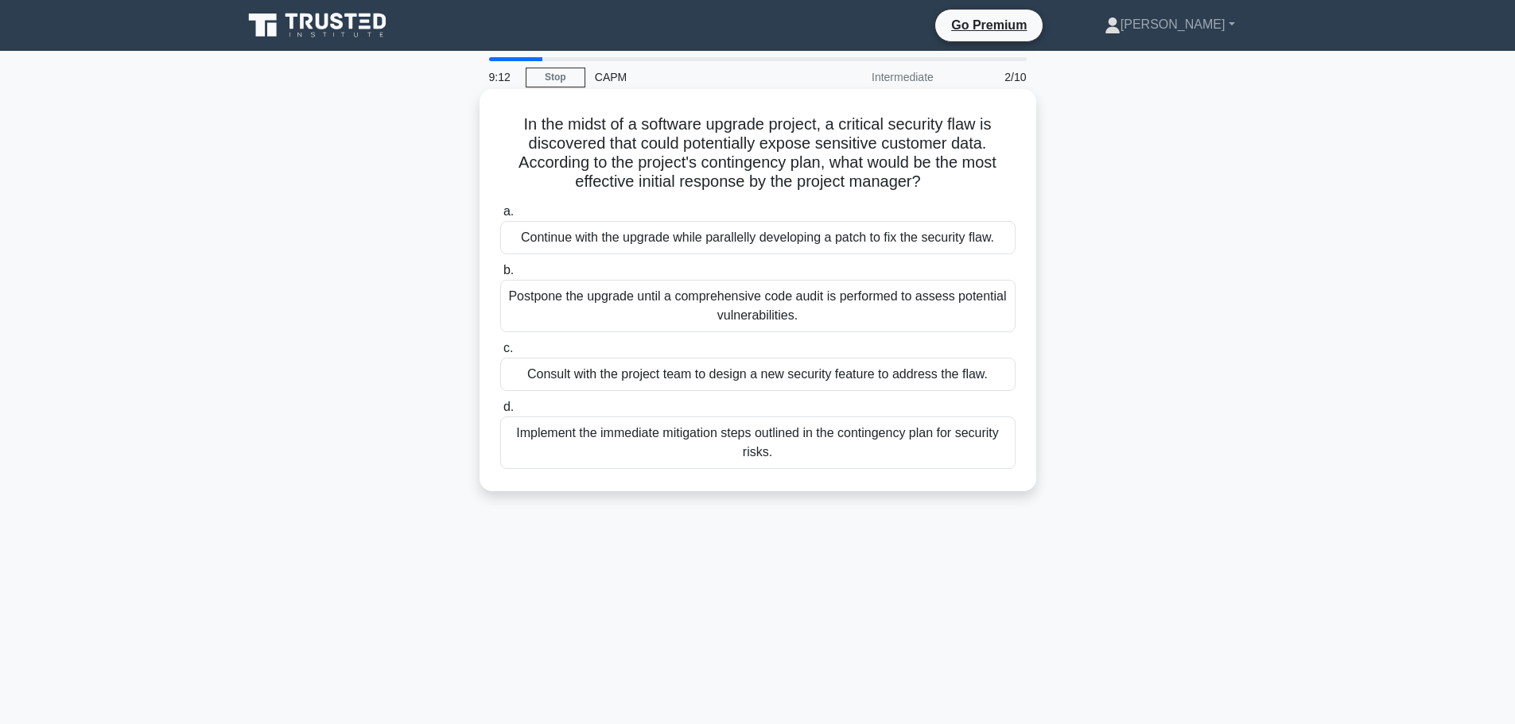
click at [934, 451] on div "Implement the immediate mitigation steps outlined in the contingency plan for s…" at bounding box center [757, 443] width 515 height 52
click at [500, 413] on input "d. Implement the immediate mitigation steps outlined in the contingency plan fo…" at bounding box center [500, 407] width 0 height 10
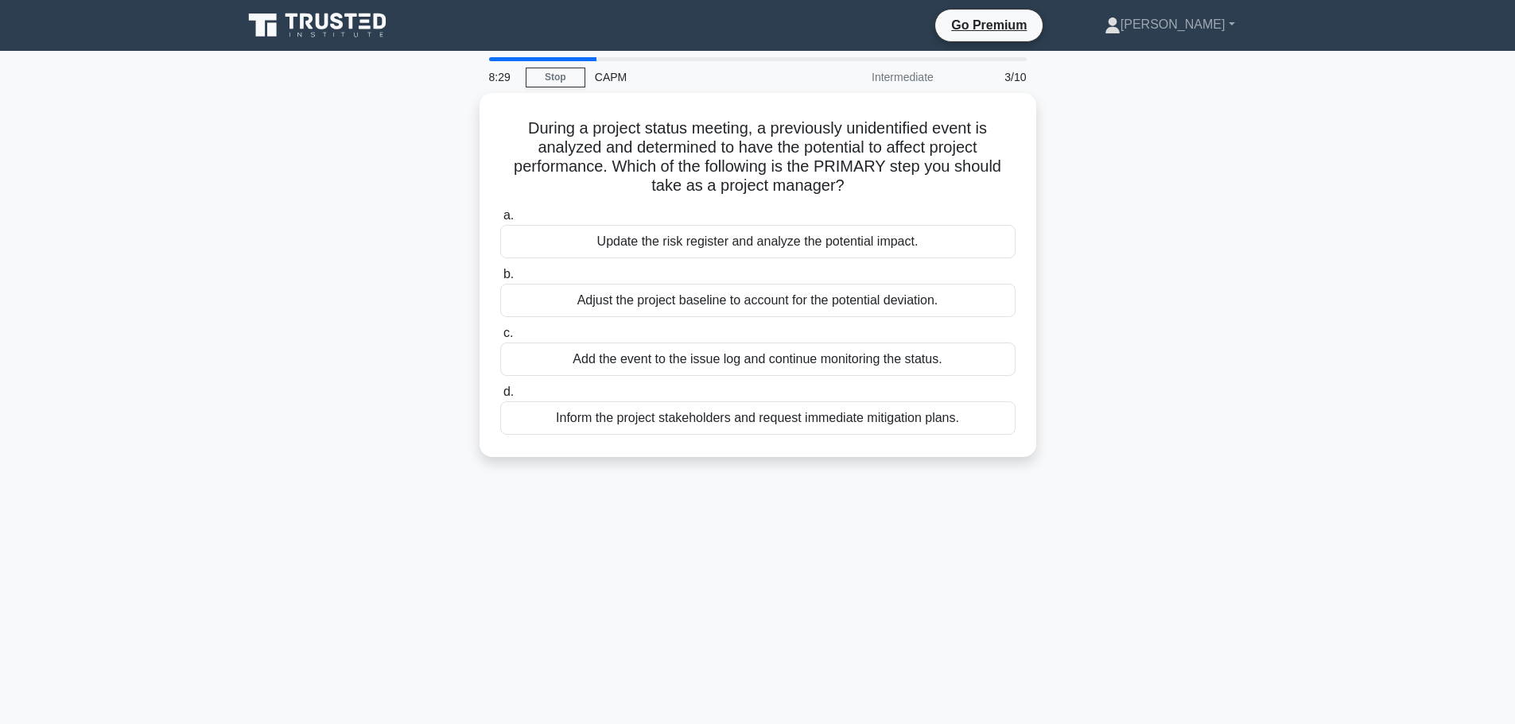
click at [1066, 277] on div "During a project status meeting, a previously unidentified event is analyzed an…" at bounding box center [757, 284] width 1049 height 383
click at [1083, 518] on div "8:07 Stop CAPM Intermediate 3/10 During a project status meeting, a previously …" at bounding box center [757, 454] width 1049 height 795
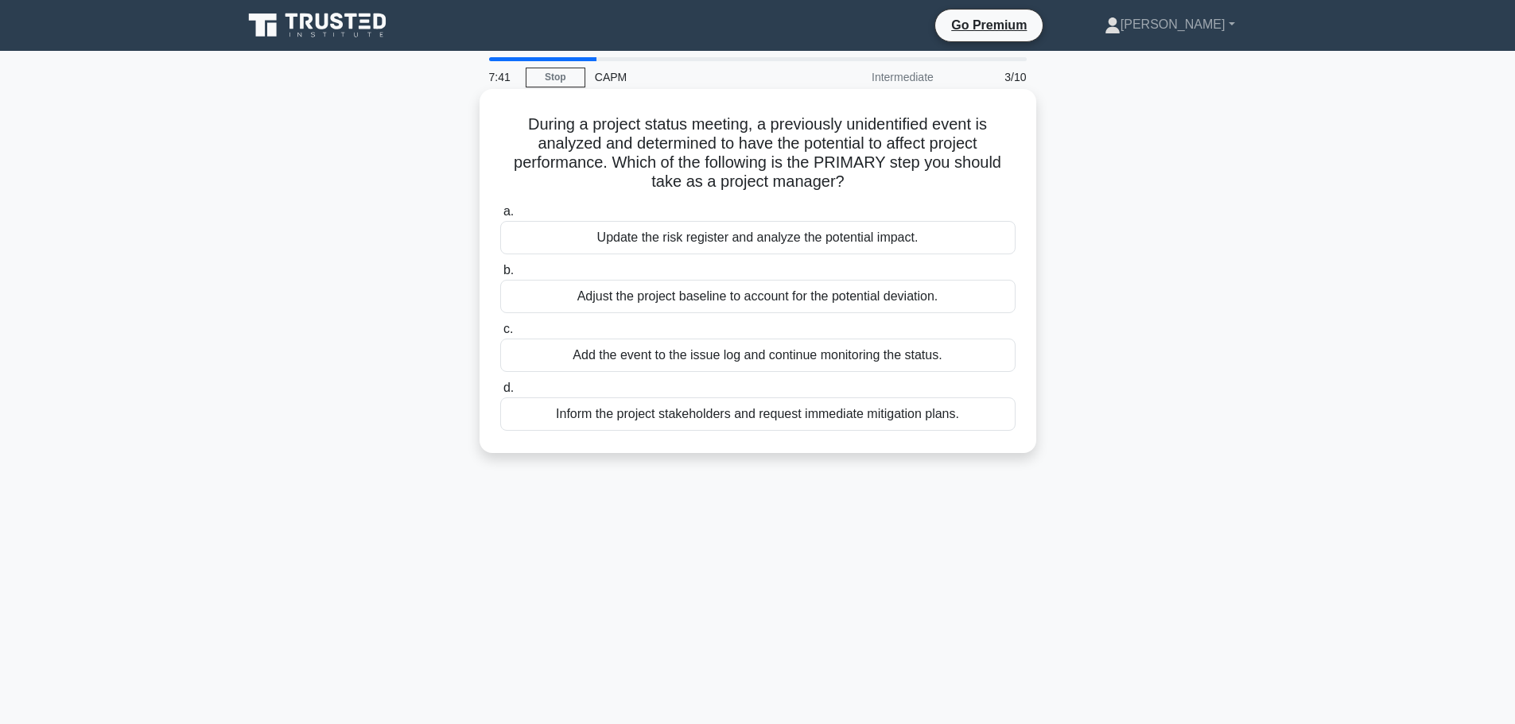
click at [952, 411] on div "Inform the project stakeholders and request immediate mitigation plans." at bounding box center [757, 414] width 515 height 33
click at [500, 394] on input "d. Inform the project stakeholders and request immediate mitigation plans." at bounding box center [500, 388] width 0 height 10
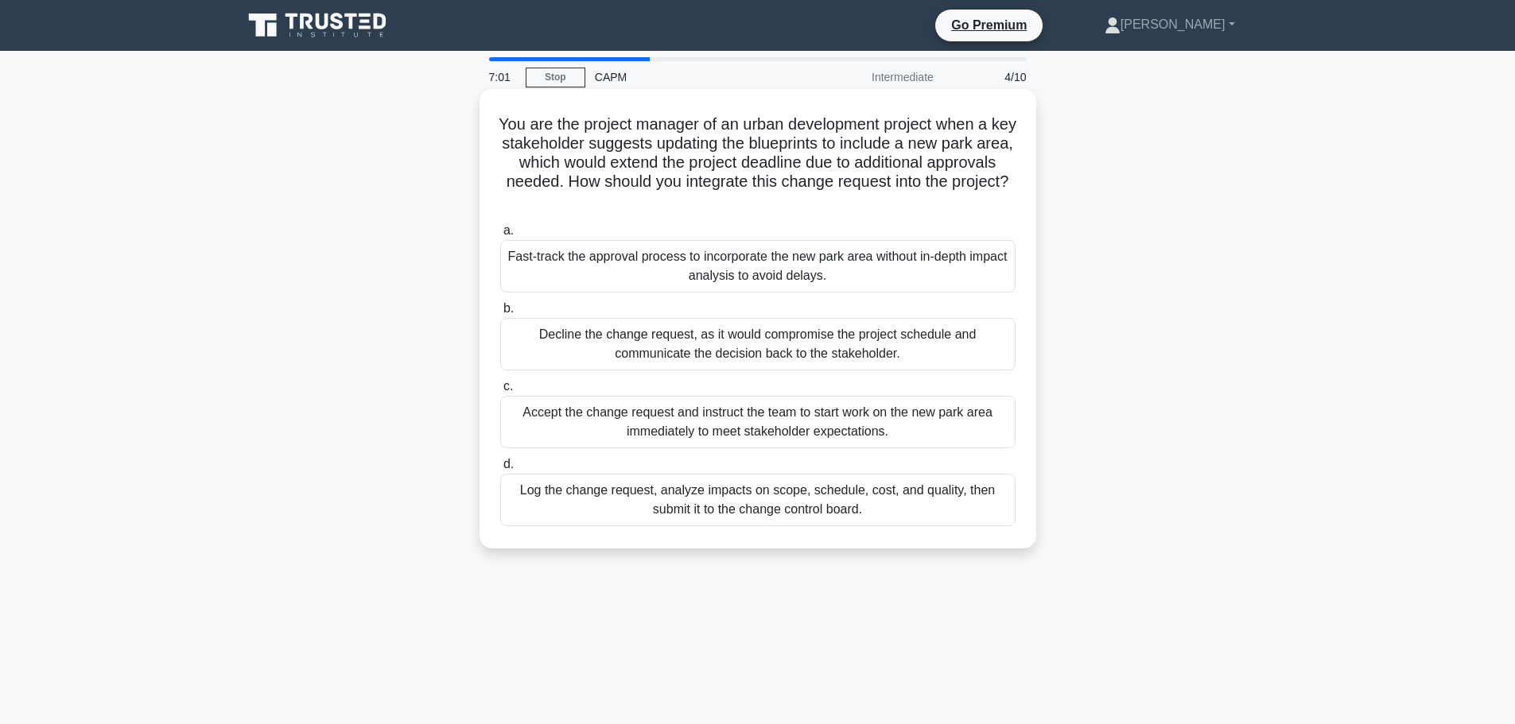
click at [990, 487] on div "Log the change request, analyze impacts on scope, schedule, cost, and quality, …" at bounding box center [757, 500] width 515 height 52
click at [500, 470] on input "d. Log the change request, analyze impacts on scope, schedule, cost, and qualit…" at bounding box center [500, 465] width 0 height 10
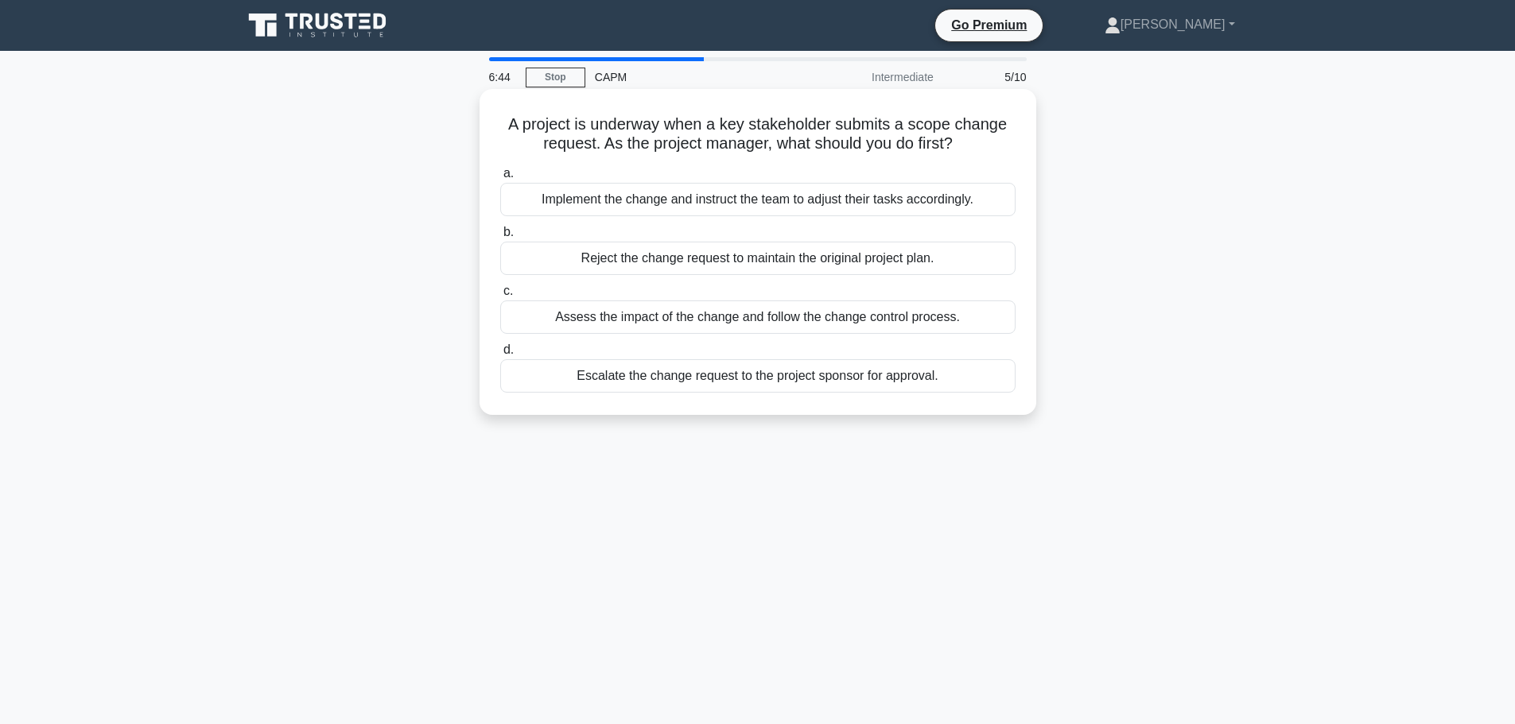
click at [959, 320] on div "Assess the impact of the change and follow the change control process." at bounding box center [757, 317] width 515 height 33
click at [500, 297] on input "c. Assess the impact of the change and follow the change control process." at bounding box center [500, 291] width 0 height 10
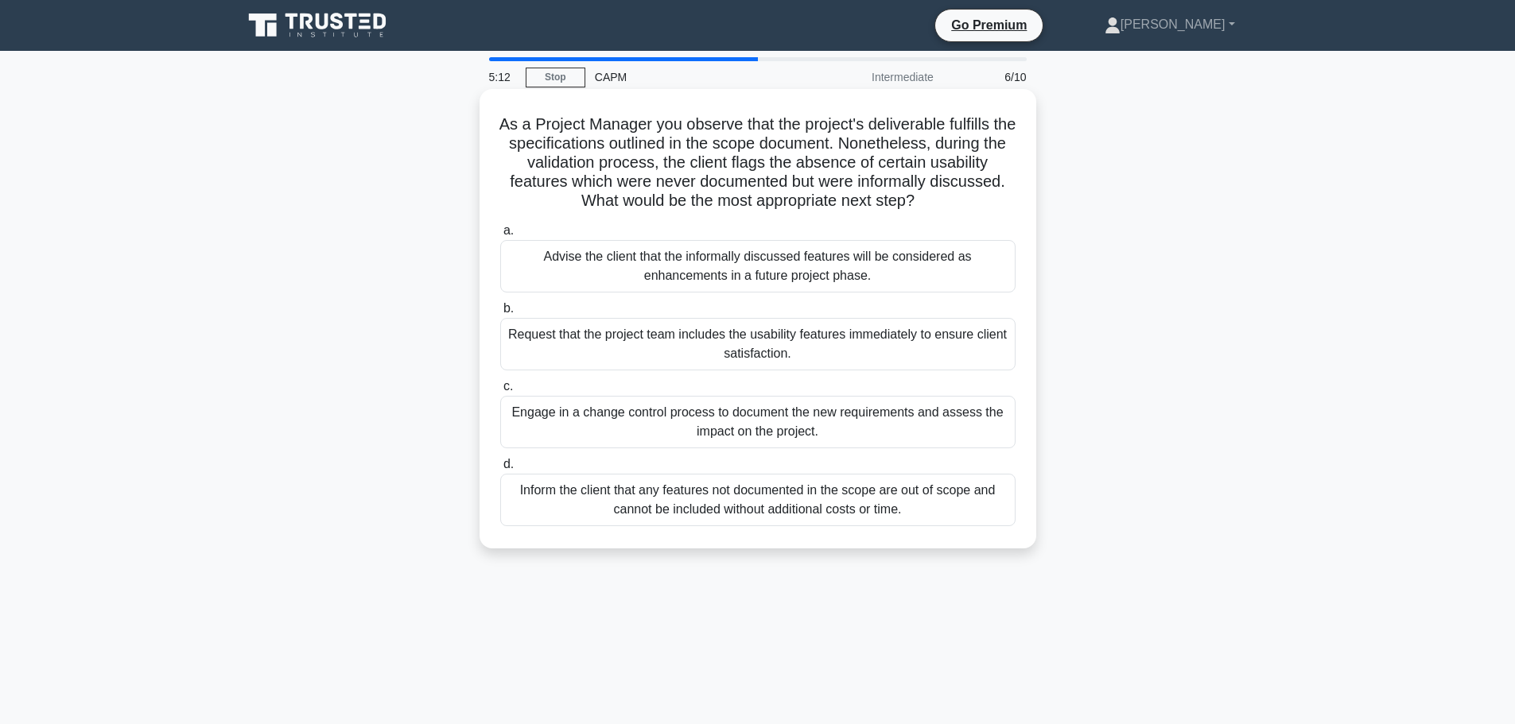
click at [987, 433] on div "Engage in a change control process to document the new requirements and assess …" at bounding box center [757, 422] width 515 height 52
click at [500, 392] on input "c. Engage in a change control process to document the new requirements and asse…" at bounding box center [500, 387] width 0 height 10
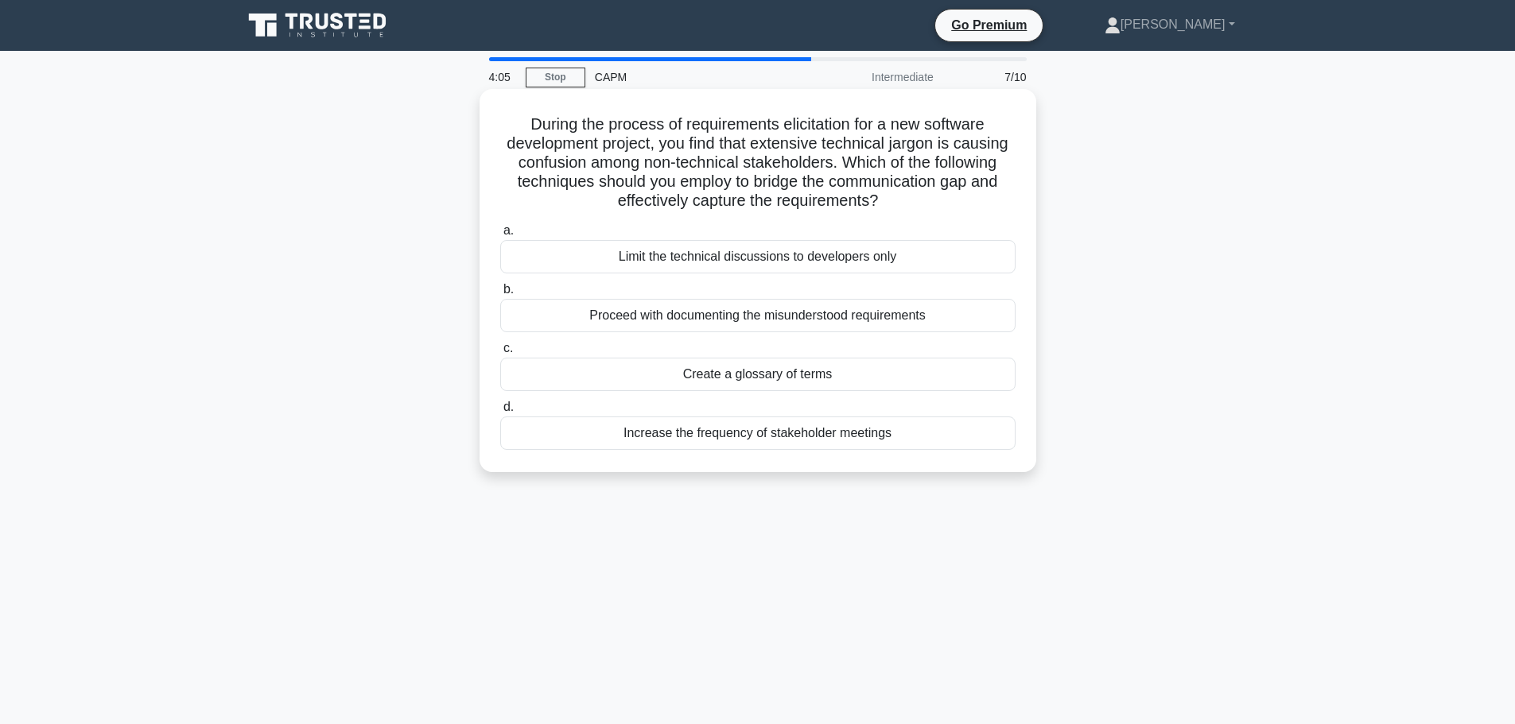
click at [843, 375] on div "Create a glossary of terms" at bounding box center [757, 374] width 515 height 33
click at [500, 354] on input "c. Create a glossary of terms" at bounding box center [500, 348] width 0 height 10
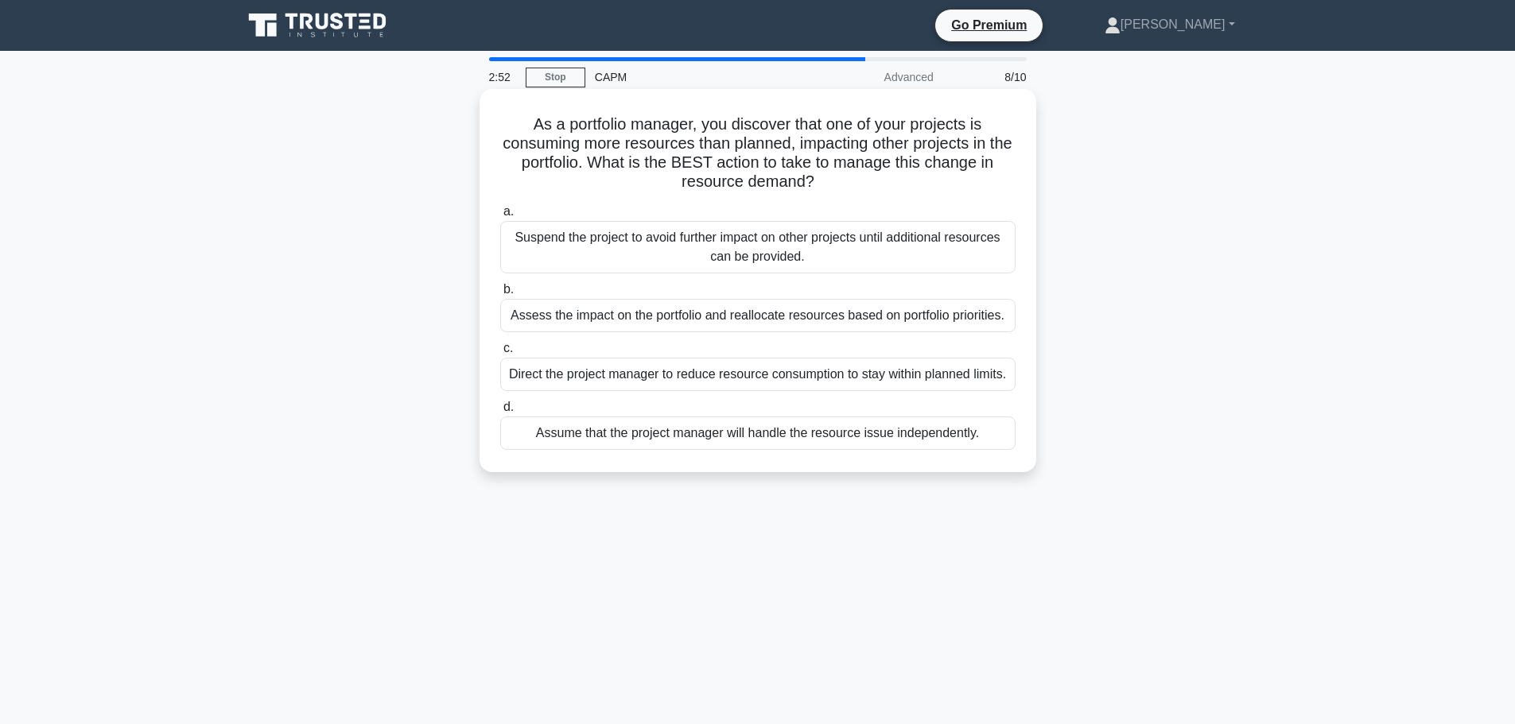
click at [941, 314] on div "Assess the impact on the portfolio and reallocate resources based on portfolio …" at bounding box center [757, 315] width 515 height 33
click at [500, 295] on input "b. Assess the impact on the portfolio and reallocate resources based on portfol…" at bounding box center [500, 290] width 0 height 10
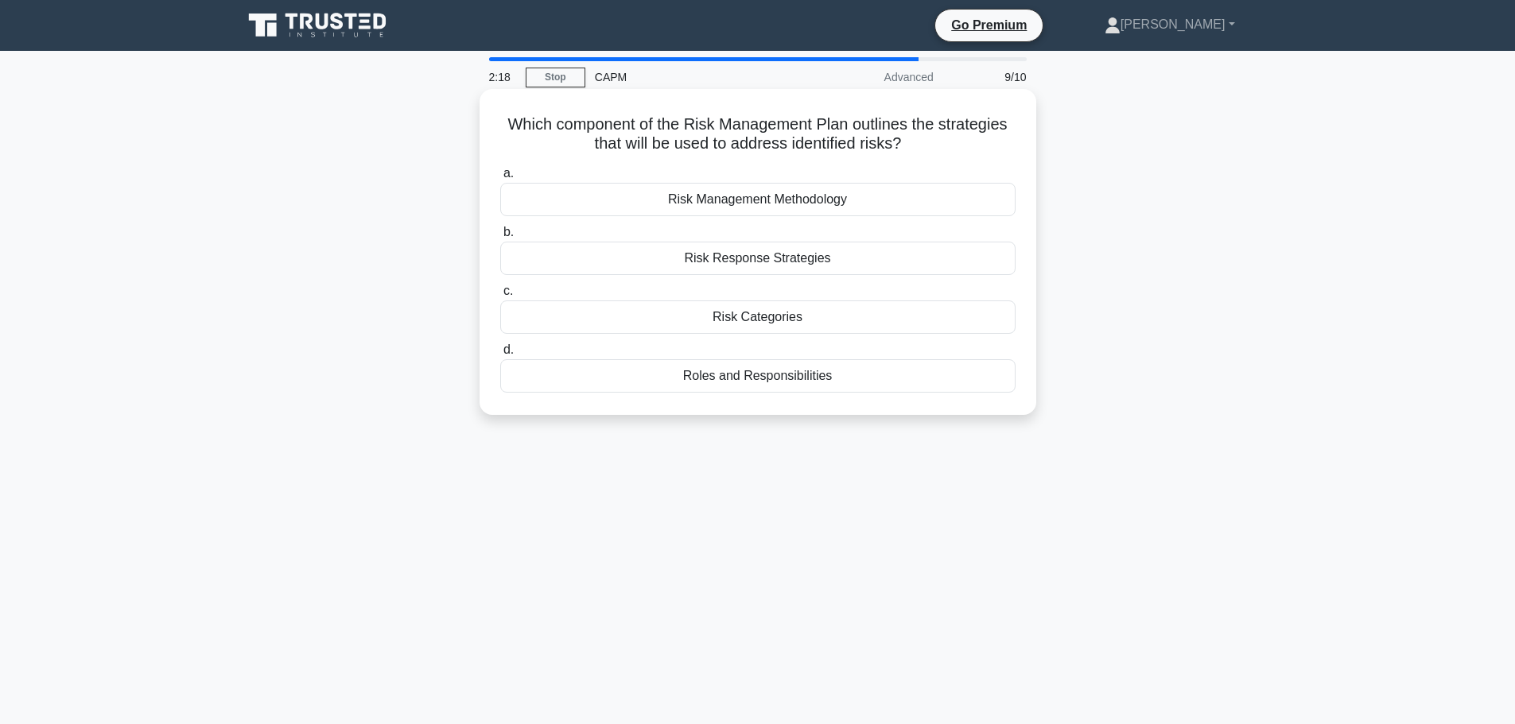
click at [863, 264] on div "Risk Response Strategies" at bounding box center [757, 258] width 515 height 33
click at [500, 238] on input "b. Risk Response Strategies" at bounding box center [500, 232] width 0 height 10
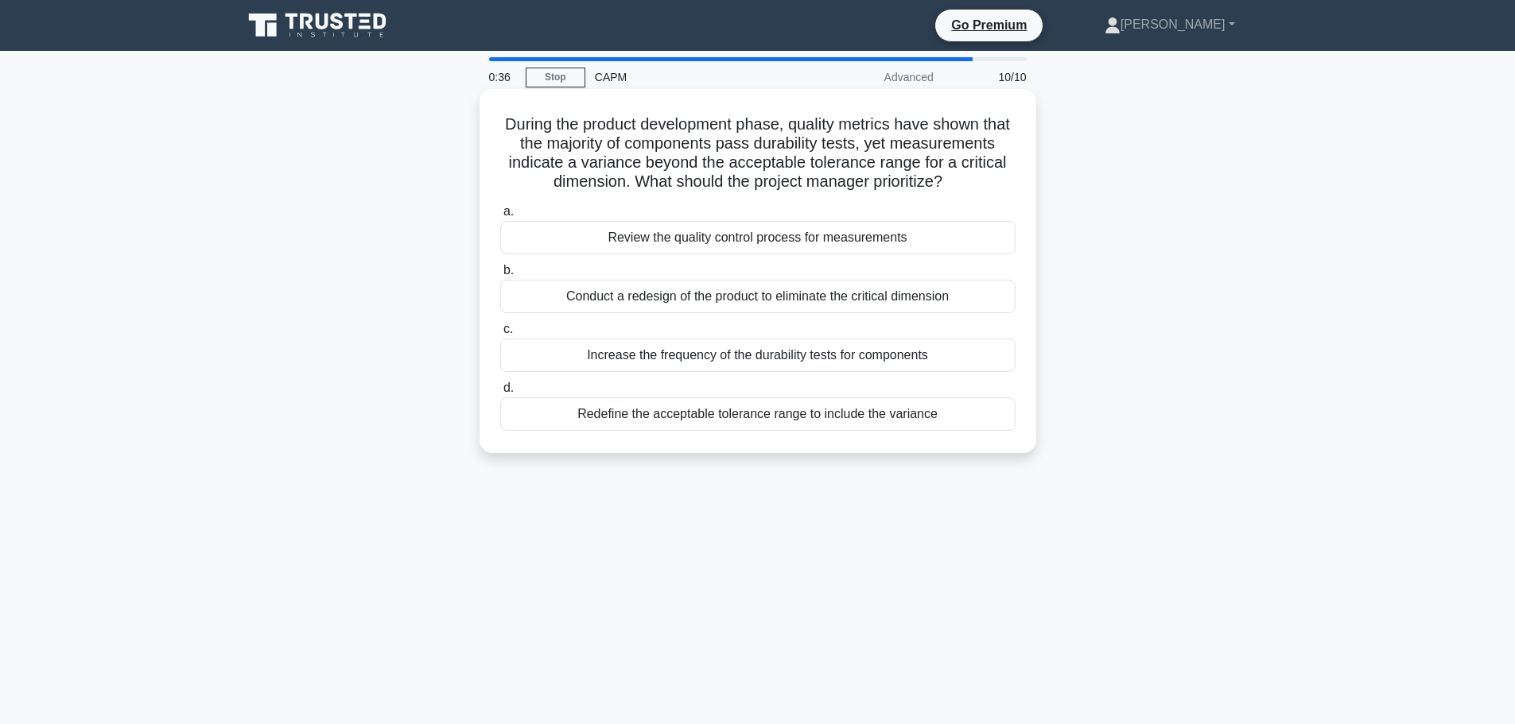
click at [840, 254] on div "Review the quality control process for measurements" at bounding box center [757, 237] width 515 height 33
click at [500, 217] on input "a. Review the quality control process for measurements" at bounding box center [500, 212] width 0 height 10
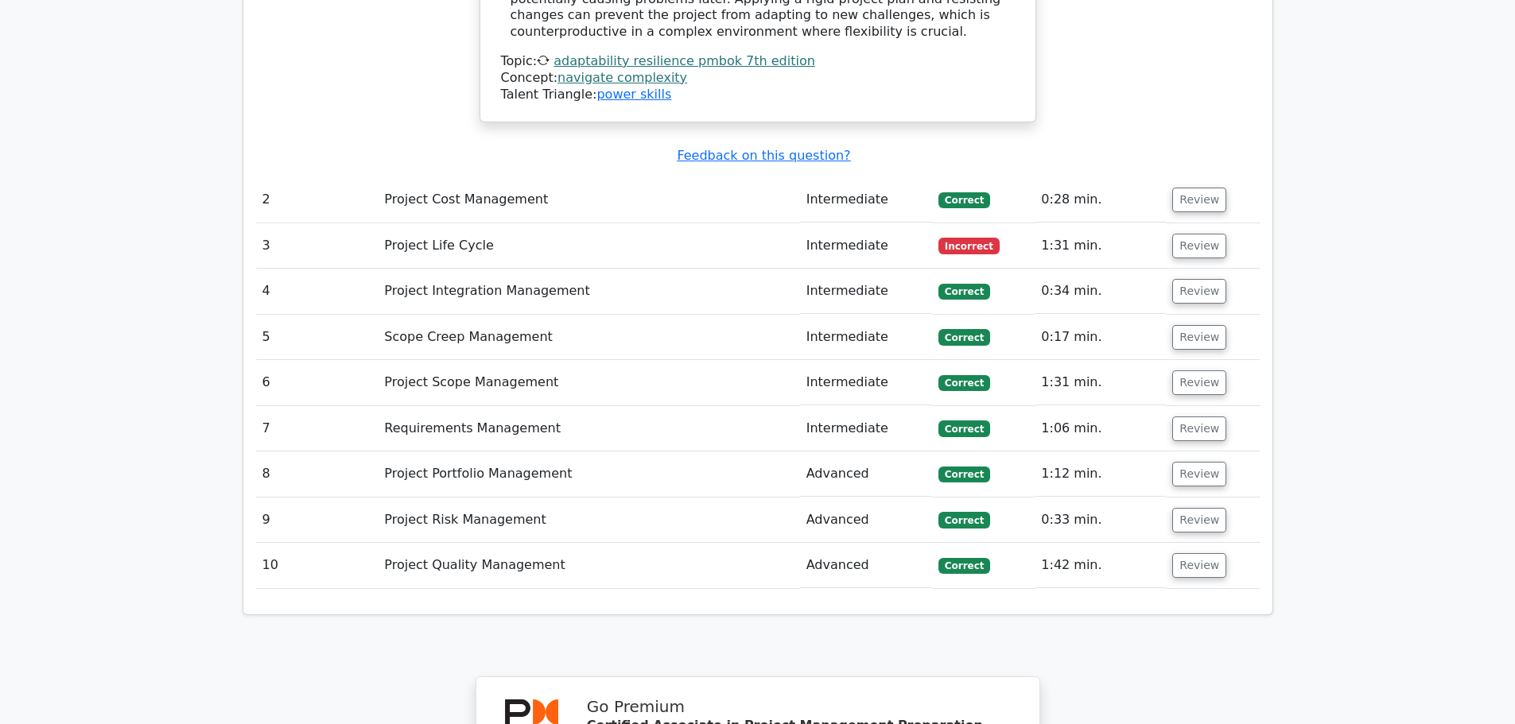
scroll to position [2147, 0]
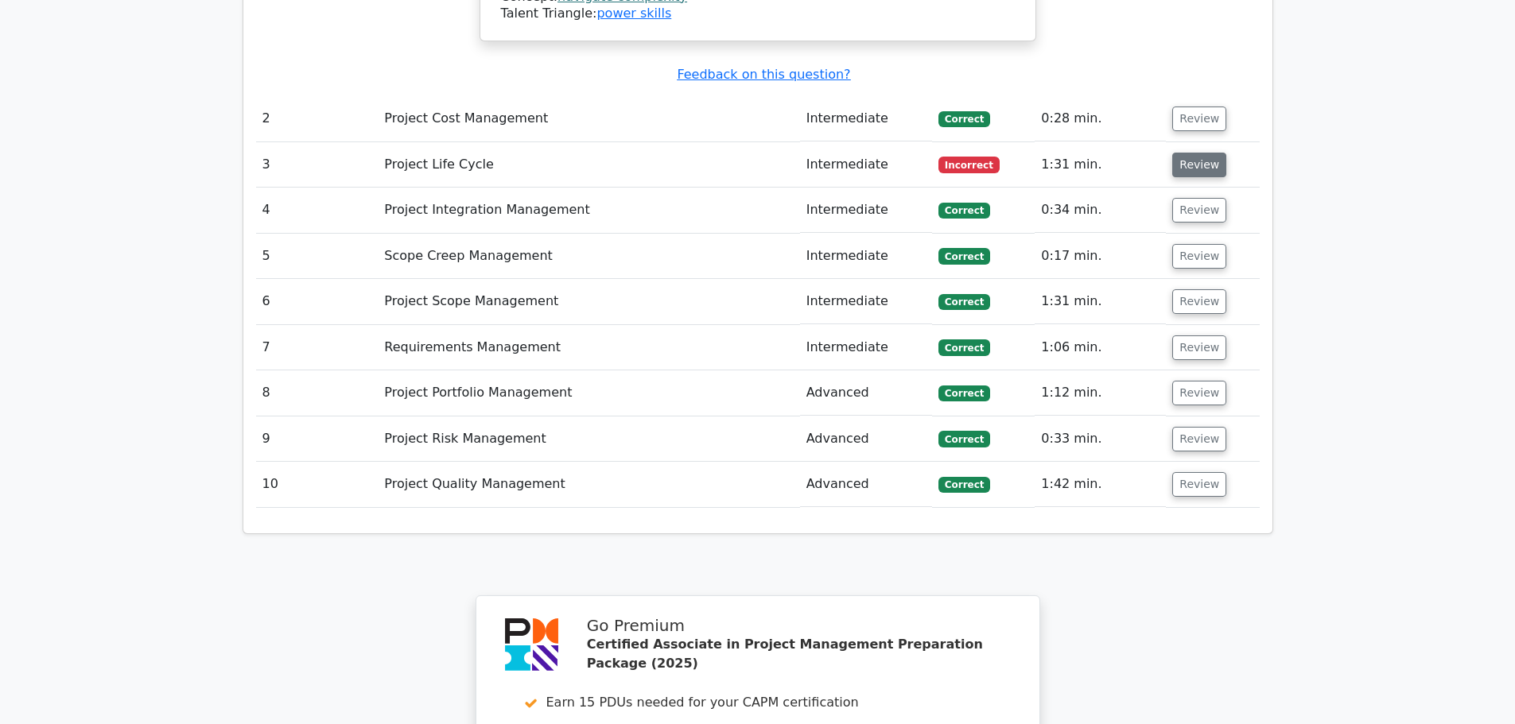
click at [1202, 153] on button "Review" at bounding box center [1199, 165] width 54 height 25
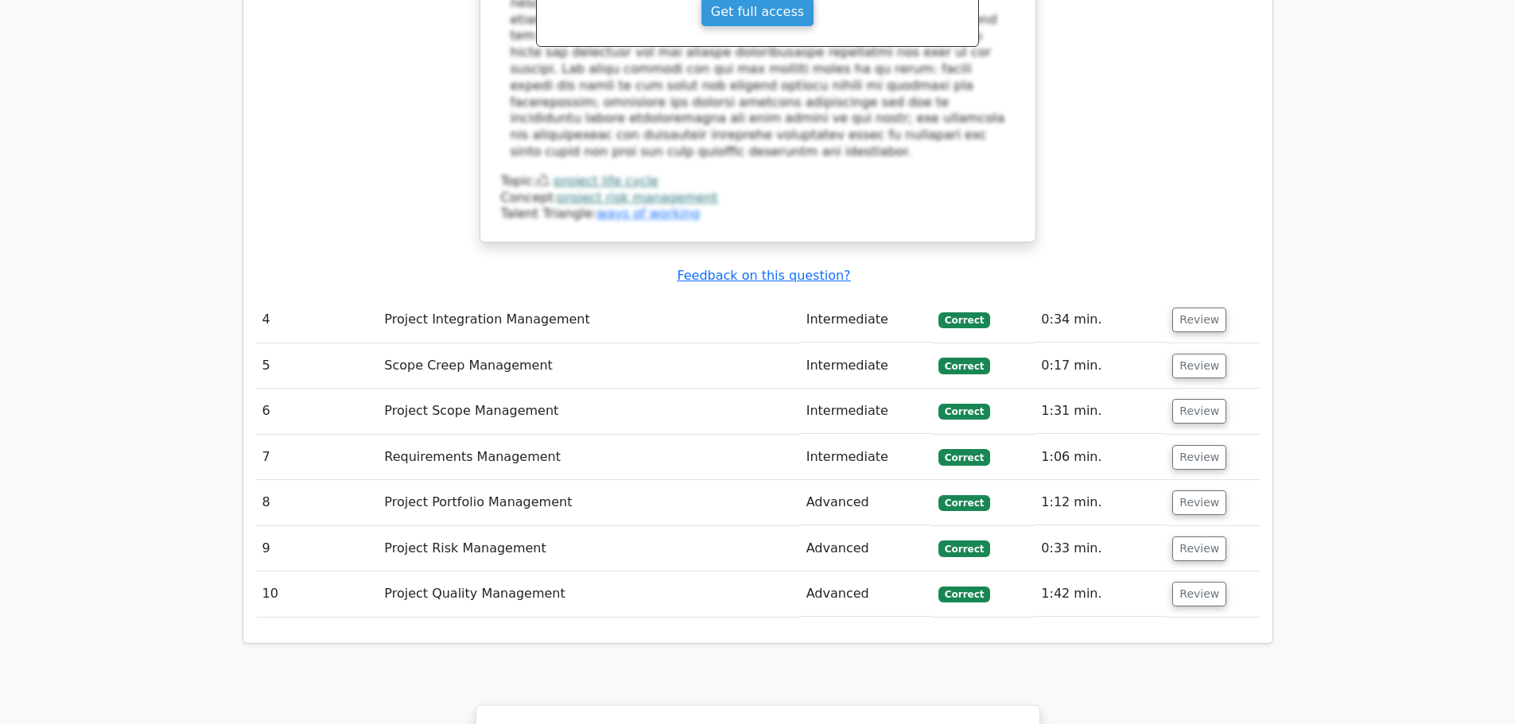
scroll to position [2862, 0]
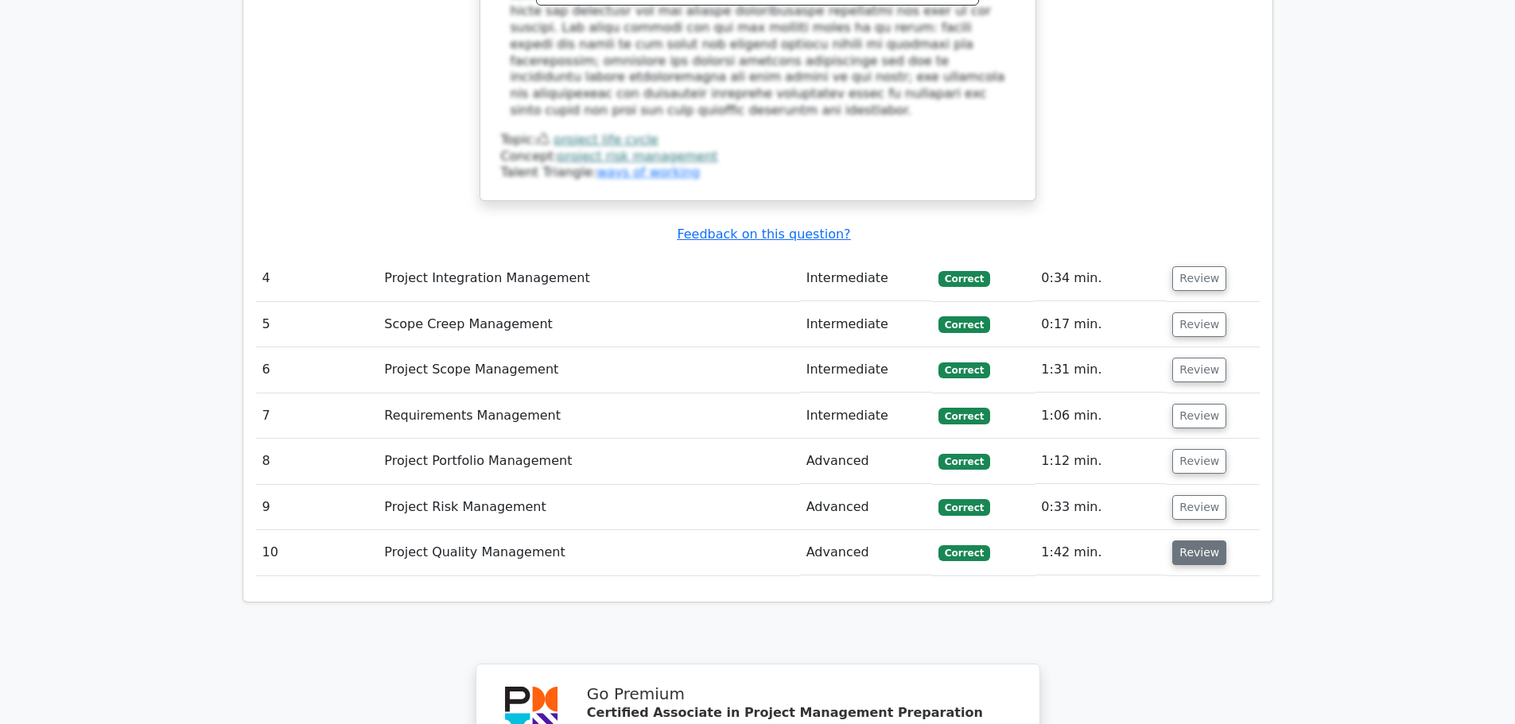
click at [1184, 541] on button "Review" at bounding box center [1199, 553] width 54 height 25
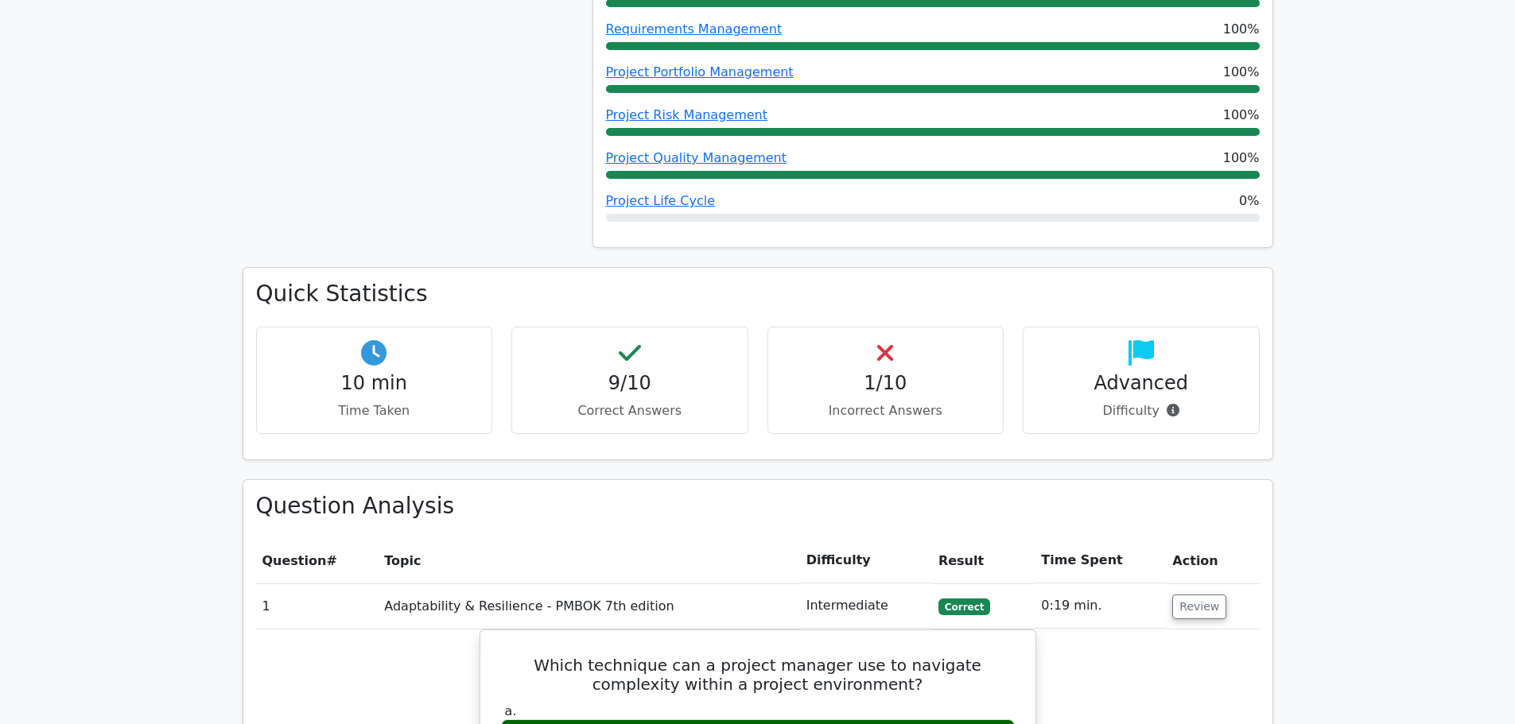
scroll to position [0, 0]
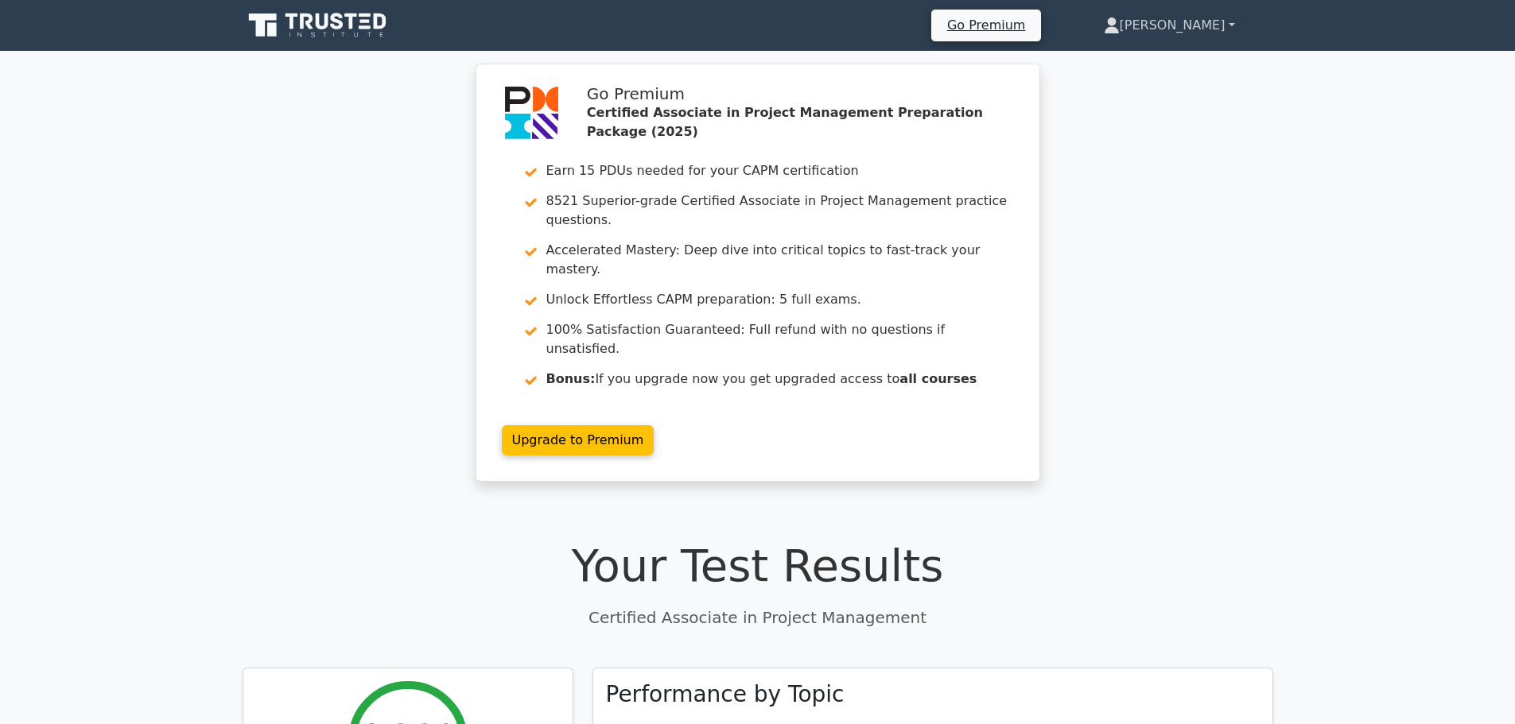
click at [1223, 28] on link "[PERSON_NAME]" at bounding box center [1169, 26] width 208 height 32
click at [1176, 62] on link "Profile" at bounding box center [1129, 62] width 126 height 25
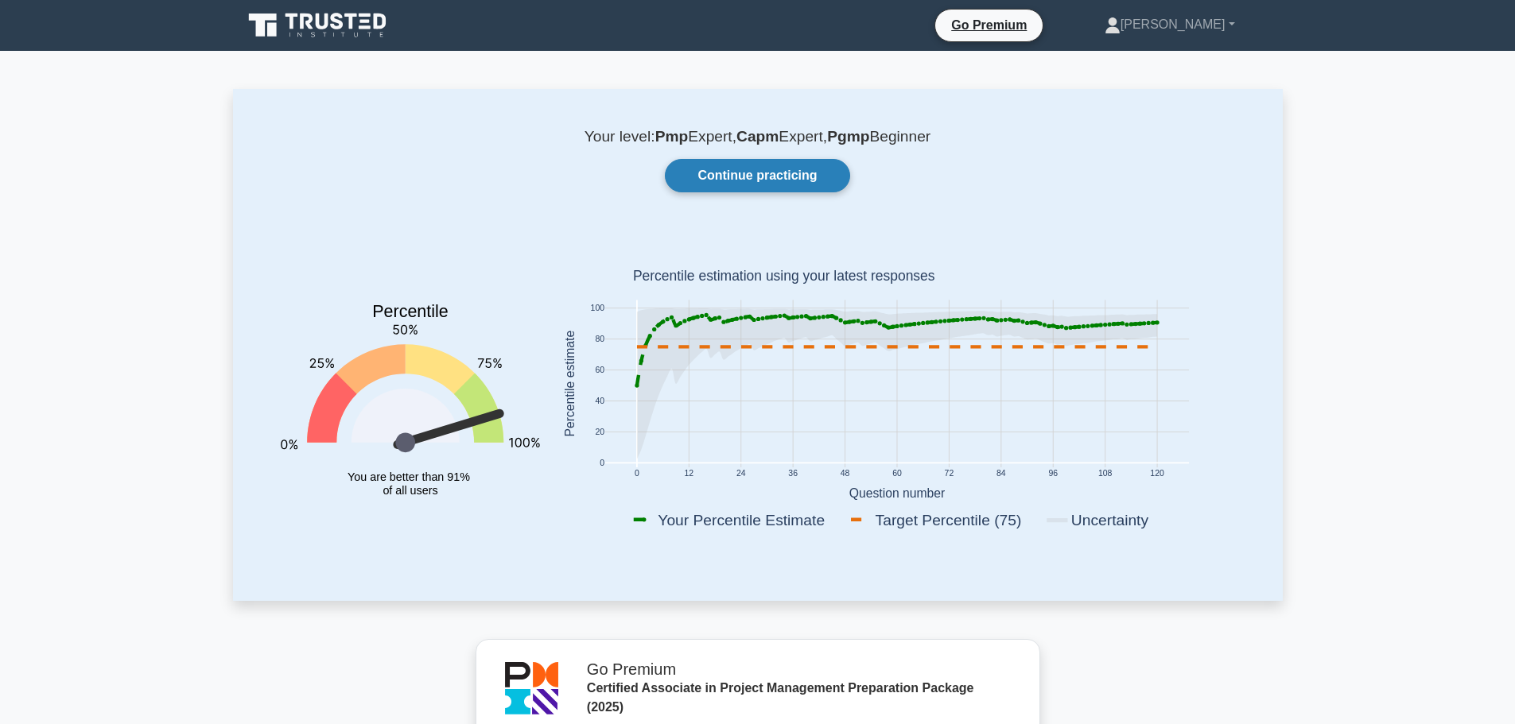
click at [782, 168] on link "Continue practicing" at bounding box center [757, 175] width 184 height 33
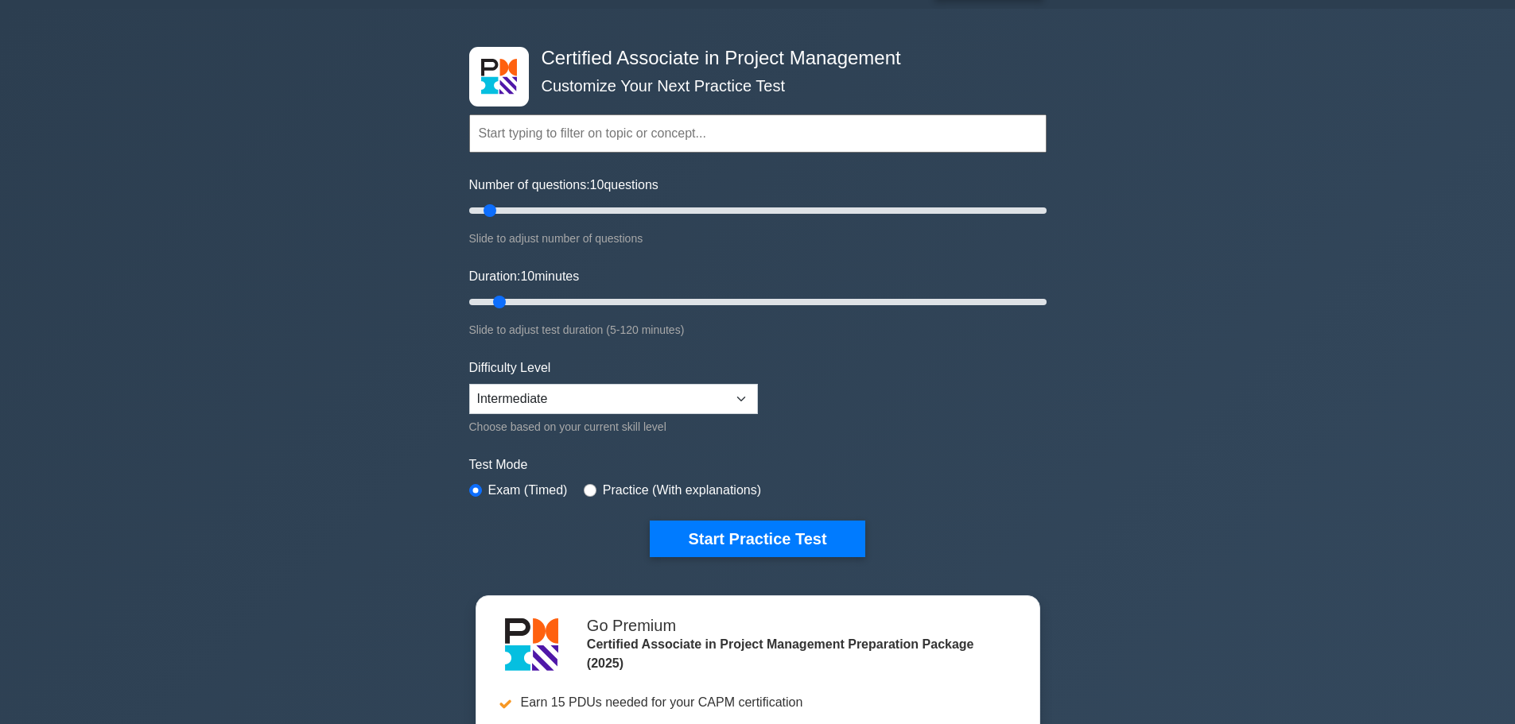
scroll to position [80, 0]
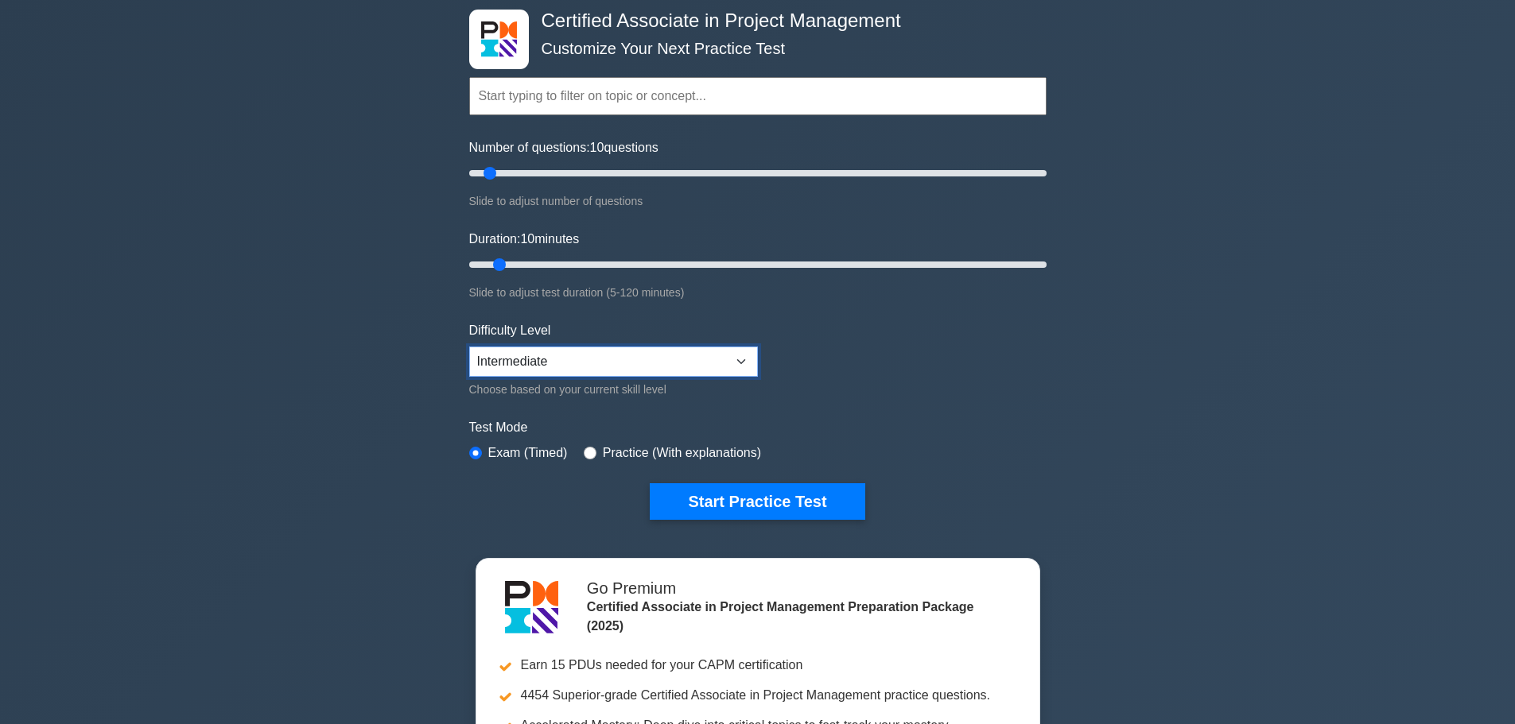
drag, startPoint x: 668, startPoint y: 354, endPoint x: 660, endPoint y: 356, distance: 8.3
click at [668, 354] on select "Beginner Intermediate Expert" at bounding box center [613, 362] width 289 height 30
select select "expert"
click at [469, 347] on select "Beginner Intermediate Expert" at bounding box center [613, 362] width 289 height 30
drag, startPoint x: 1261, startPoint y: 114, endPoint x: 1251, endPoint y: 53, distance: 61.2
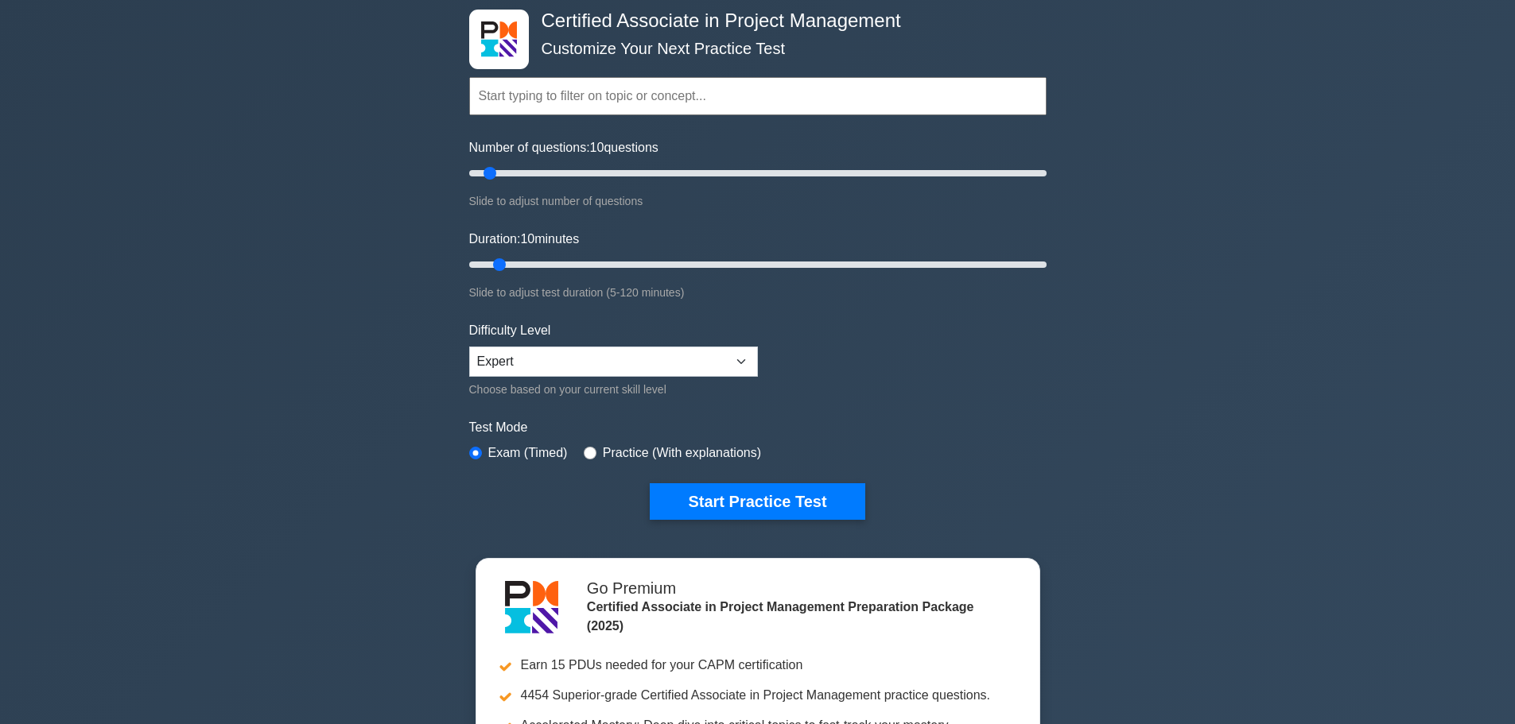
click at [1262, 111] on div "Certified Associate in Project Management Customize Your Next Practice Test Top…" at bounding box center [757, 456] width 1515 height 970
click at [733, 498] on button "Start Practice Test" at bounding box center [757, 501] width 215 height 37
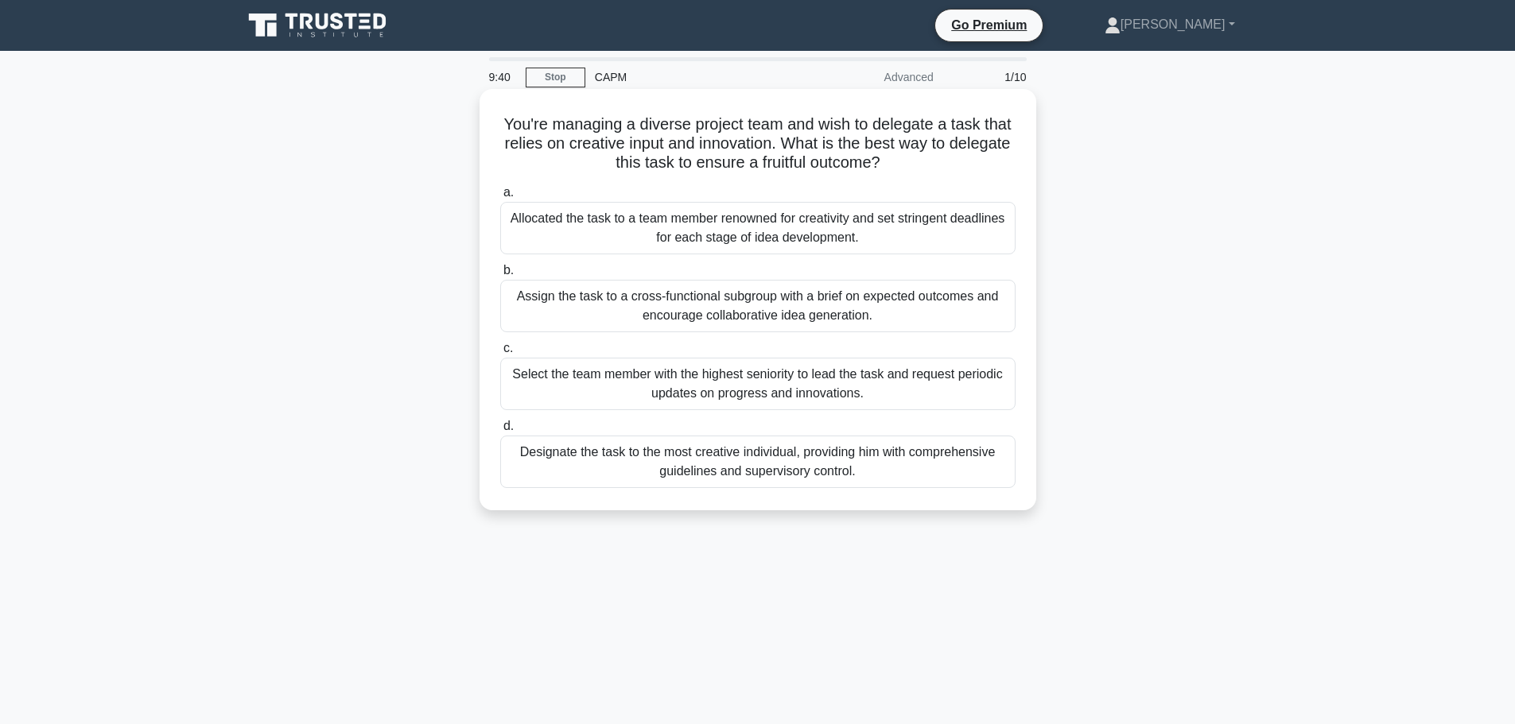
click at [646, 304] on div "Assign the task to a cross-functional subgroup with a brief on expected outcome…" at bounding box center [757, 306] width 515 height 52
click at [500, 276] on input "b. Assign the task to a cross-functional subgroup with a brief on expected outc…" at bounding box center [500, 271] width 0 height 10
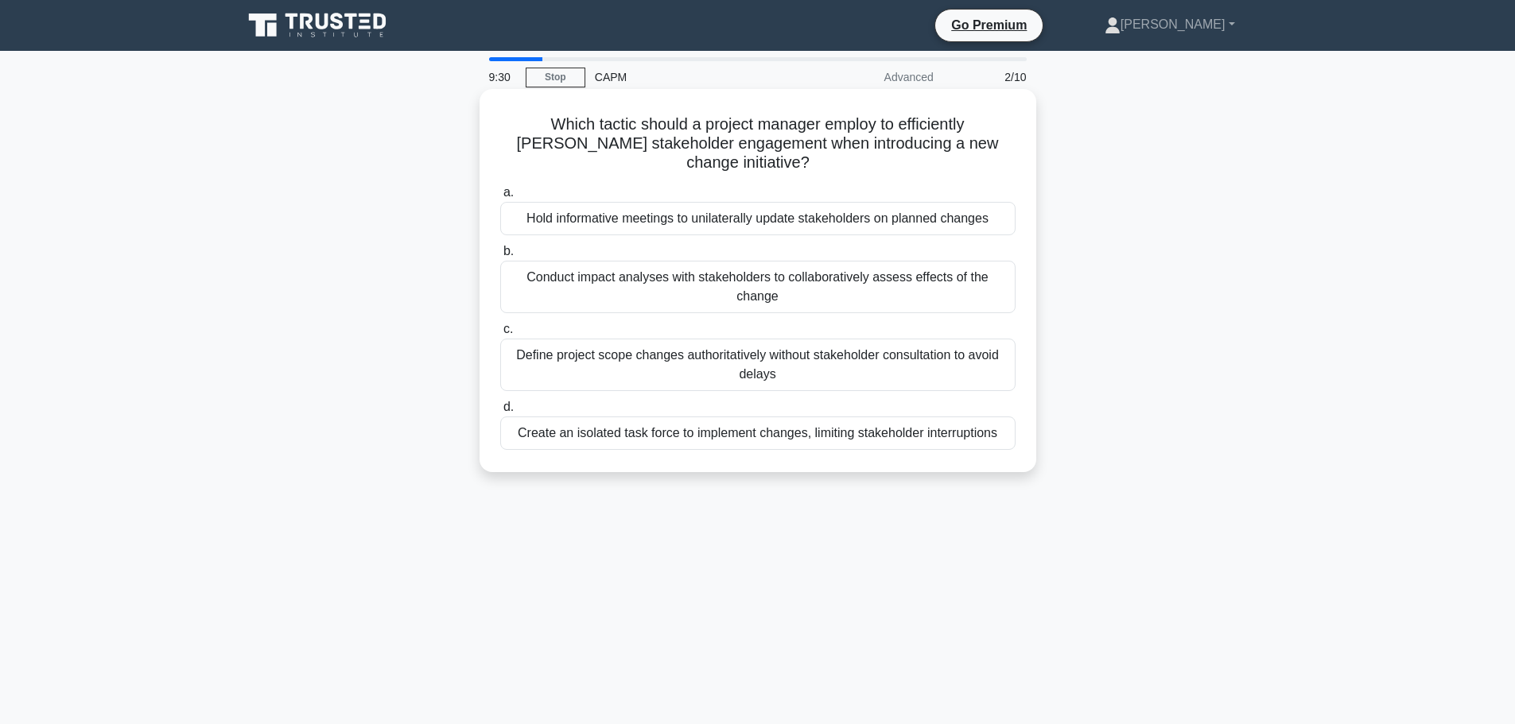
click at [648, 261] on div "Conduct impact analyses with stakeholders to collaboratively assess effects of …" at bounding box center [757, 287] width 515 height 52
click at [500, 257] on input "b. Conduct impact analyses with stakeholders to collaboratively assess effects …" at bounding box center [500, 251] width 0 height 10
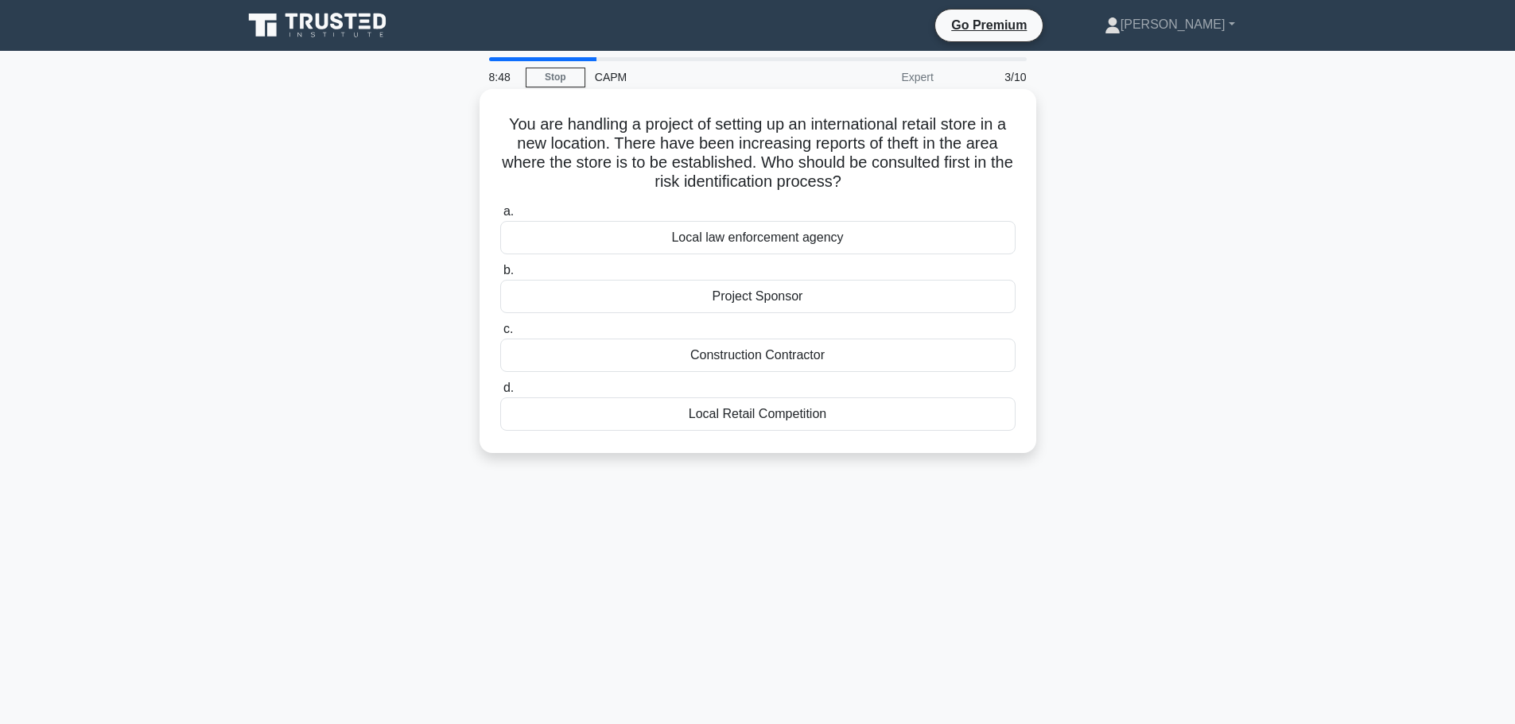
click at [837, 241] on div "Local law enforcement agency" at bounding box center [757, 237] width 515 height 33
click at [500, 217] on input "a. Local law enforcement agency" at bounding box center [500, 212] width 0 height 10
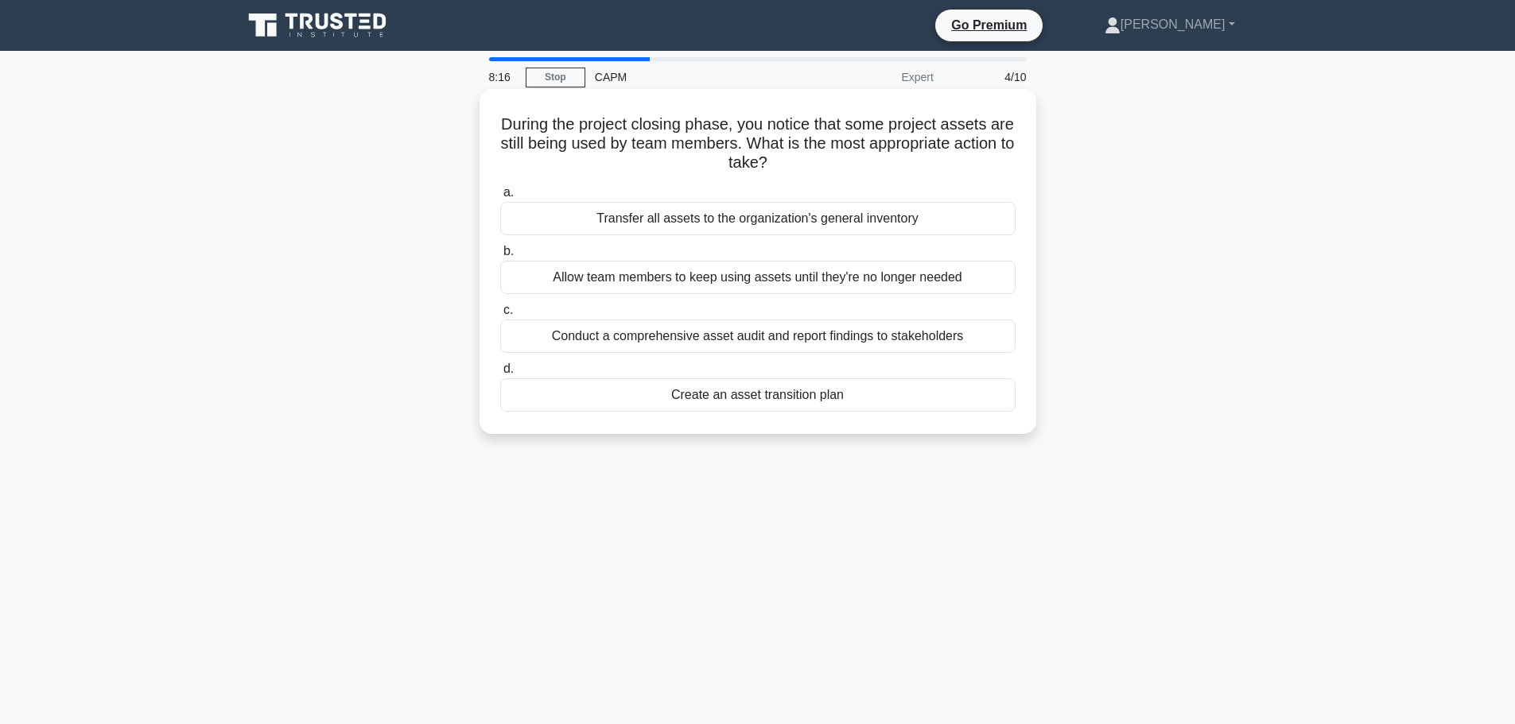
click at [921, 334] on div "Conduct a comprehensive asset audit and report findings to stakeholders" at bounding box center [757, 336] width 515 height 33
click at [500, 316] on input "c. Conduct a comprehensive asset audit and report findings to stakeholders" at bounding box center [500, 310] width 0 height 10
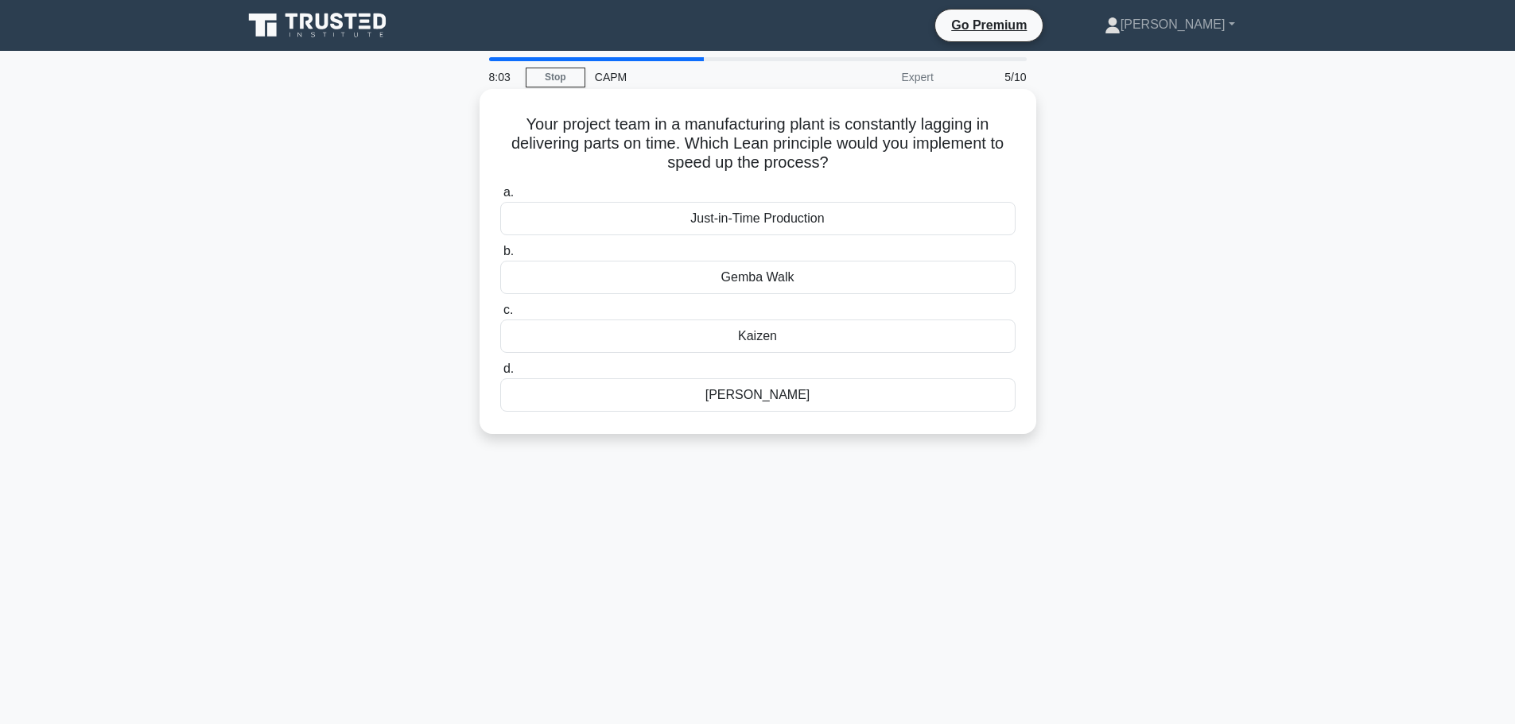
click at [842, 341] on div "Kaizen" at bounding box center [757, 336] width 515 height 33
click at [500, 316] on input "c. Kaizen" at bounding box center [500, 310] width 0 height 10
click at [779, 223] on div "10000 units" at bounding box center [757, 218] width 515 height 33
click at [500, 198] on input "a. 10000 units" at bounding box center [500, 193] width 0 height 10
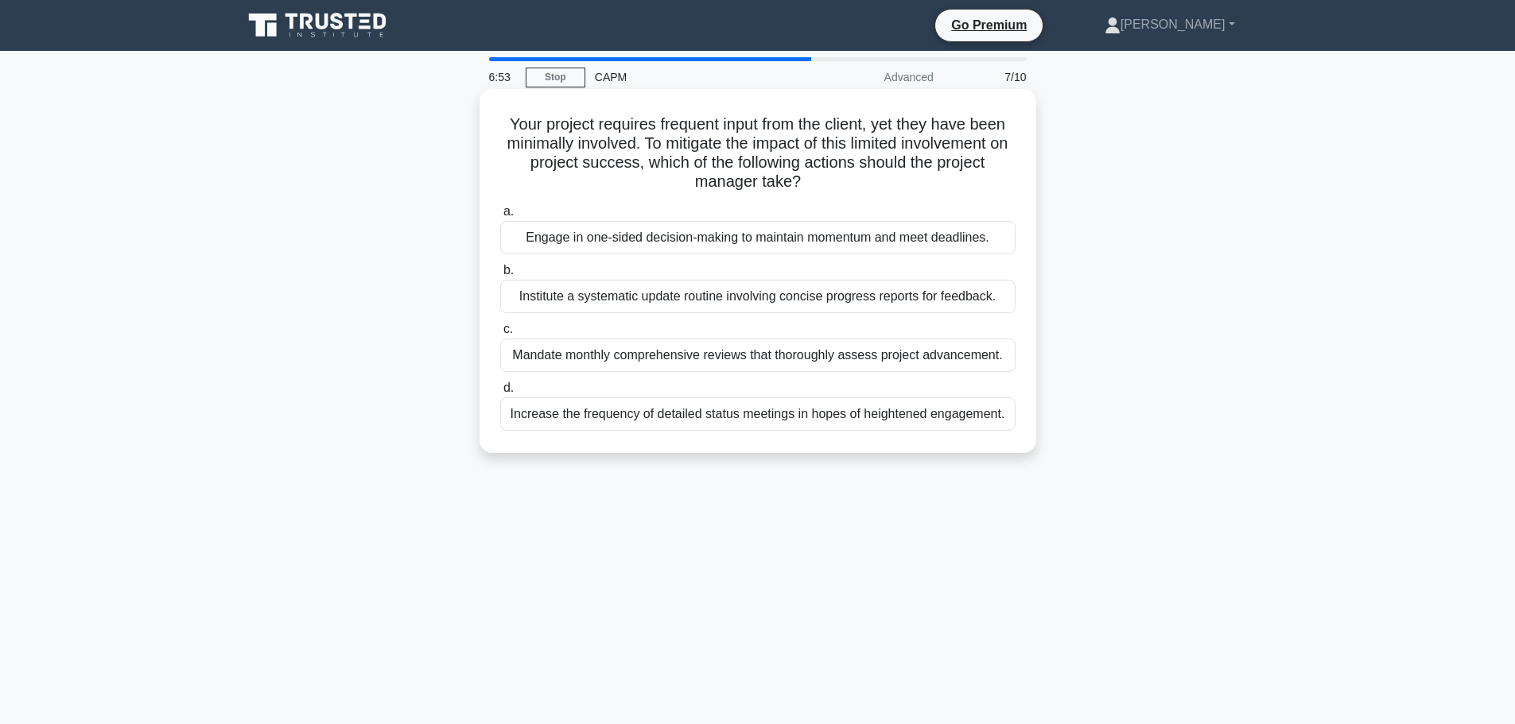
click at [722, 307] on div "Institute a systematic update routine involving concise progress reports for fe…" at bounding box center [757, 296] width 515 height 33
click at [500, 276] on input "b. Institute a systematic update routine involving concise progress reports for…" at bounding box center [500, 271] width 0 height 10
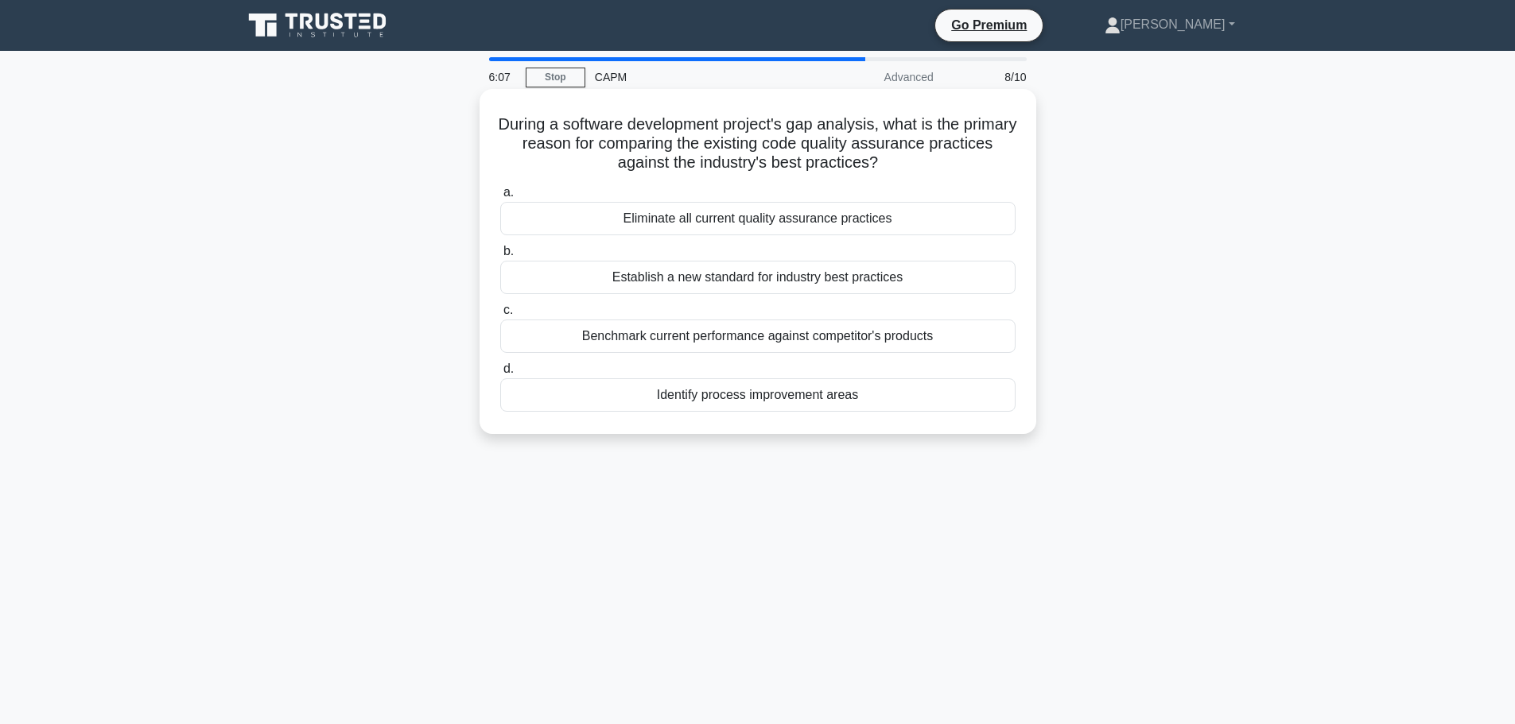
click at [808, 397] on div "Identify process improvement areas" at bounding box center [757, 394] width 515 height 33
click at [500, 374] on input "d. Identify process improvement areas" at bounding box center [500, 369] width 0 height 10
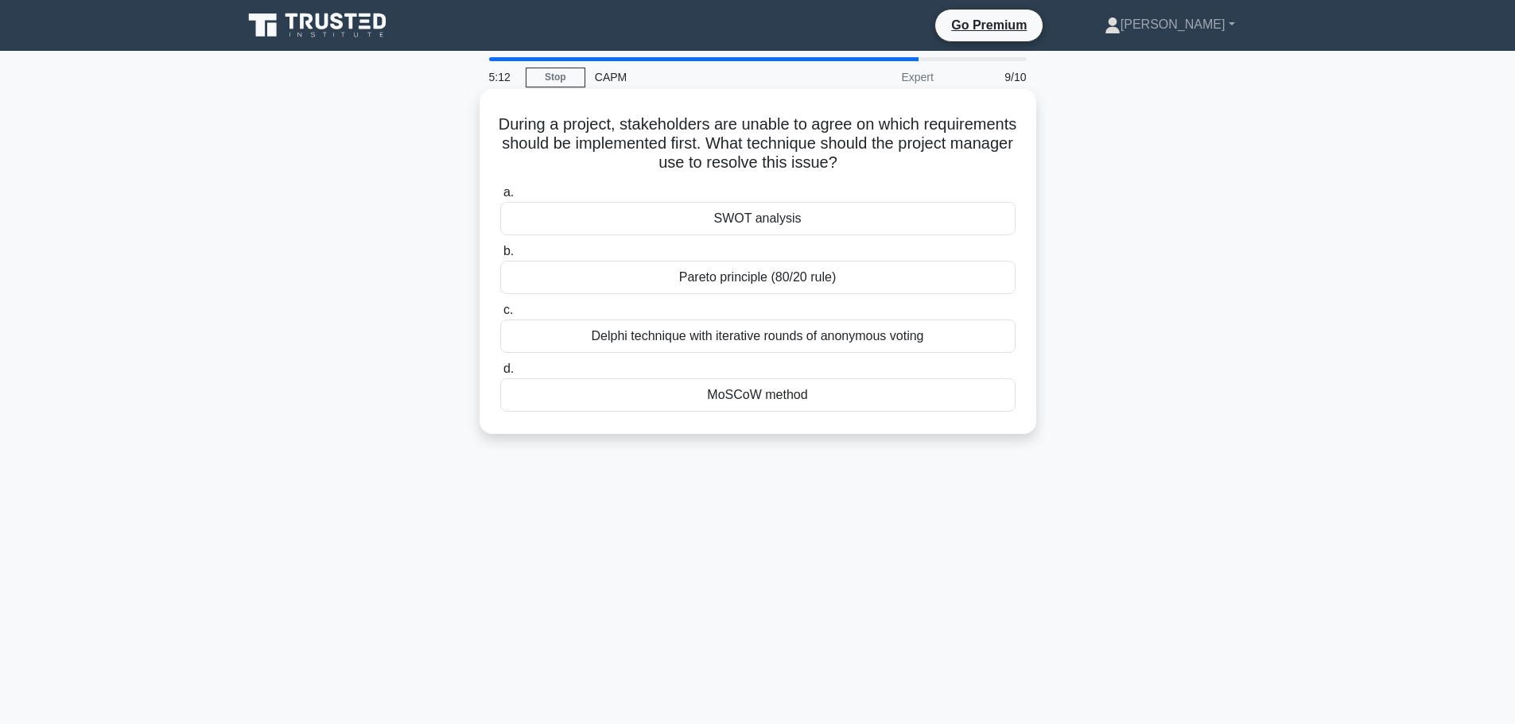
click at [923, 343] on div "Delphi technique with iterative rounds of anonymous voting" at bounding box center [757, 336] width 515 height 33
click at [500, 316] on input "c. Delphi technique with iterative rounds of anonymous voting" at bounding box center [500, 310] width 0 height 10
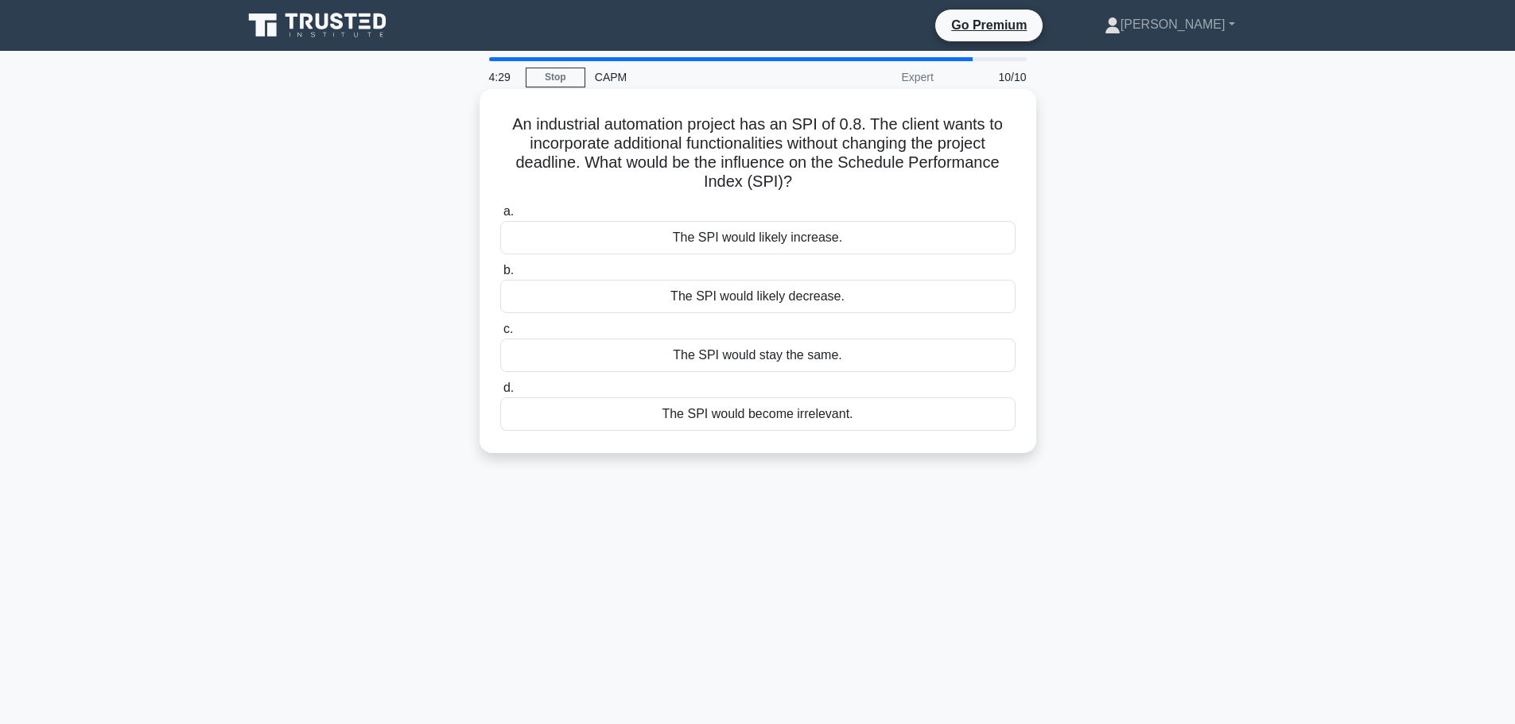
click at [930, 296] on div "The SPI would likely decrease." at bounding box center [757, 296] width 515 height 33
click at [500, 276] on input "b. The SPI would likely decrease." at bounding box center [500, 271] width 0 height 10
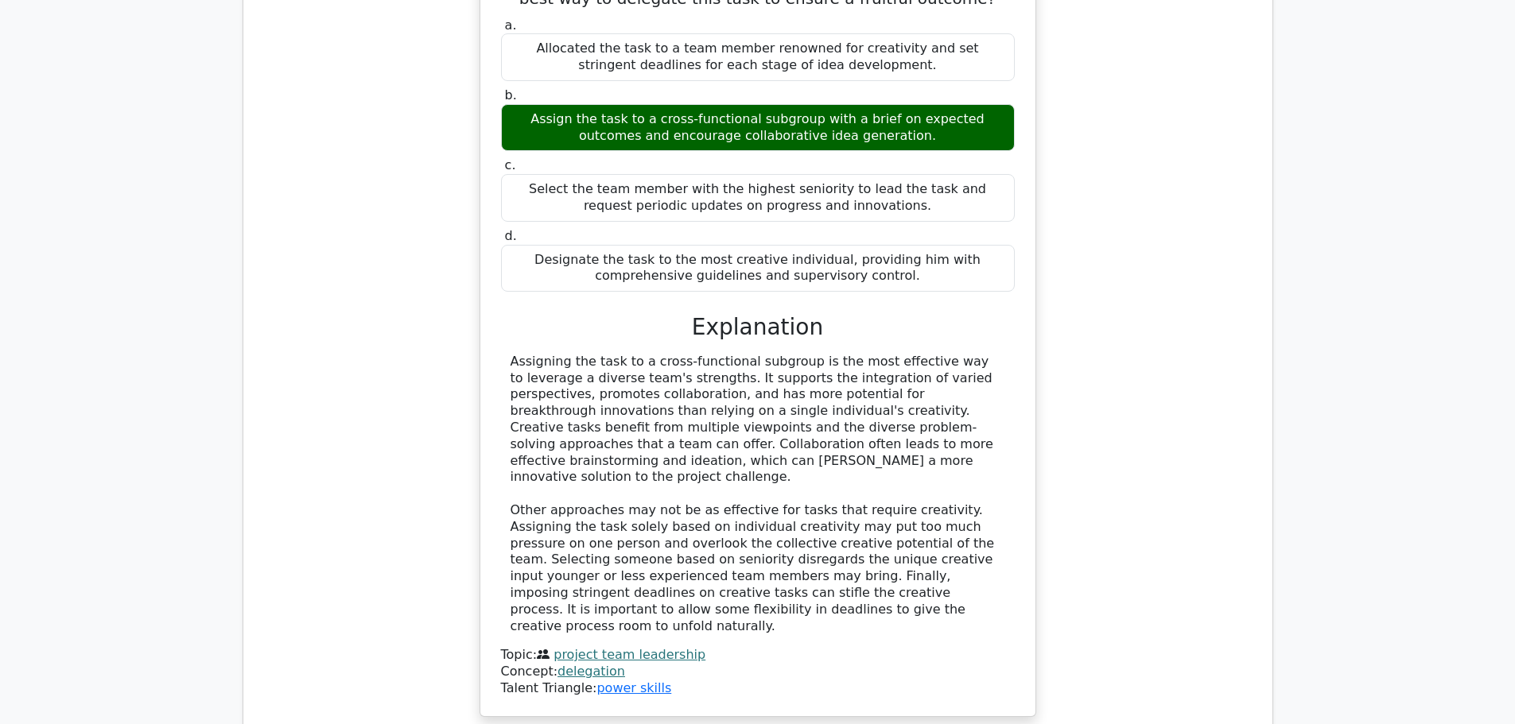
scroll to position [1988, 0]
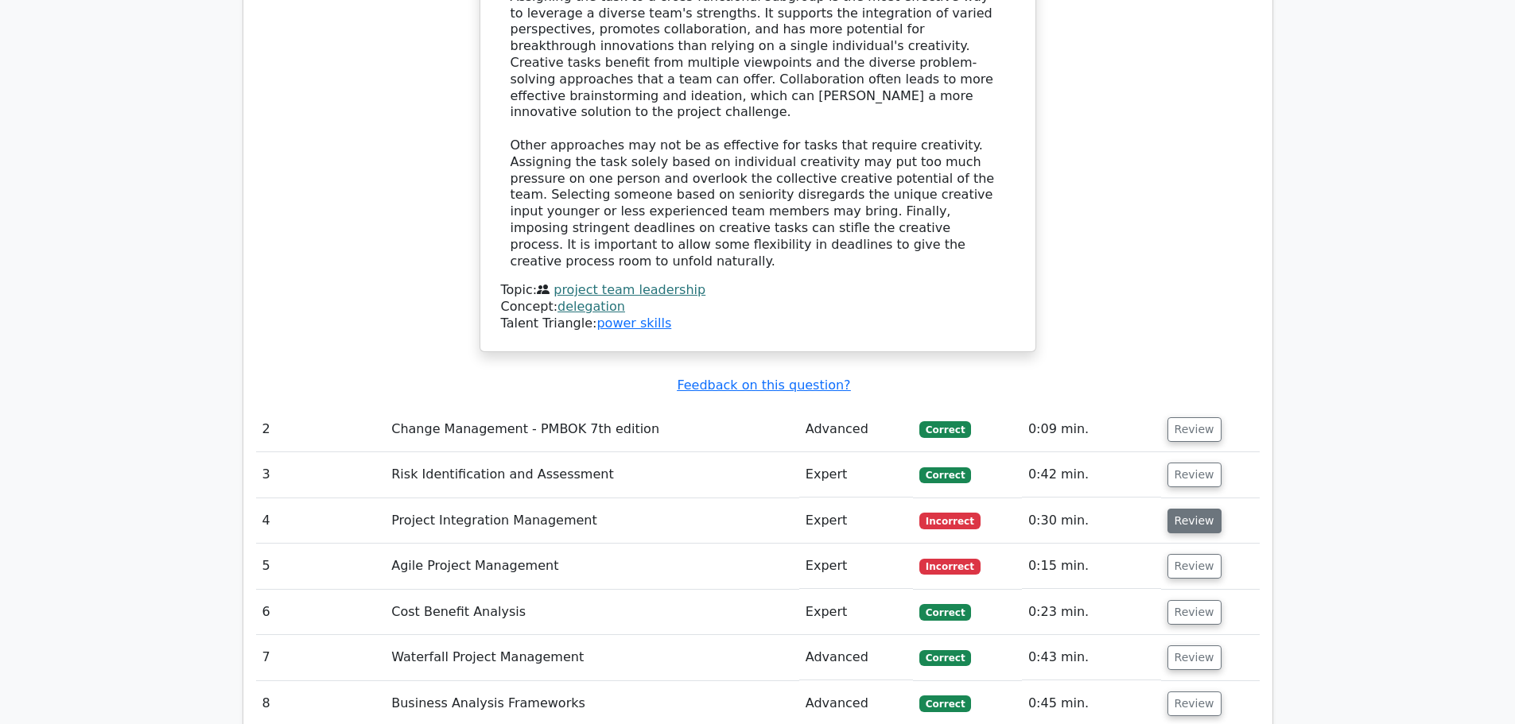
click at [1201, 509] on button "Review" at bounding box center [1194, 521] width 54 height 25
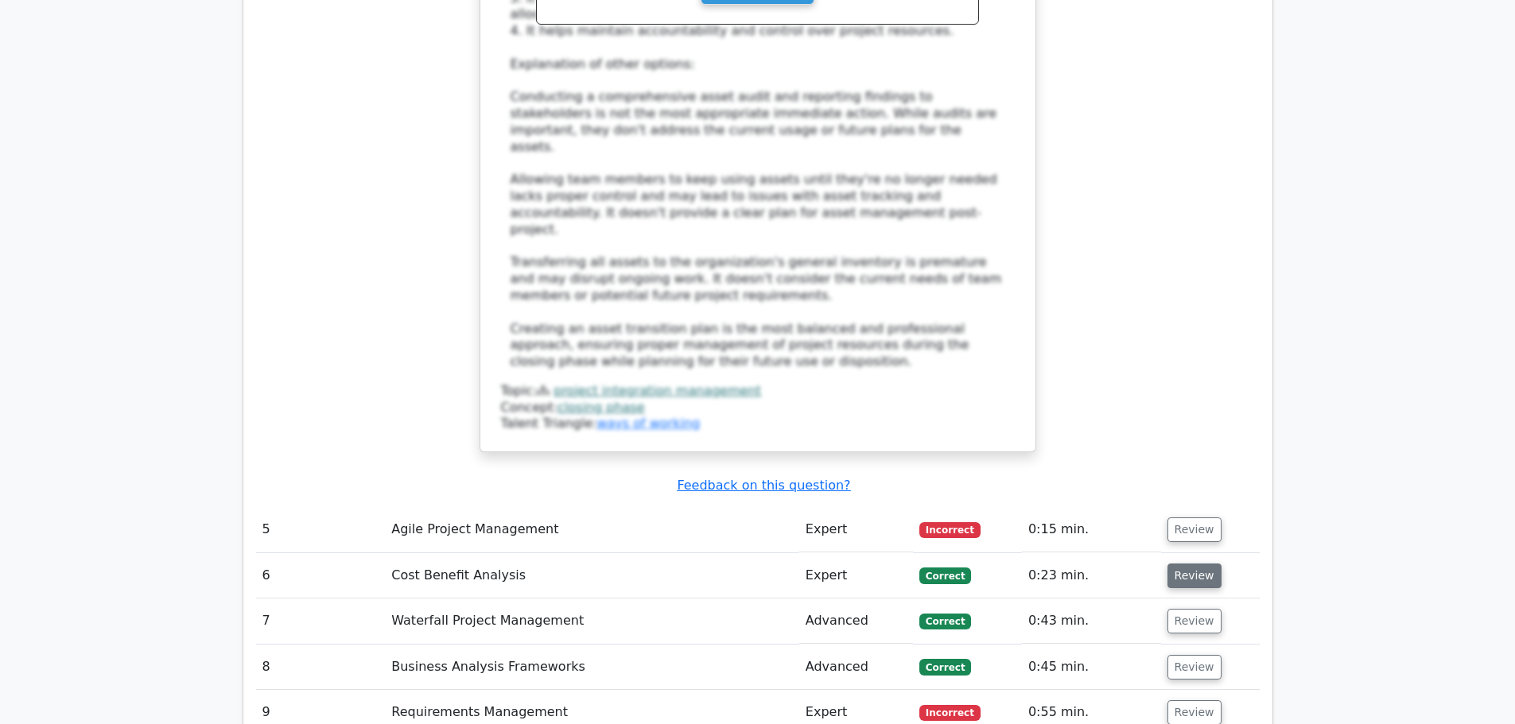
scroll to position [3021, 0]
click at [1198, 517] on button "Review" at bounding box center [1194, 529] width 54 height 25
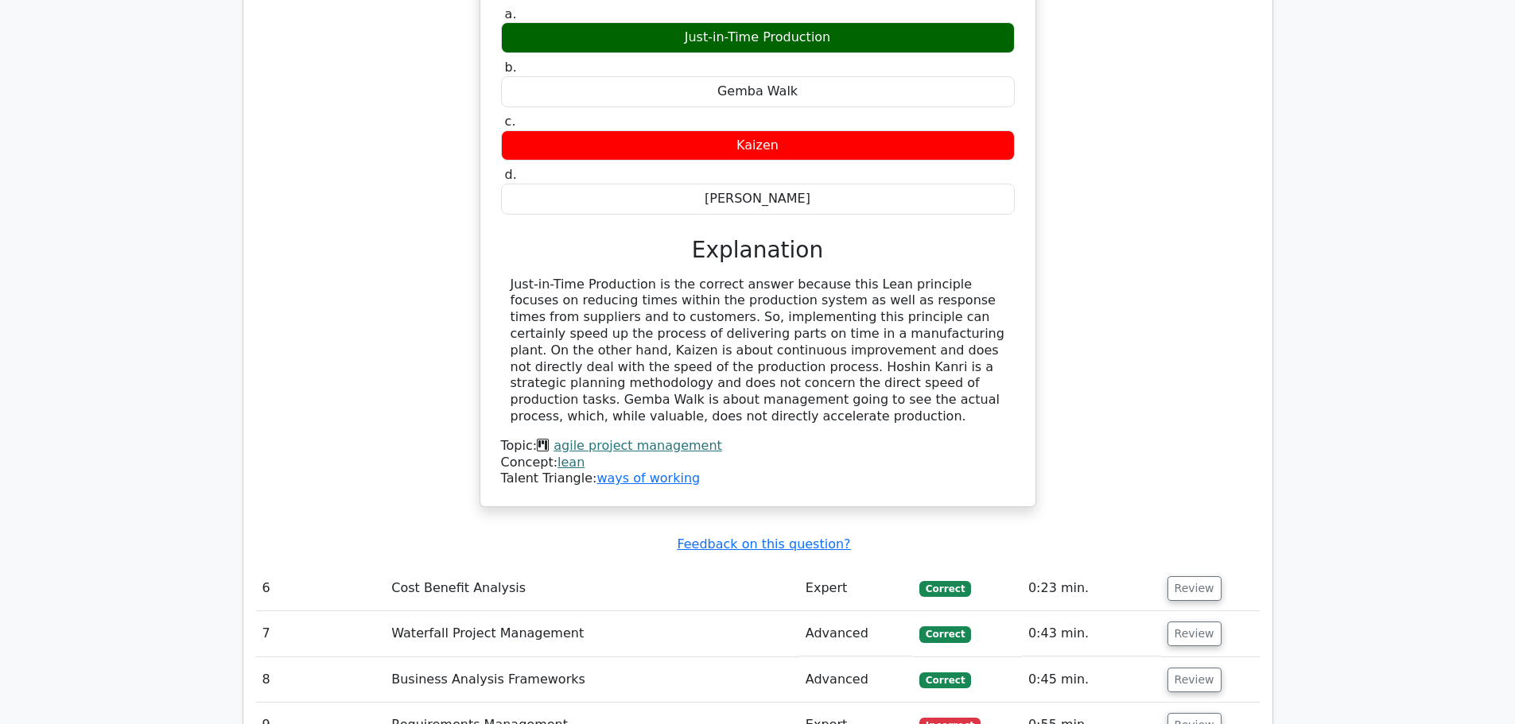
scroll to position [3657, 0]
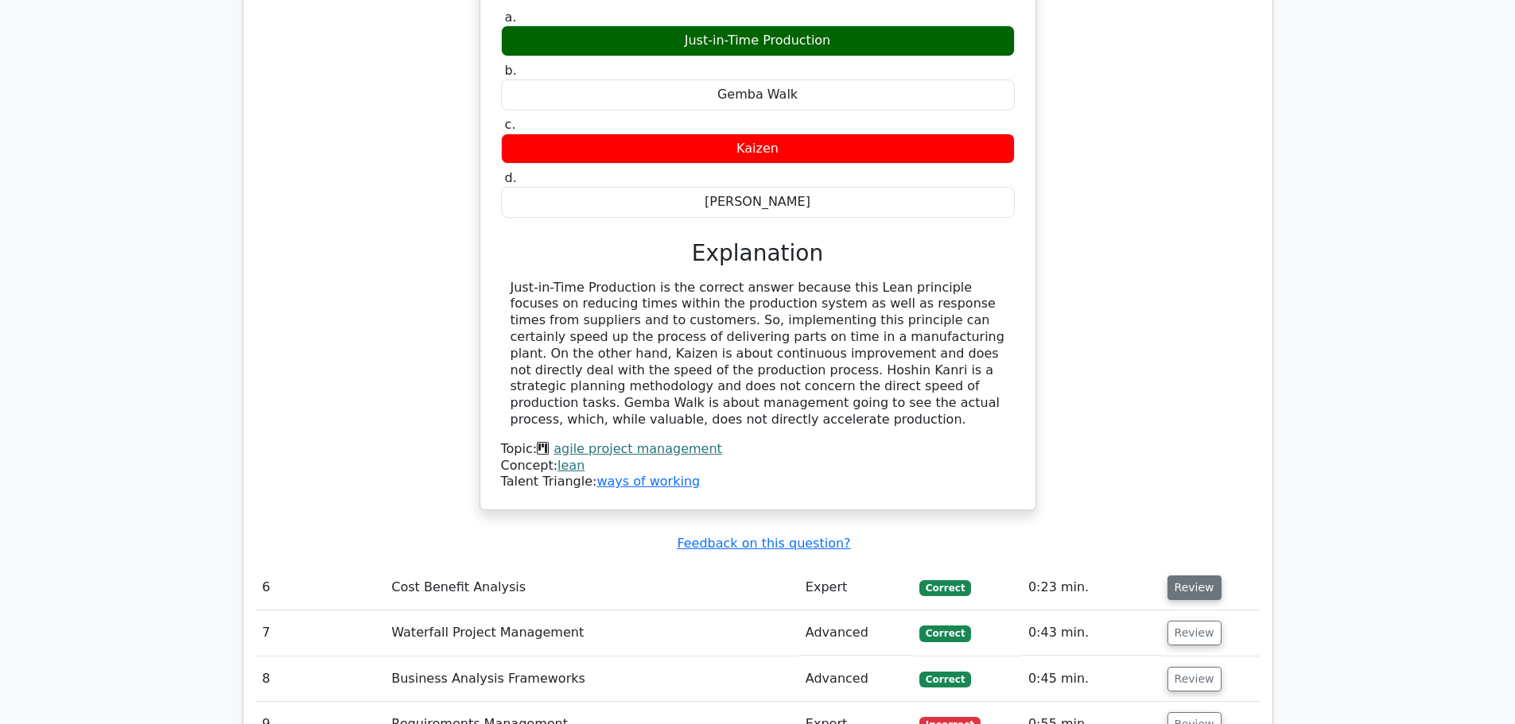
click at [1189, 576] on button "Review" at bounding box center [1194, 588] width 54 height 25
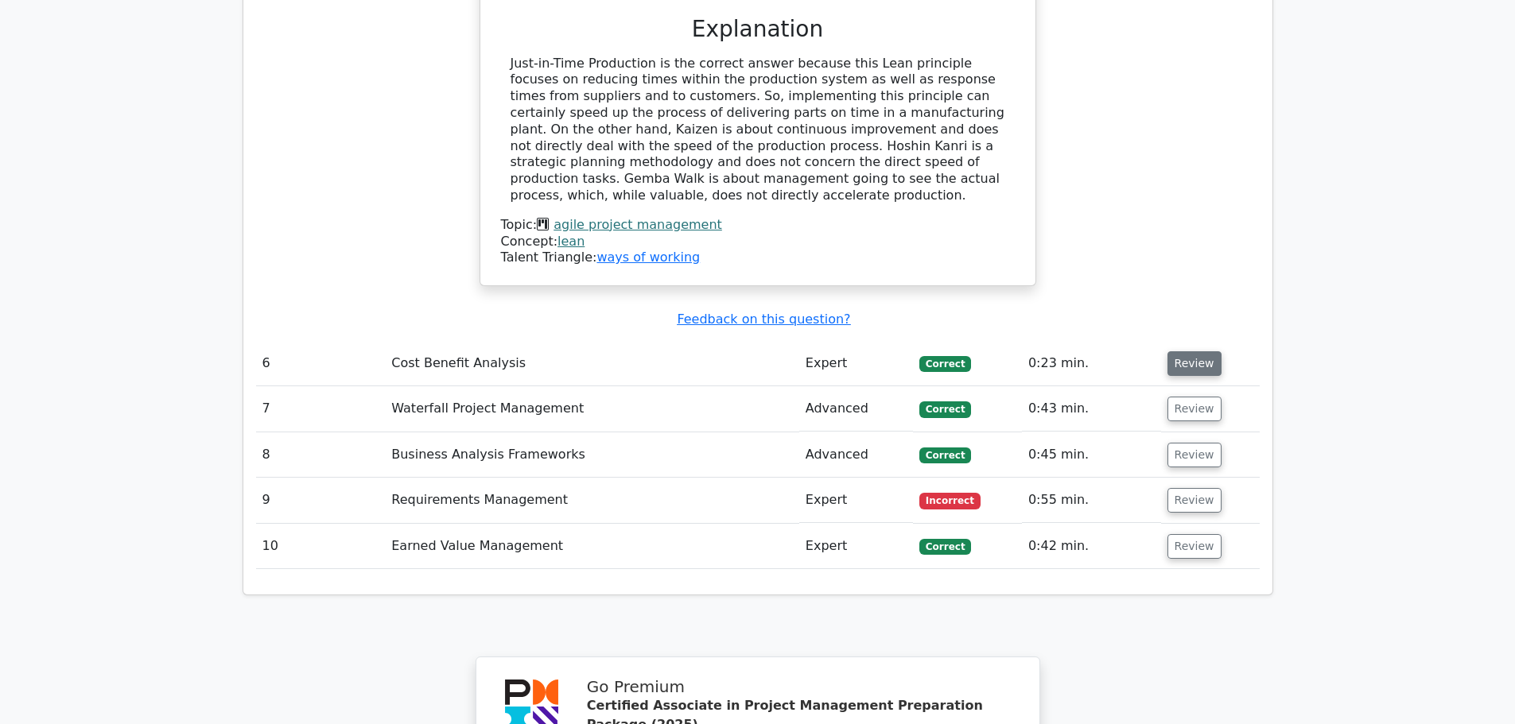
scroll to position [3896, 0]
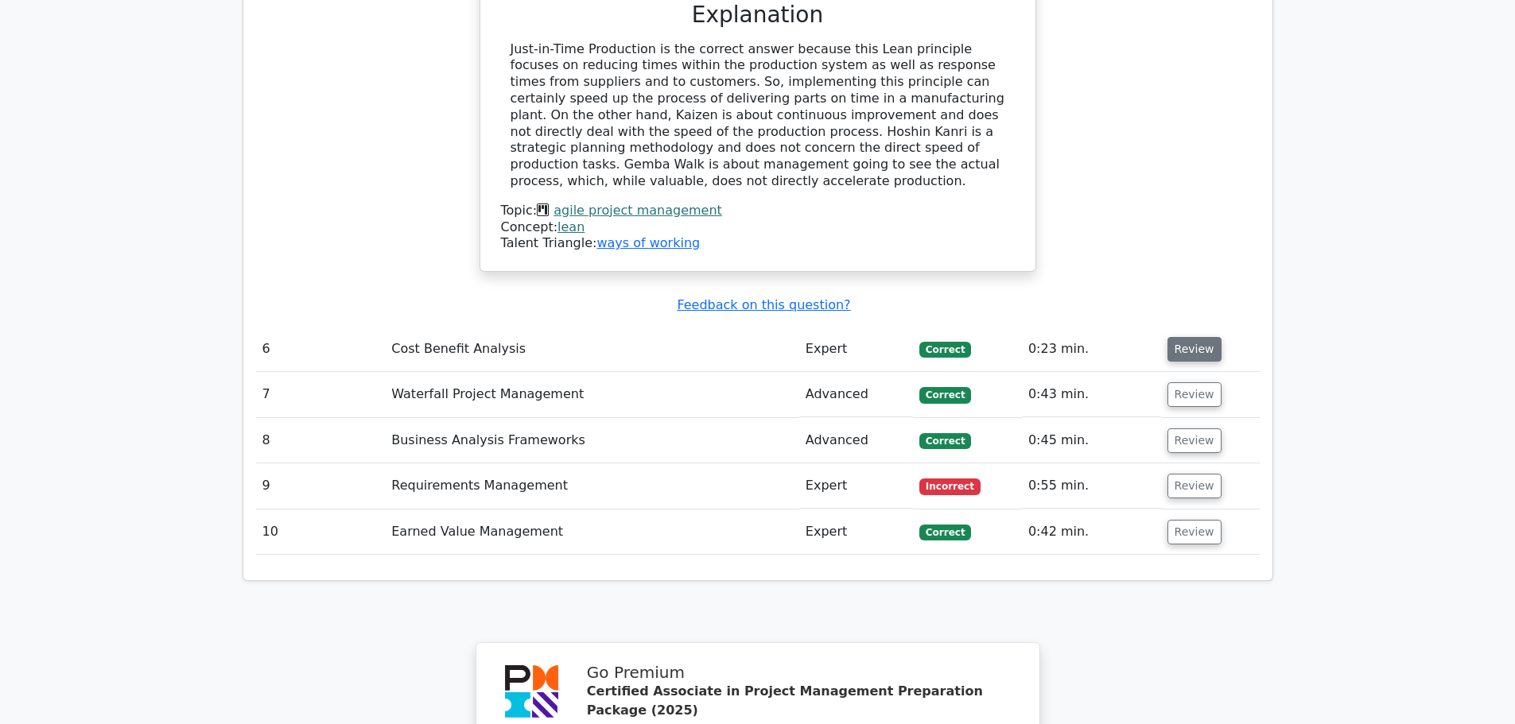
click at [1178, 337] on button "Review" at bounding box center [1194, 349] width 54 height 25
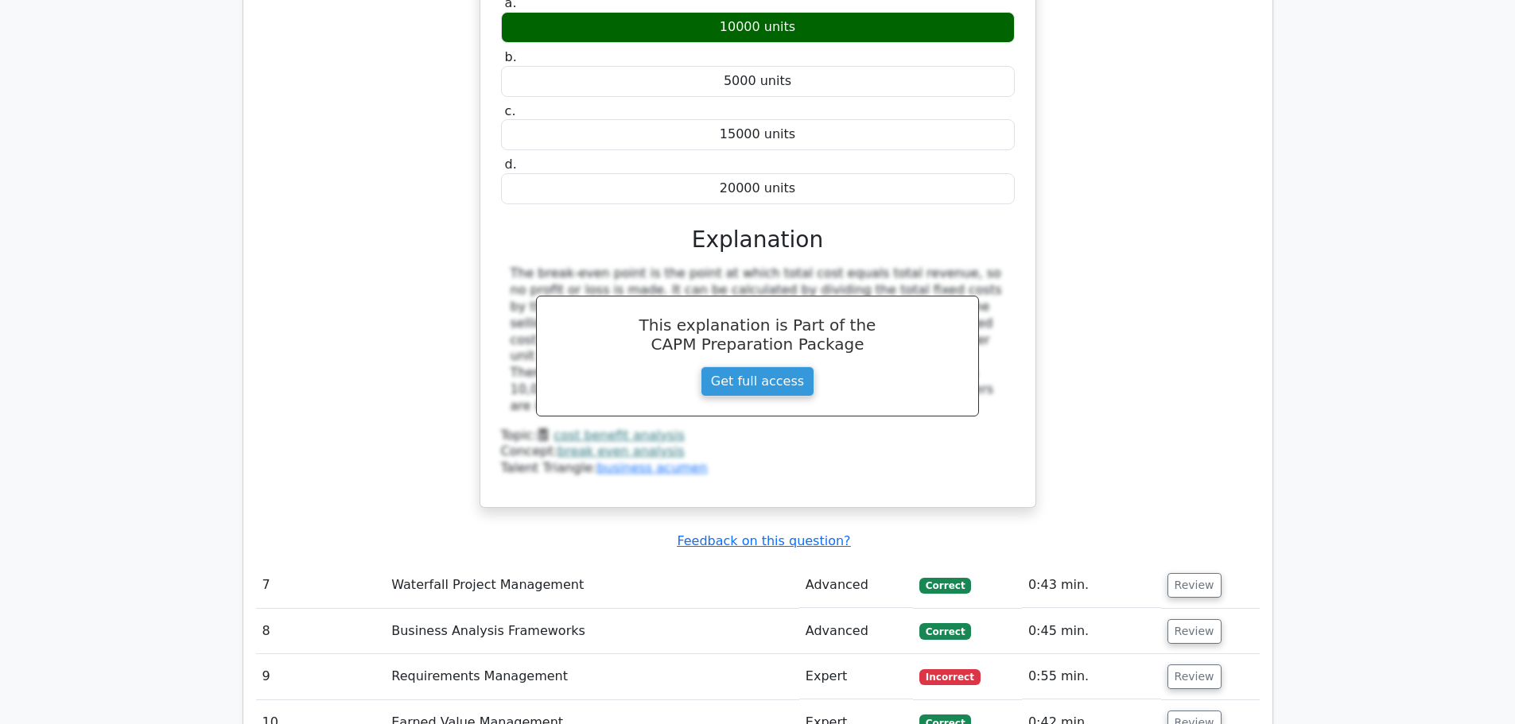
scroll to position [4452, 0]
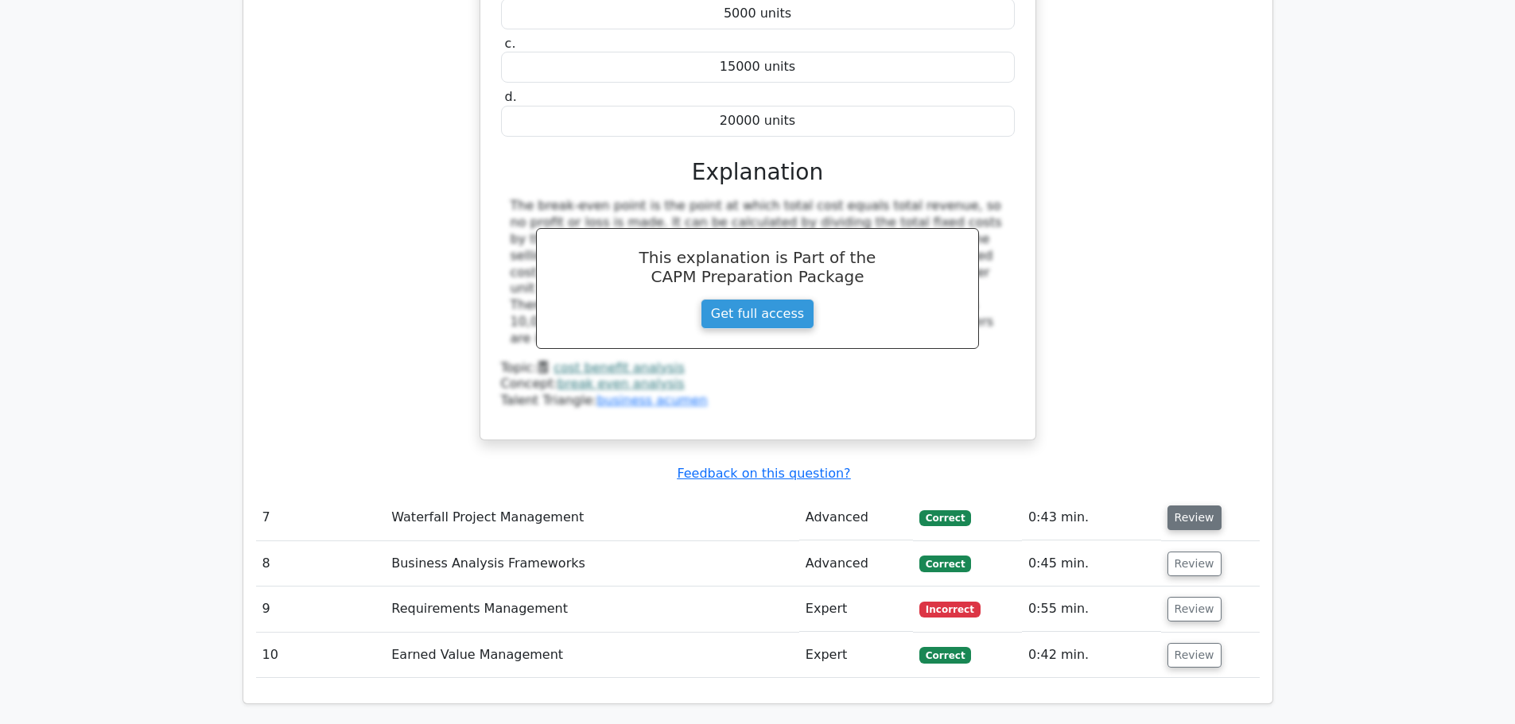
click at [1182, 506] on button "Review" at bounding box center [1194, 518] width 54 height 25
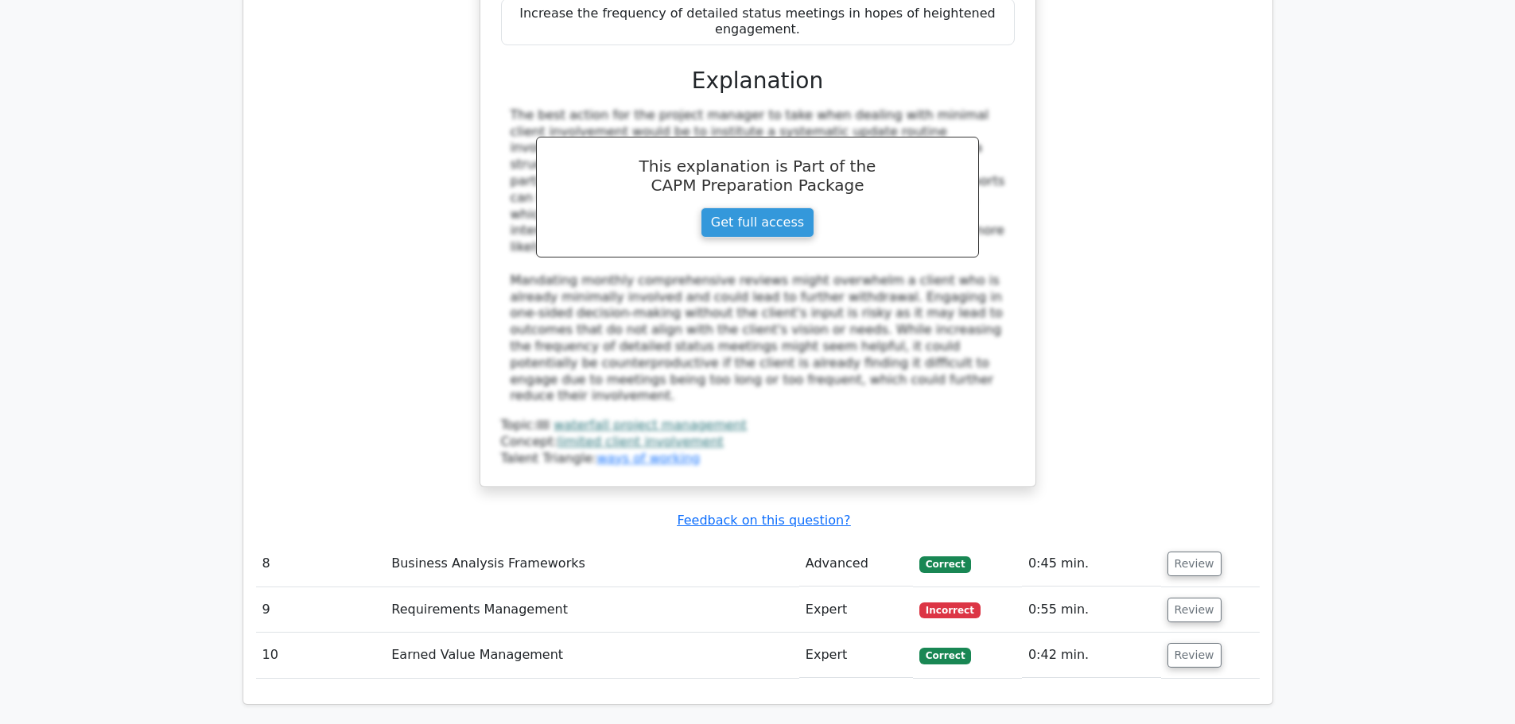
scroll to position [5406, 0]
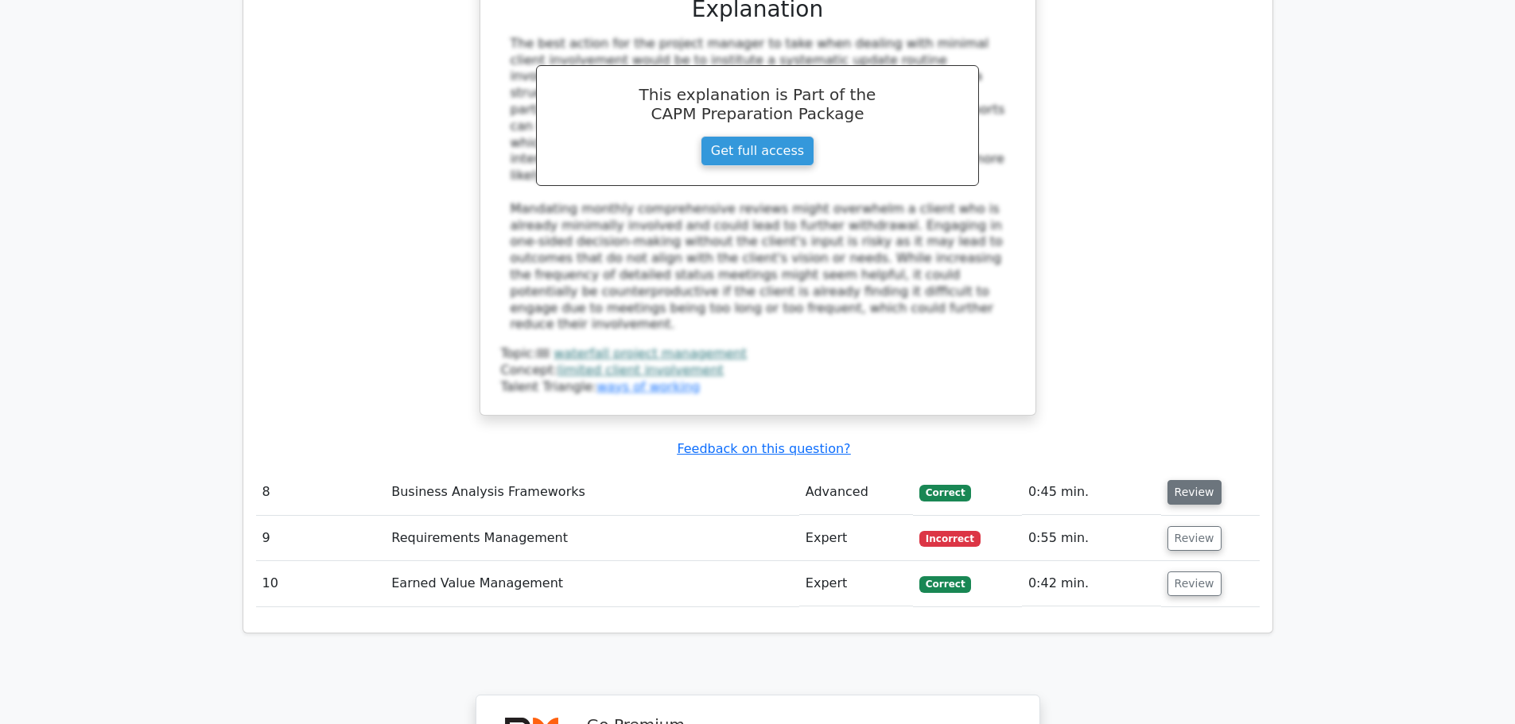
click at [1184, 480] on button "Review" at bounding box center [1194, 492] width 54 height 25
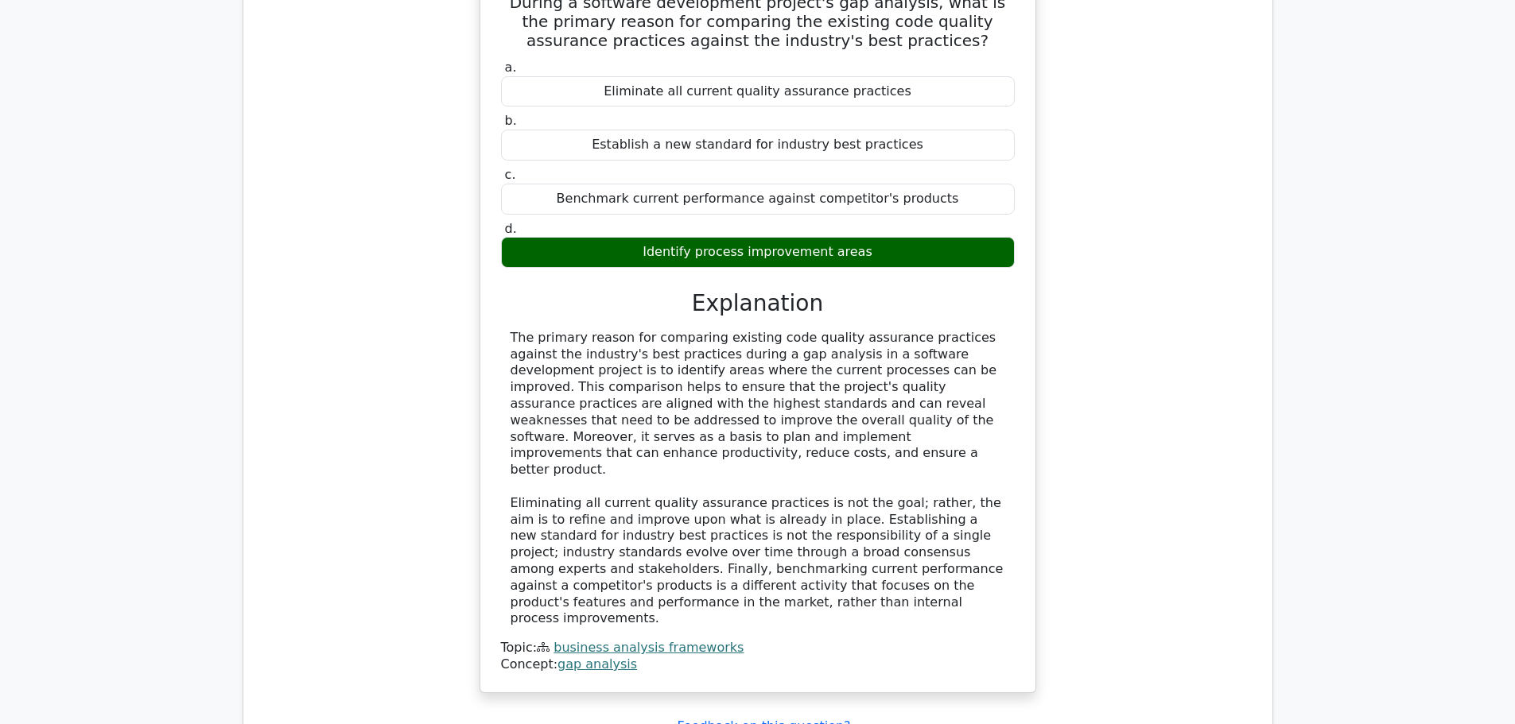
scroll to position [5963, 0]
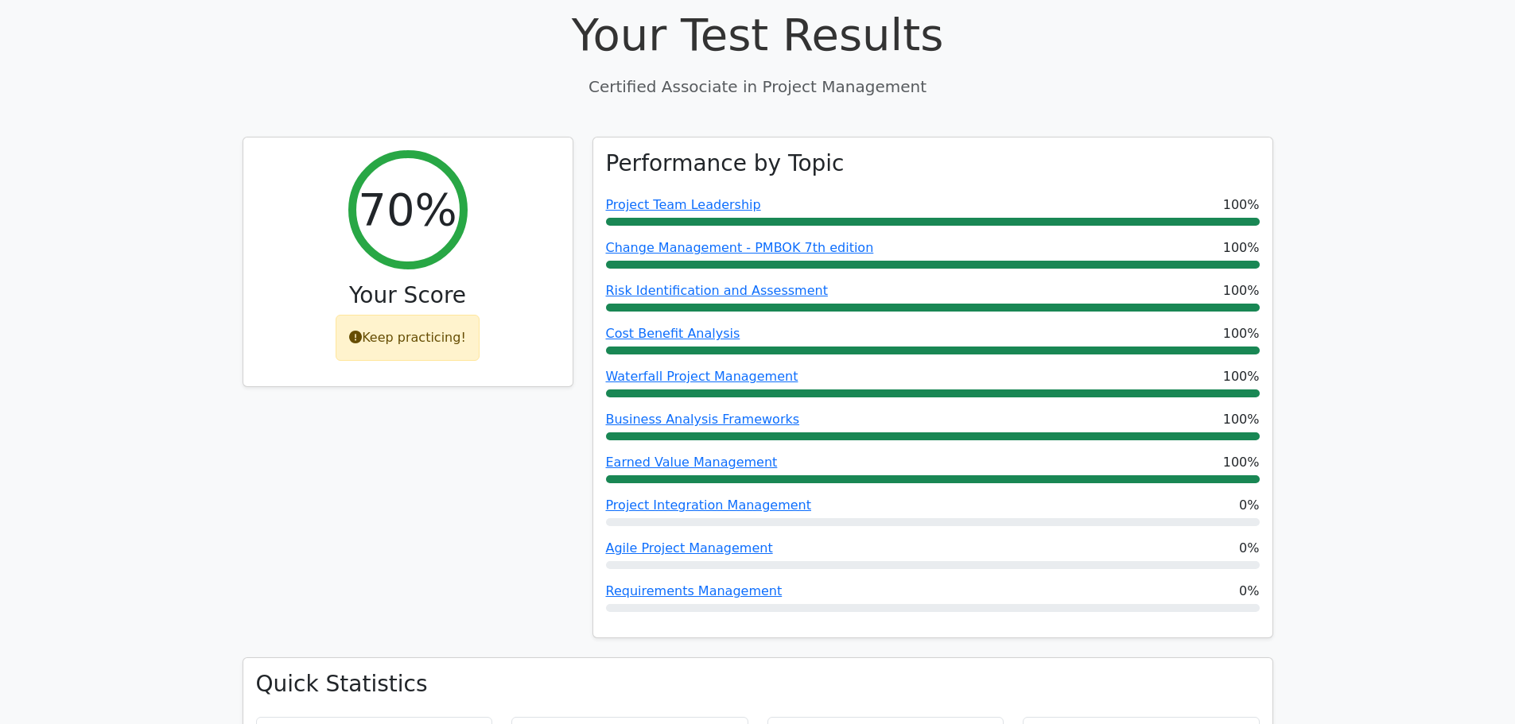
scroll to position [0, 0]
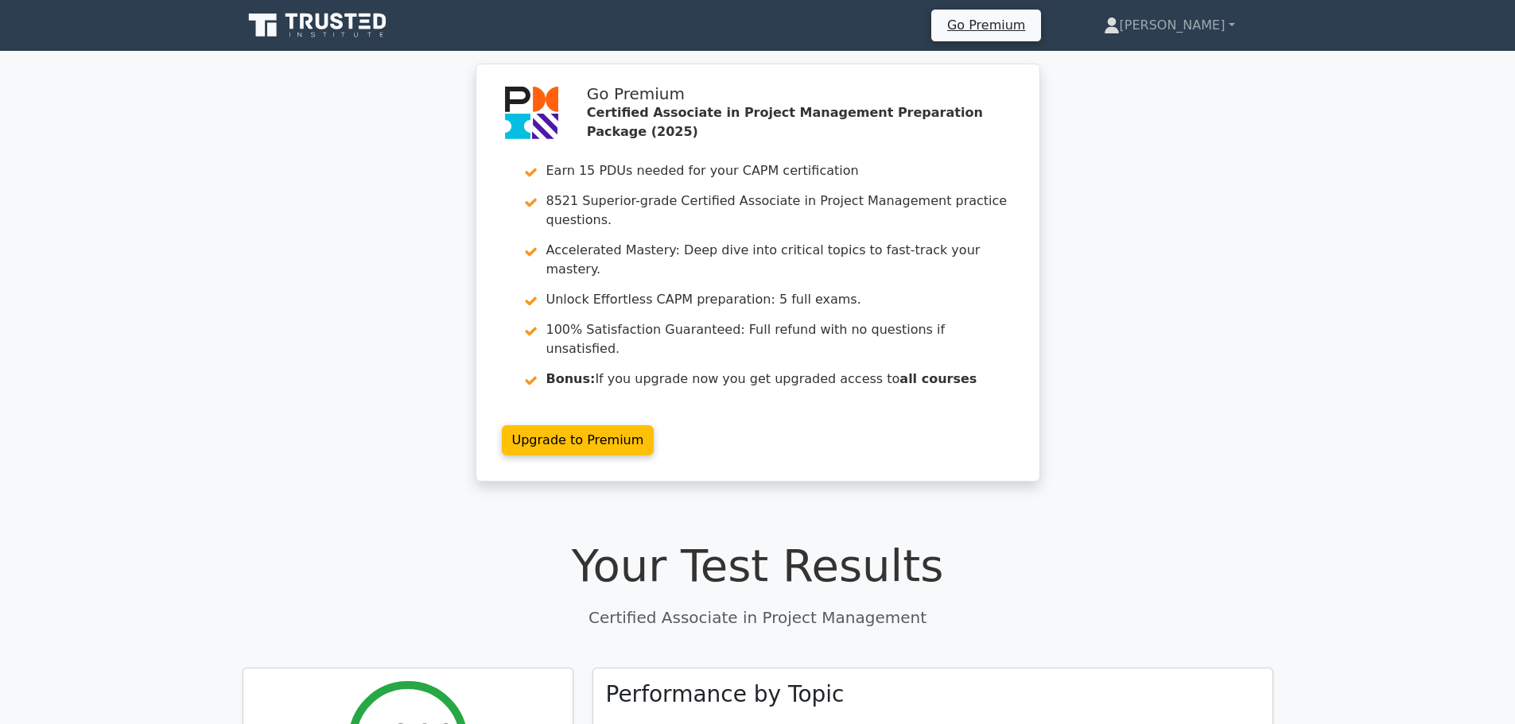
click at [1287, 111] on div "Go Premium Certified Associate in Project Management Preparation Package (2025)…" at bounding box center [757, 282] width 1515 height 437
click at [1196, 20] on link "[PERSON_NAME]" at bounding box center [1169, 26] width 208 height 32
click at [1176, 60] on link "Profile" at bounding box center [1129, 62] width 126 height 25
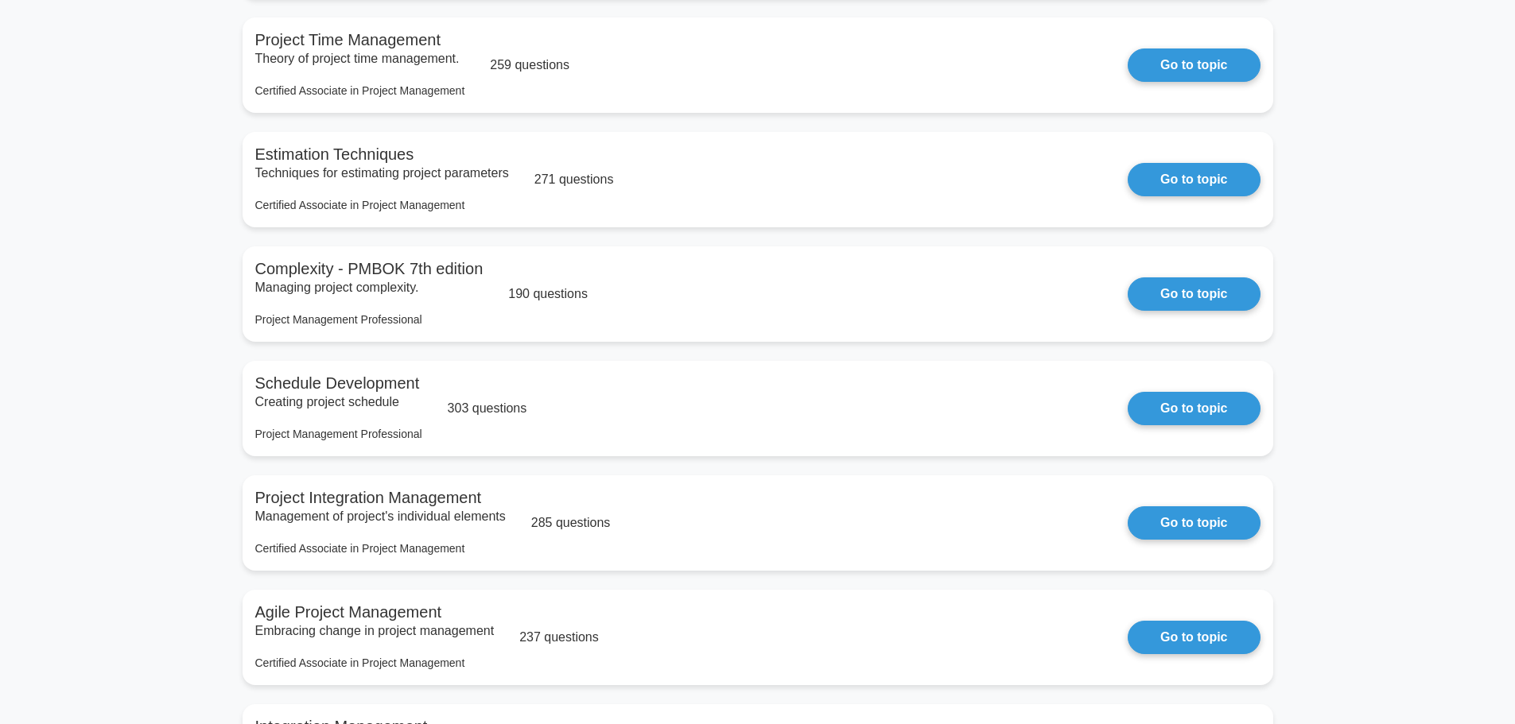
scroll to position [2226, 0]
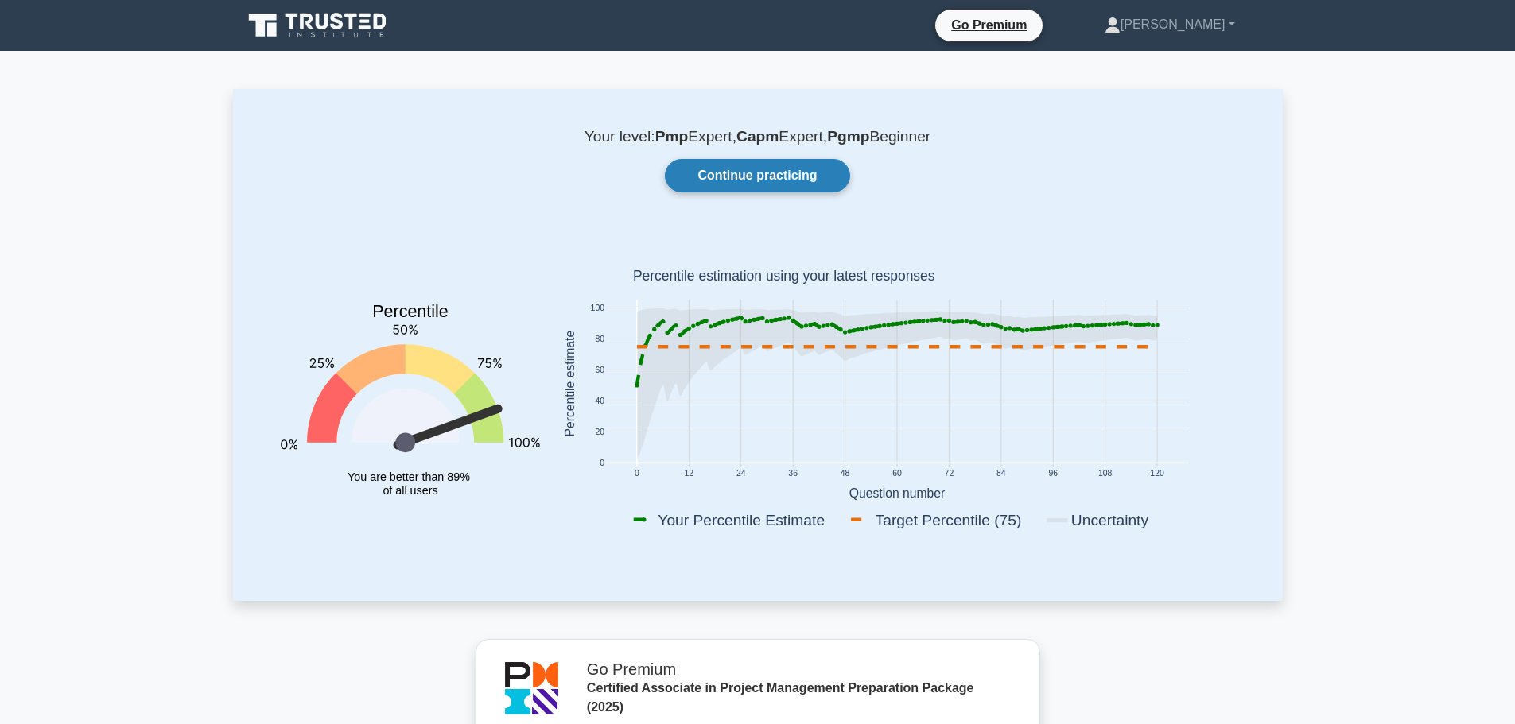
click at [787, 180] on link "Continue practicing" at bounding box center [757, 175] width 184 height 33
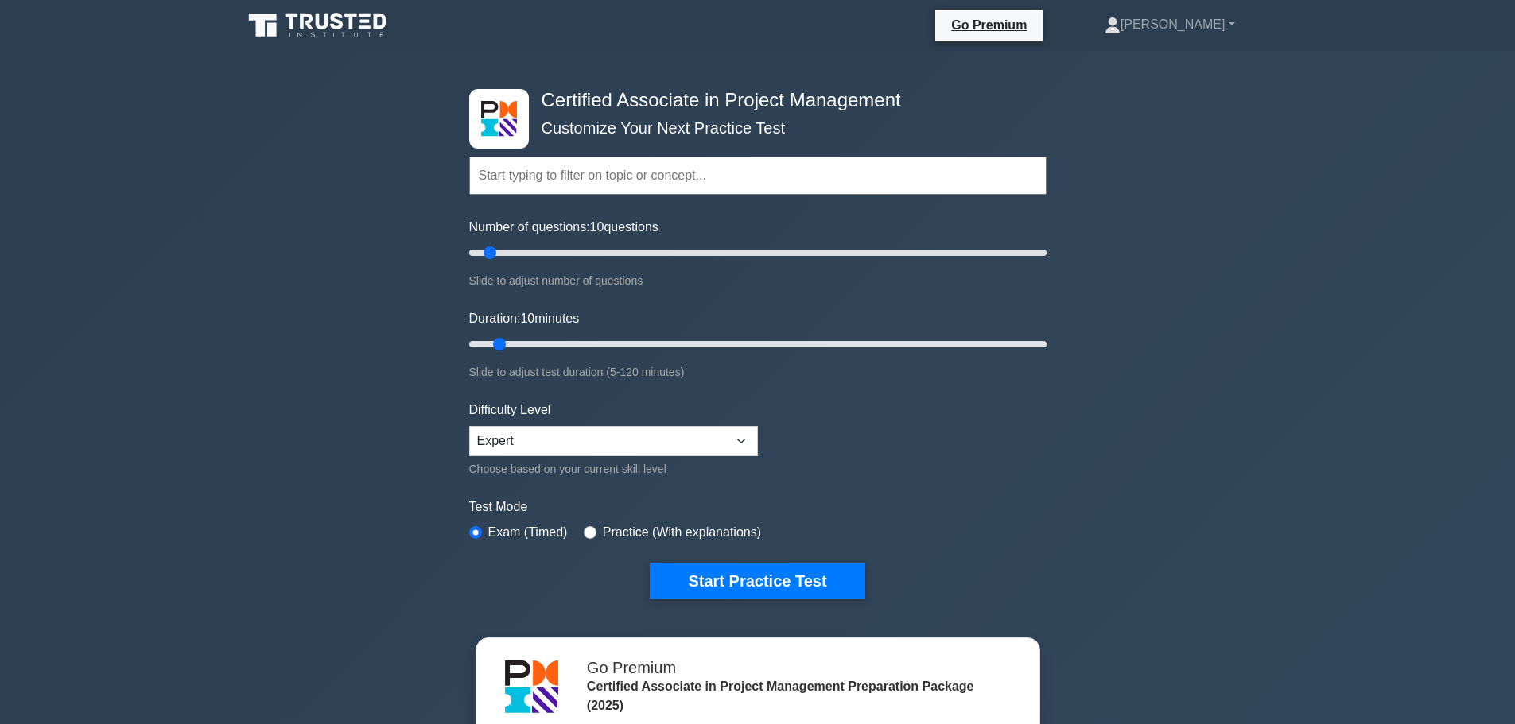
click at [339, 30] on icon at bounding box center [318, 25] width 153 height 30
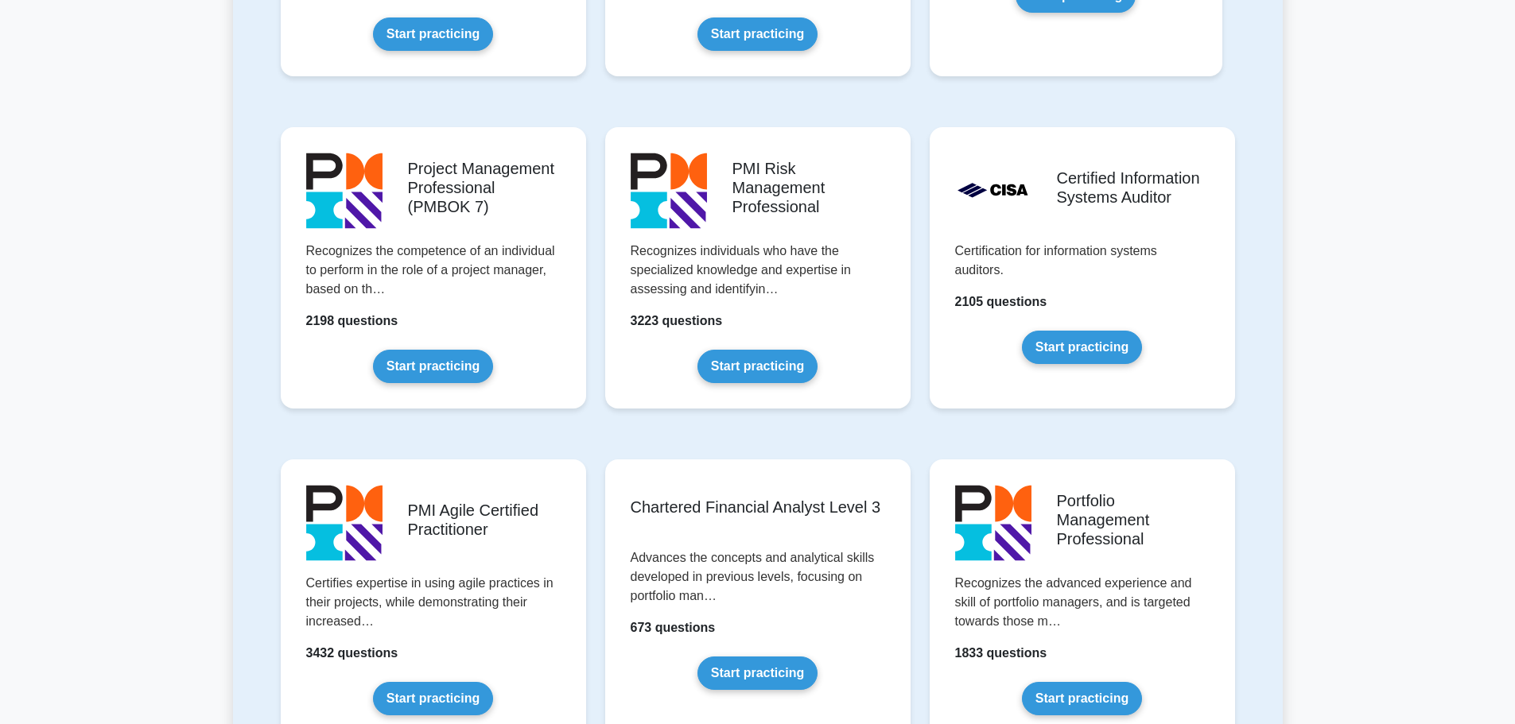
scroll to position [1272, 0]
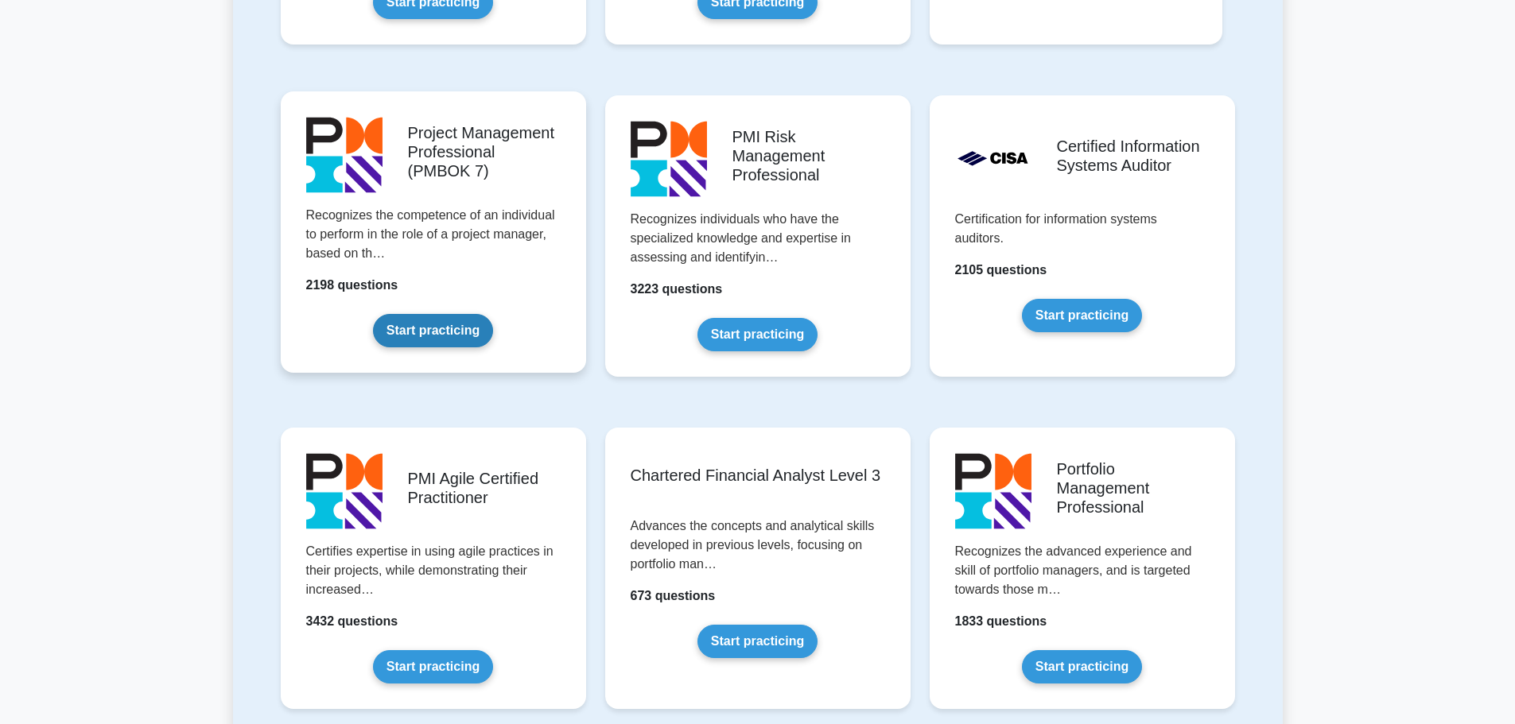
click at [458, 336] on link "Start practicing" at bounding box center [433, 330] width 120 height 33
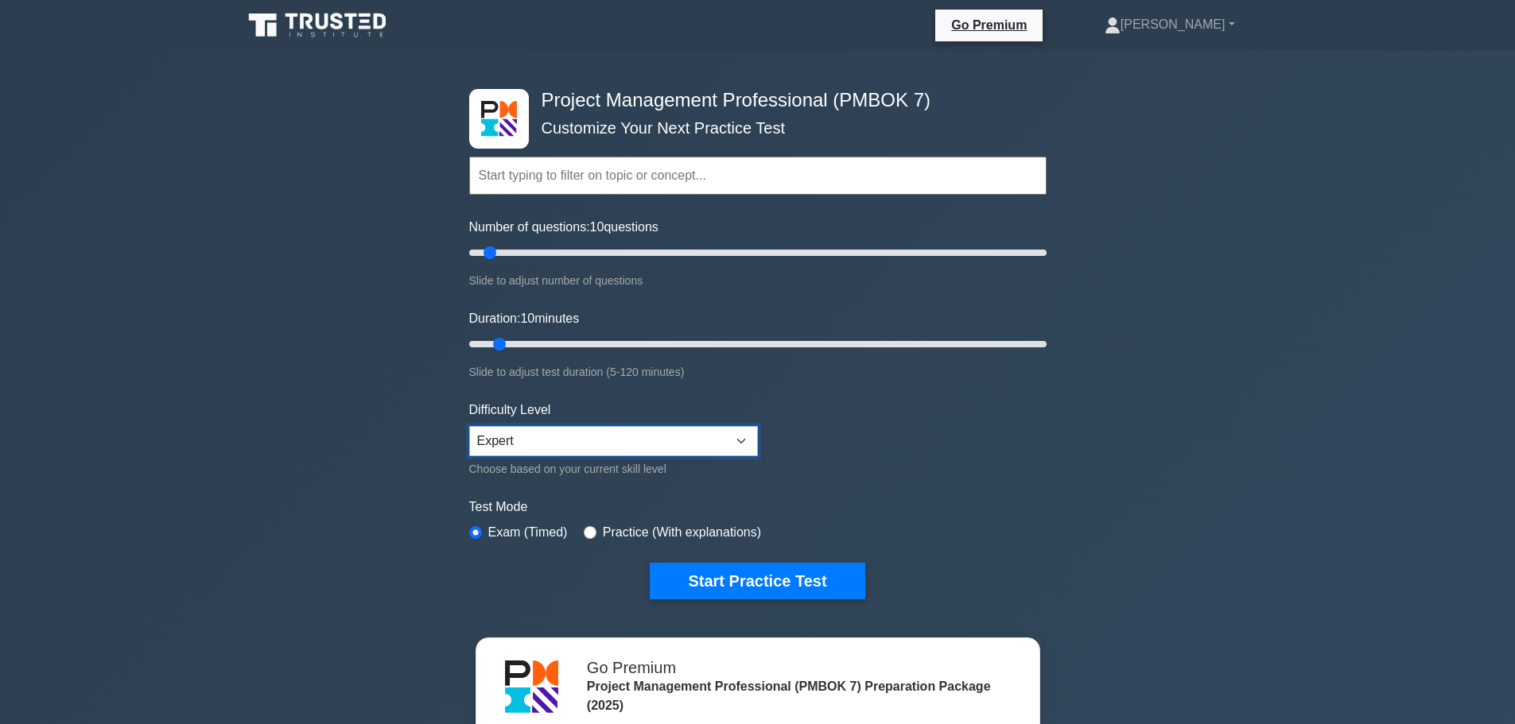
click at [521, 436] on select "Beginner Intermediate Expert" at bounding box center [613, 441] width 289 height 30
select select "beginner"
click at [469, 426] on select "Beginner Intermediate Expert" at bounding box center [613, 441] width 289 height 30
click at [1010, 503] on label "Test Mode" at bounding box center [757, 507] width 577 height 19
click at [1240, 106] on div "Project Management Professional (PMBOK 7) Customize Your Next Practice Test Top…" at bounding box center [757, 521] width 1515 height 940
